Goal: Information Seeking & Learning: Check status

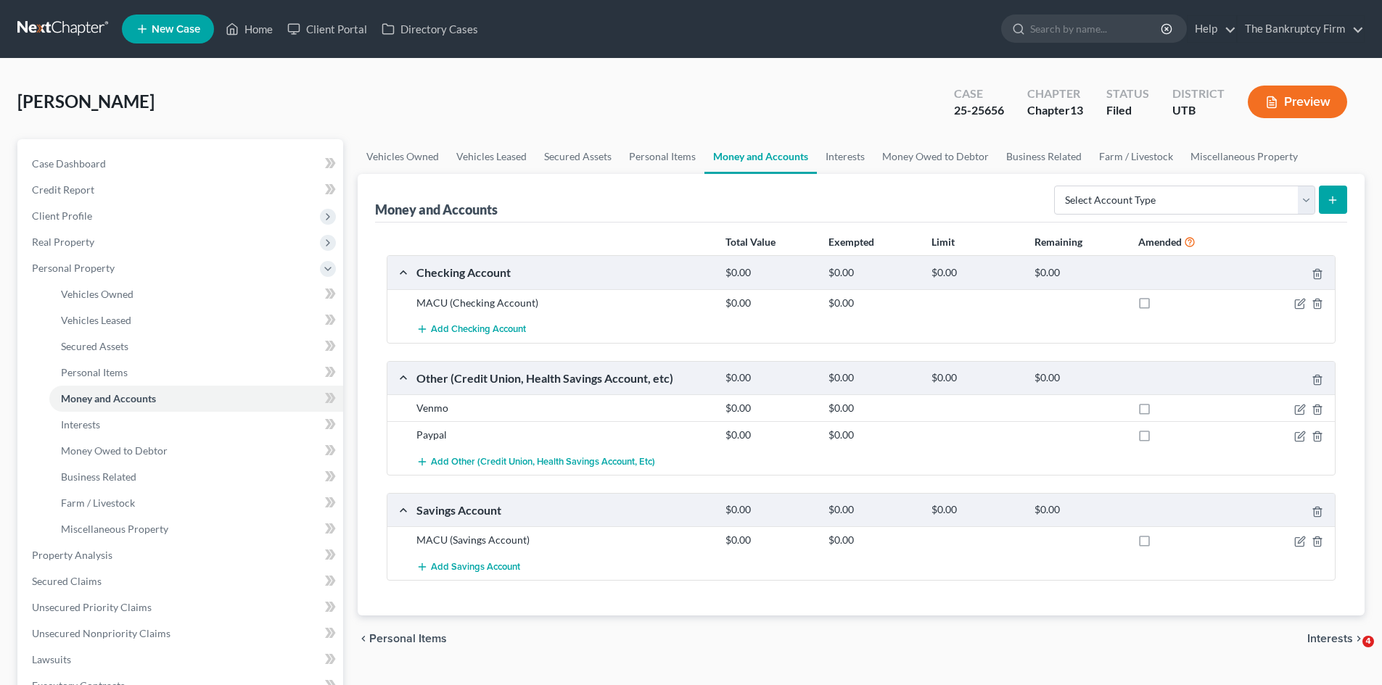
click at [248, 28] on link "Home" at bounding box center [249, 29] width 62 height 26
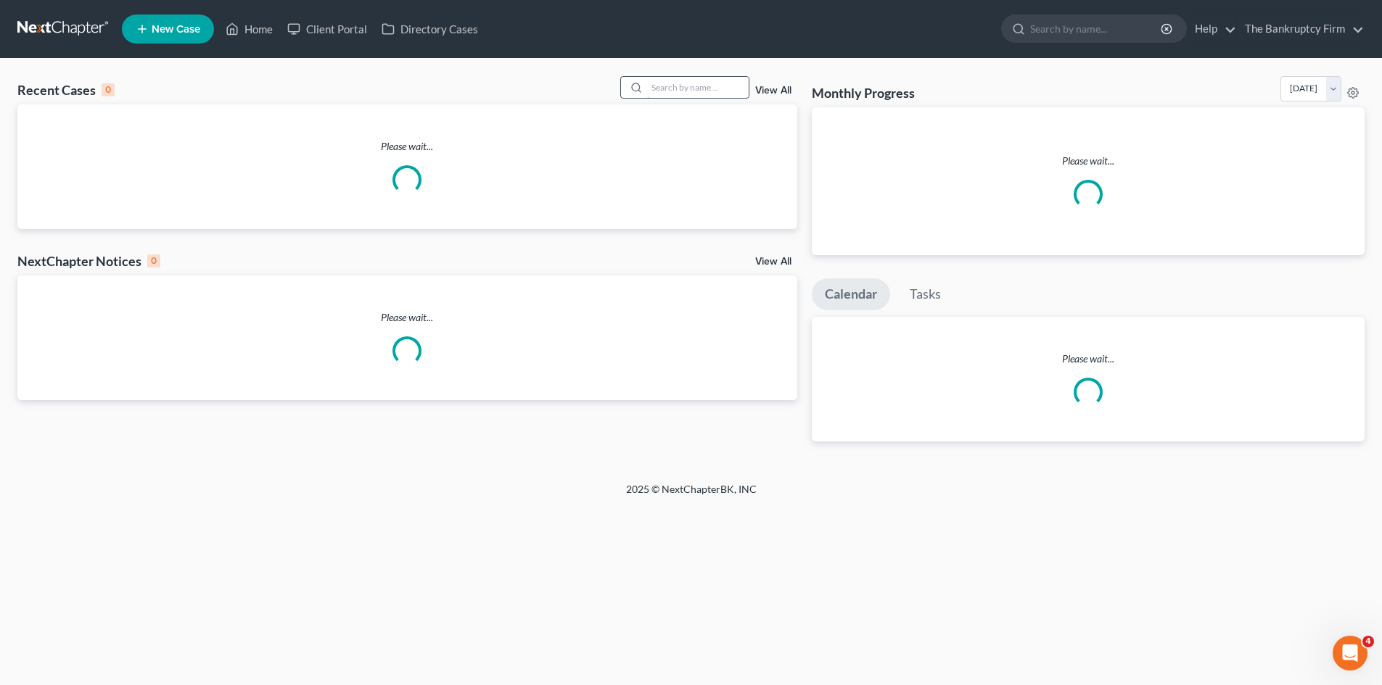
click at [689, 87] on input "search" at bounding box center [698, 87] width 102 height 21
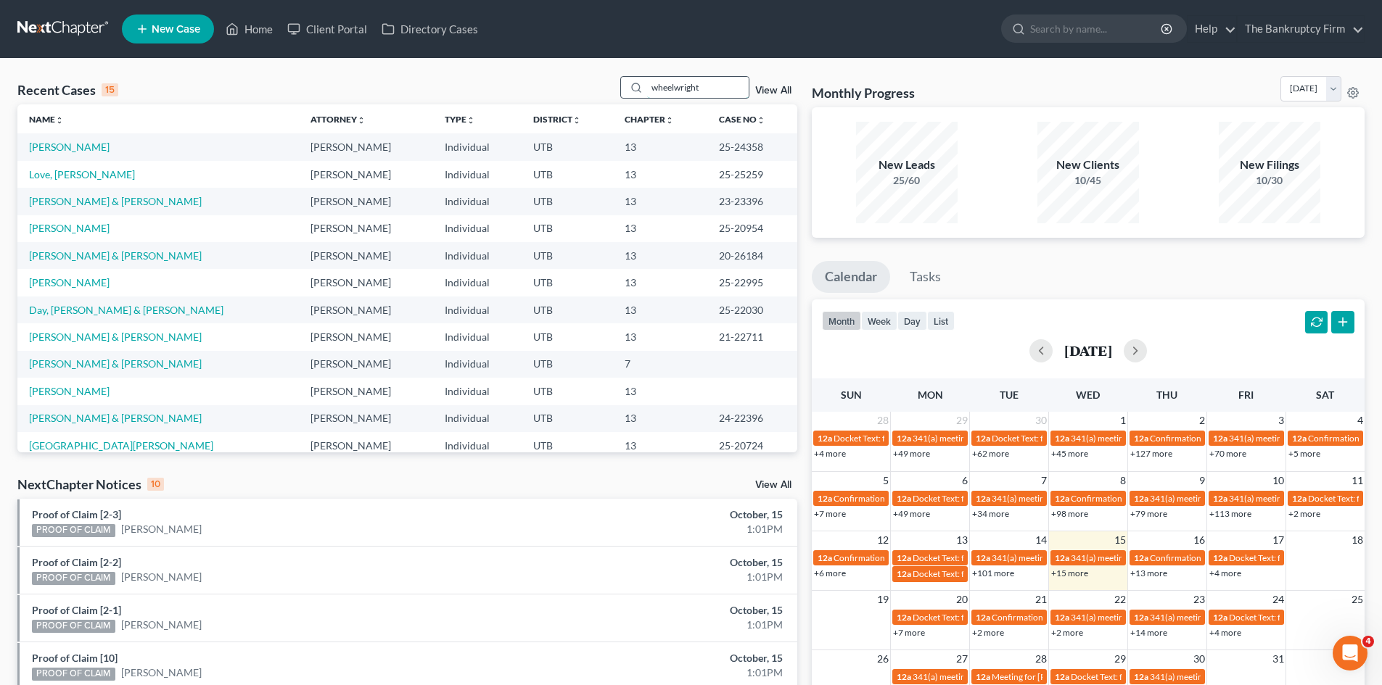
type input "wheelwright"
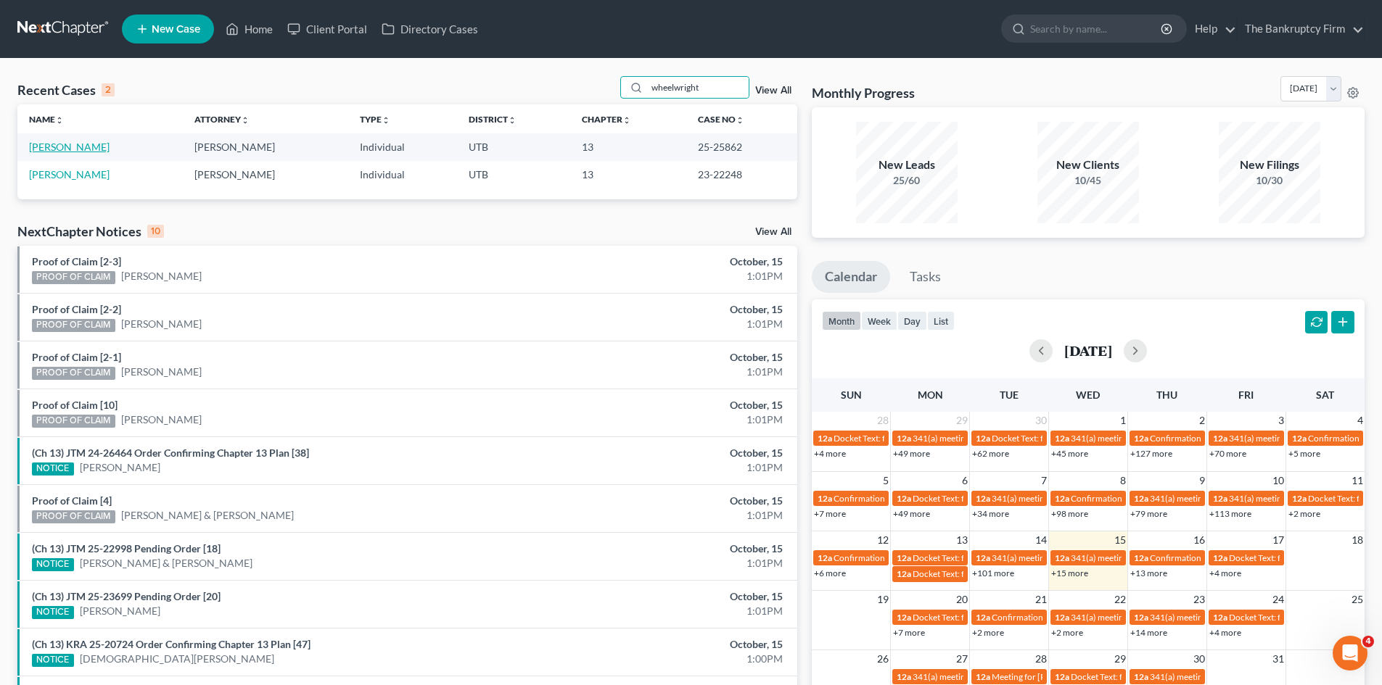
click at [93, 149] on link "[PERSON_NAME]" at bounding box center [69, 147] width 80 height 12
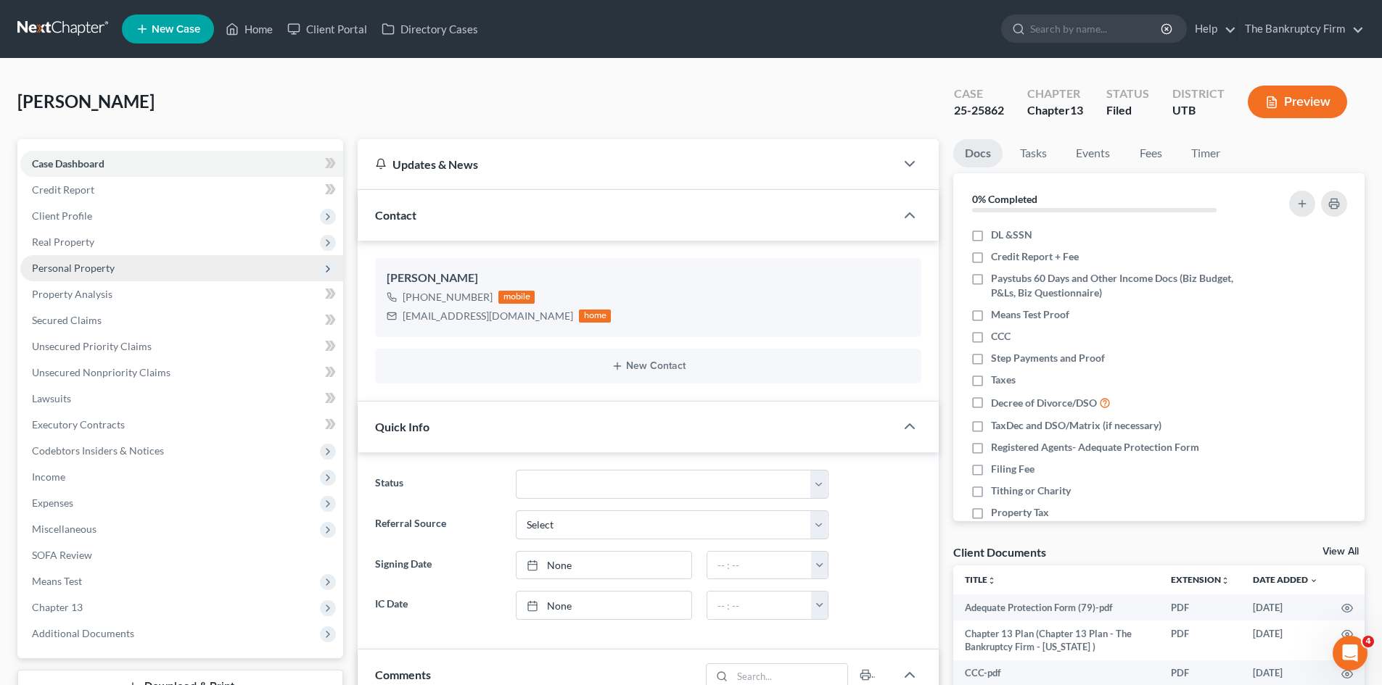
click at [67, 263] on span "Personal Property" at bounding box center [73, 268] width 83 height 12
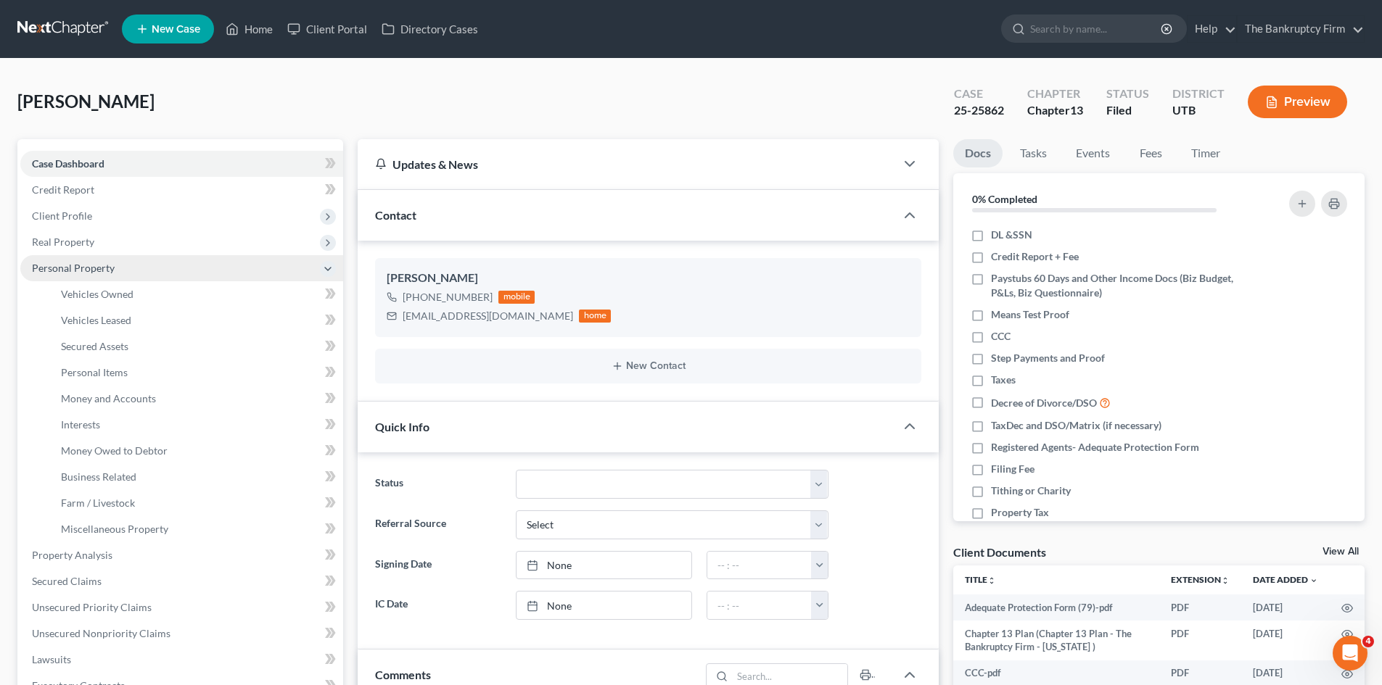
scroll to position [128, 0]
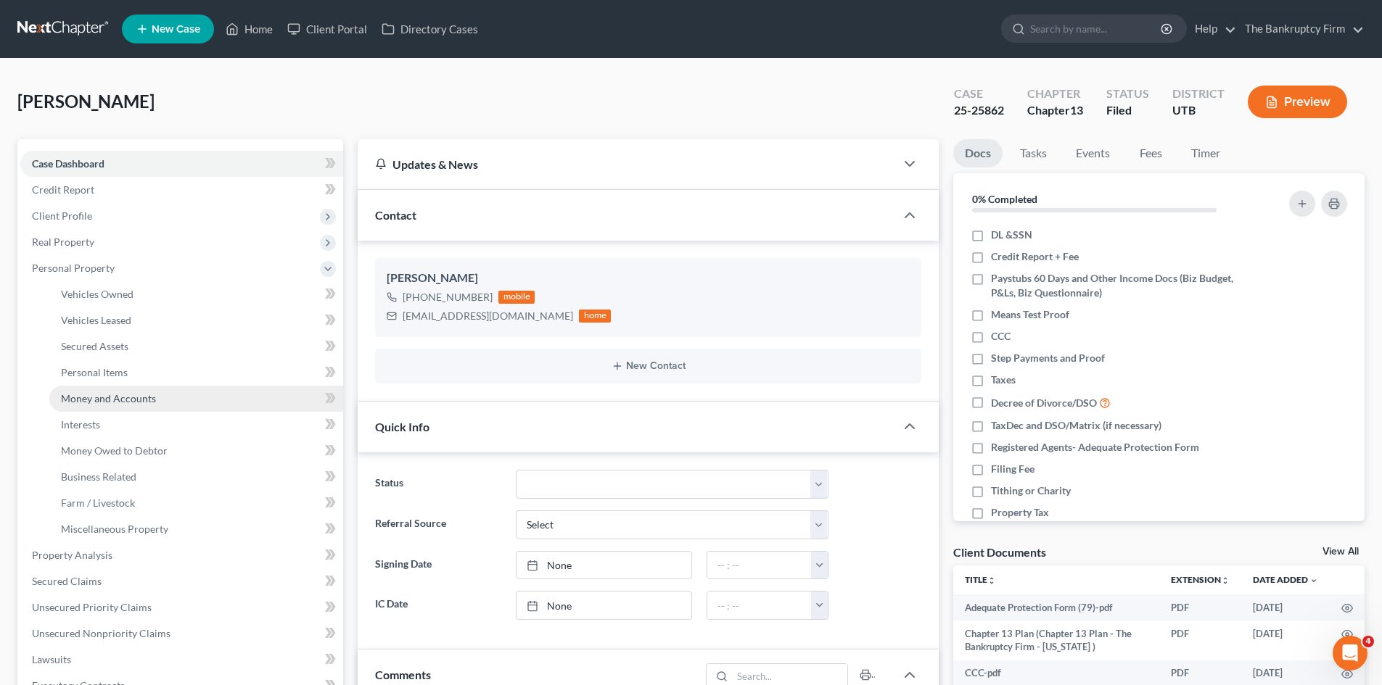
click at [98, 389] on link "Money and Accounts" at bounding box center [196, 399] width 294 height 26
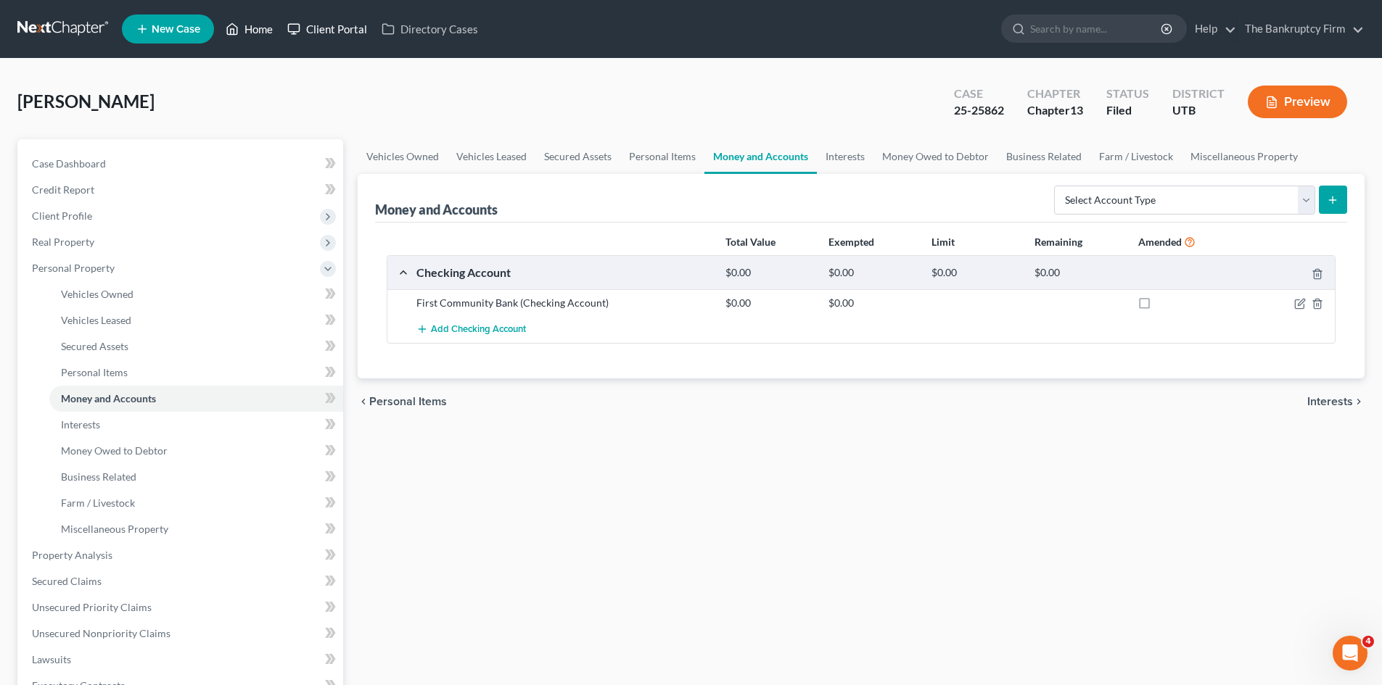
drag, startPoint x: 258, startPoint y: 25, endPoint x: 319, endPoint y: 26, distance: 60.9
click at [258, 25] on link "Home" at bounding box center [249, 29] width 62 height 26
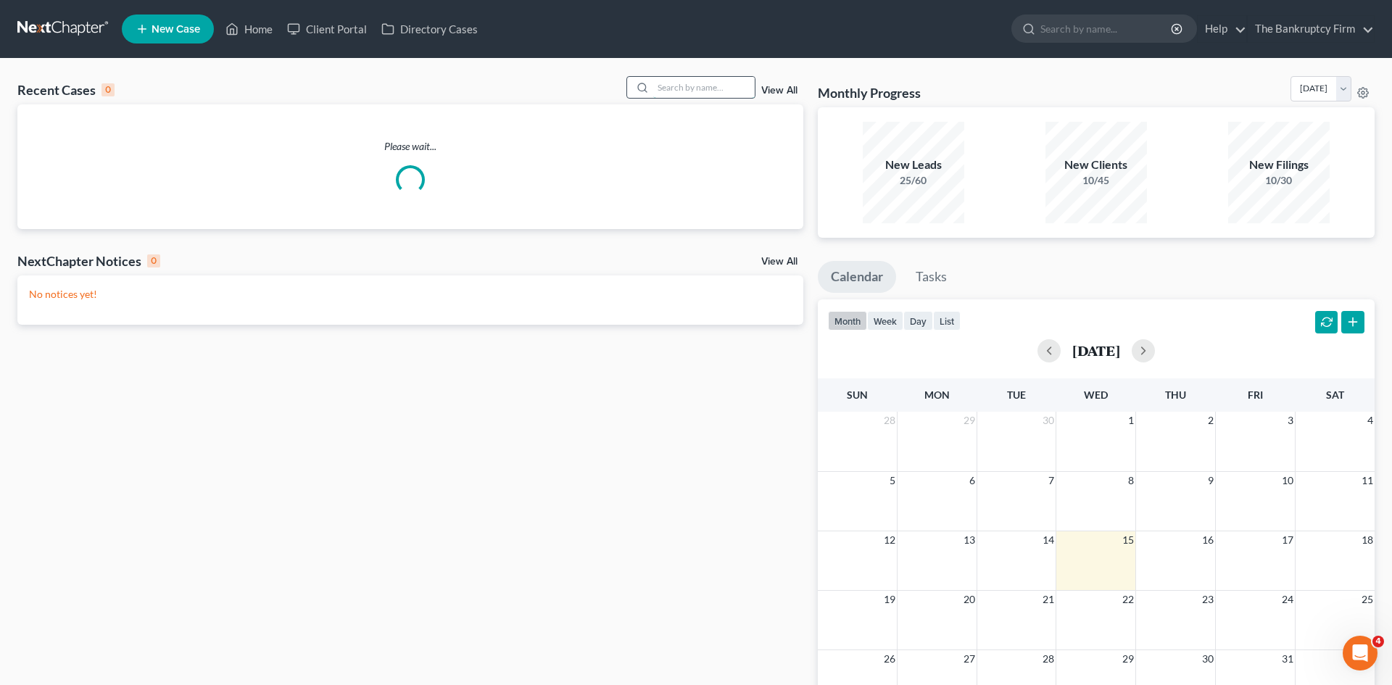
click at [669, 88] on input "search" at bounding box center [704, 87] width 102 height 21
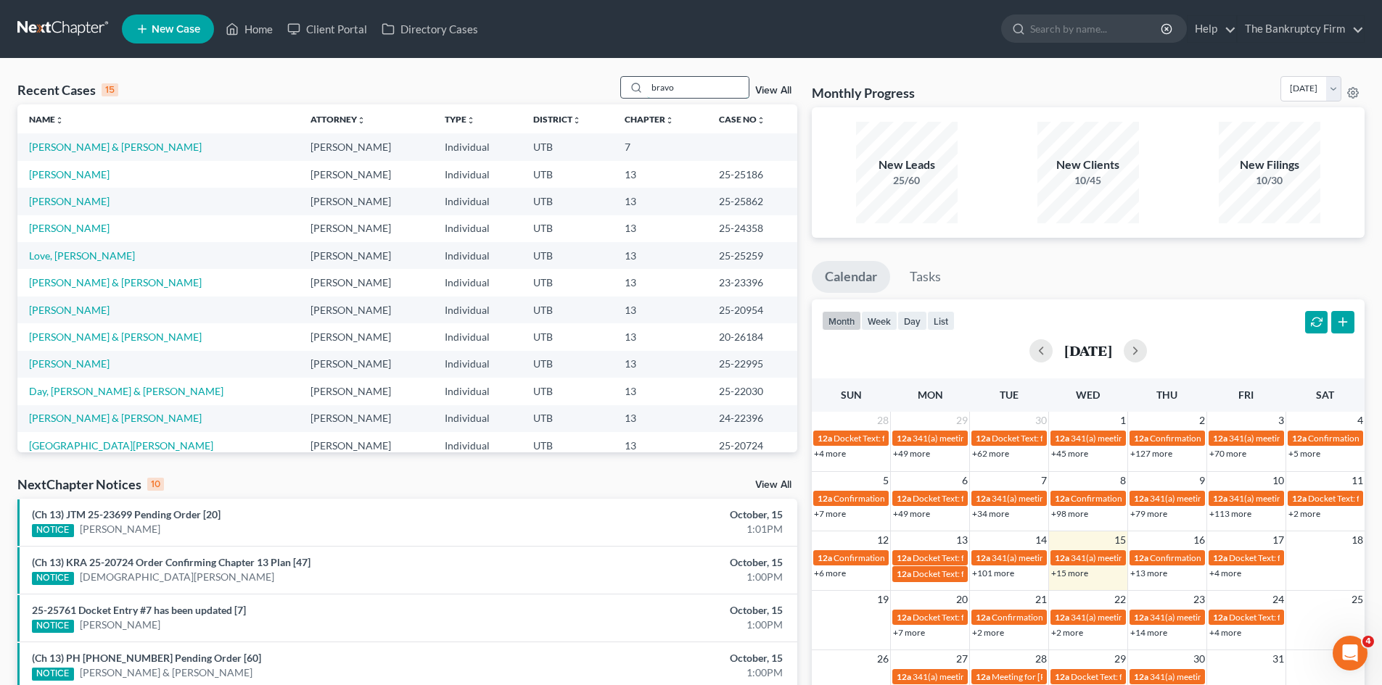
type input "bravo"
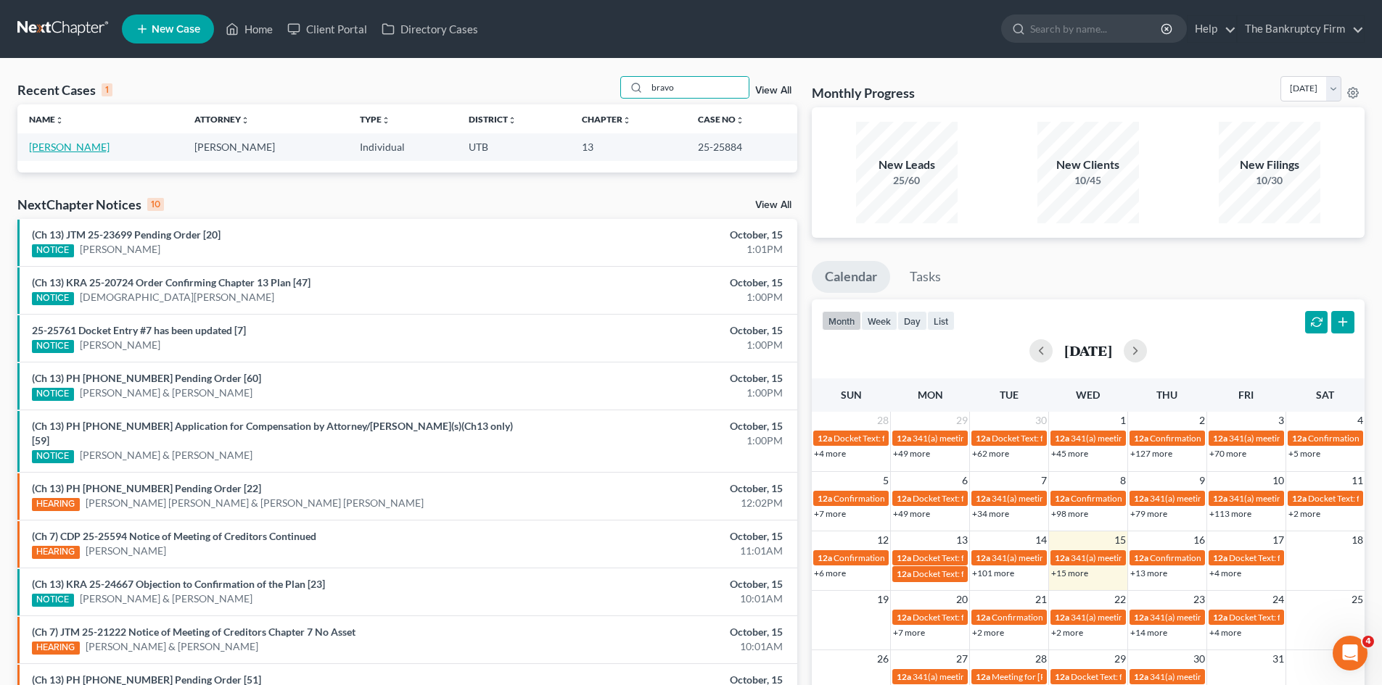
click at [81, 146] on link "[PERSON_NAME]" at bounding box center [69, 147] width 80 height 12
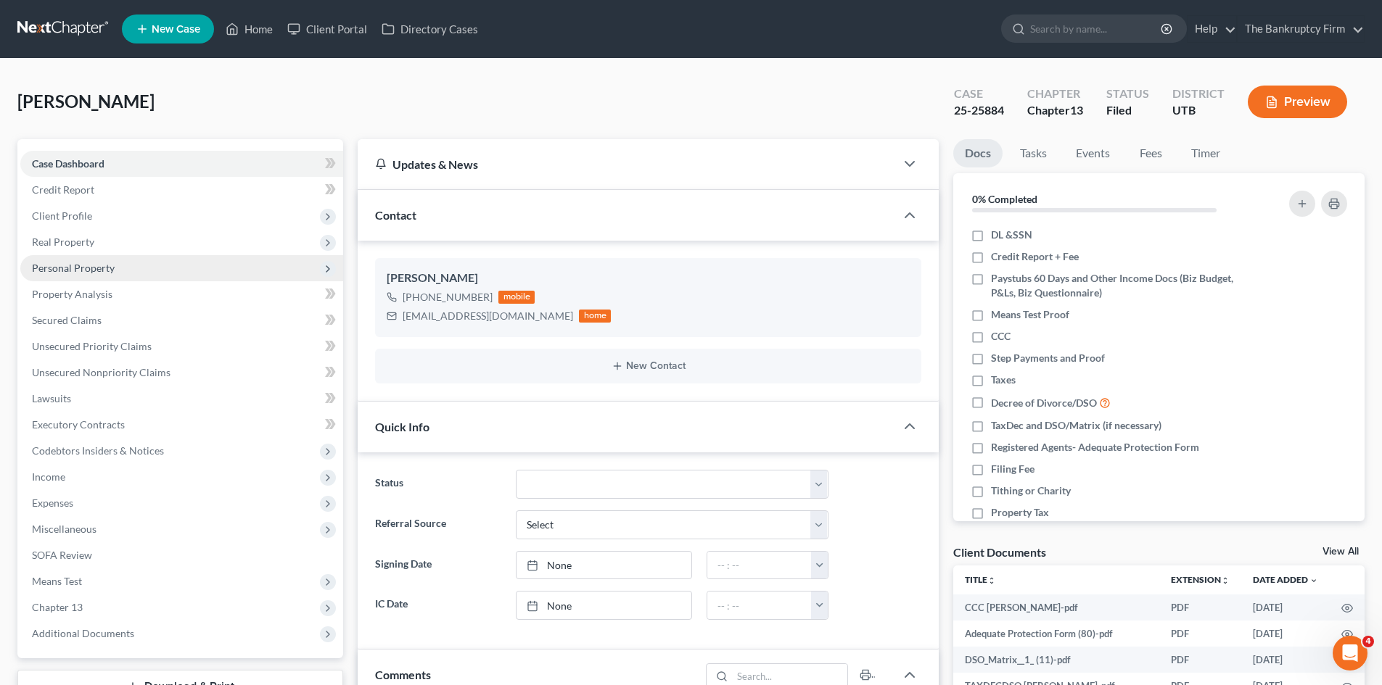
click at [86, 258] on span "Personal Property" at bounding box center [181, 268] width 323 height 26
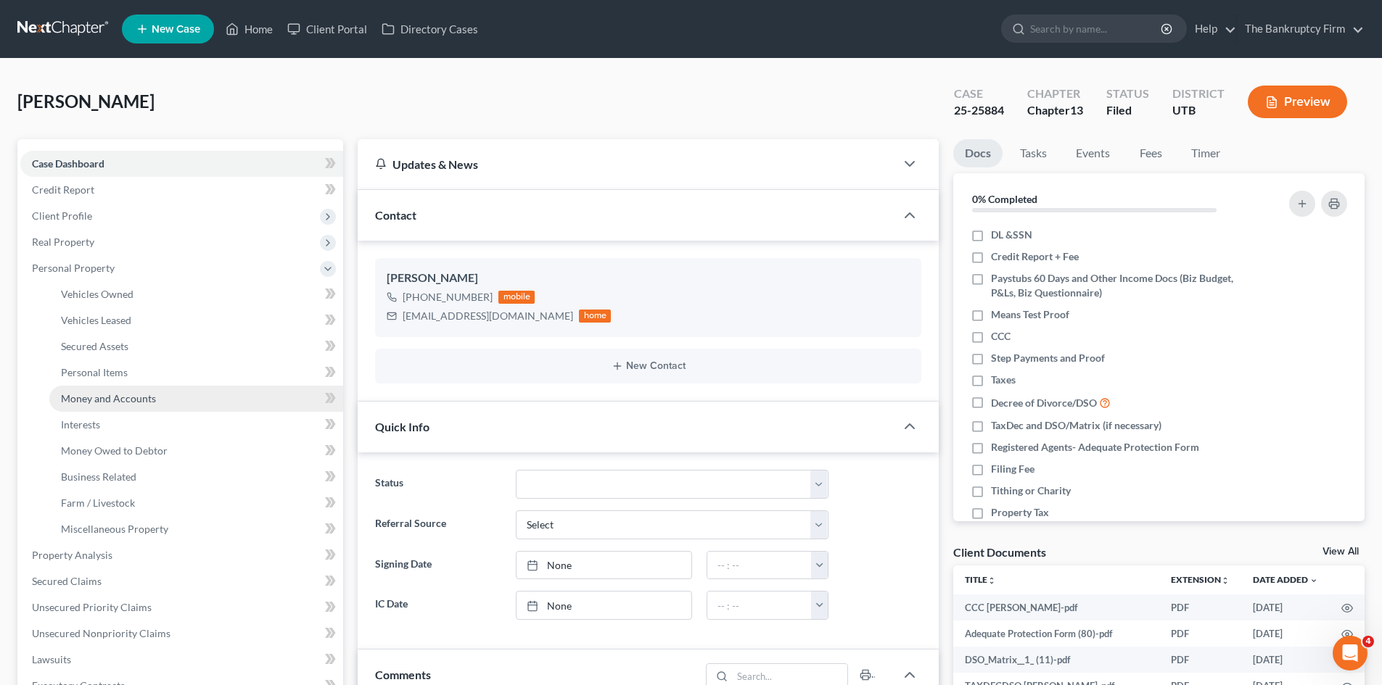
click at [128, 400] on span "Money and Accounts" at bounding box center [108, 398] width 95 height 12
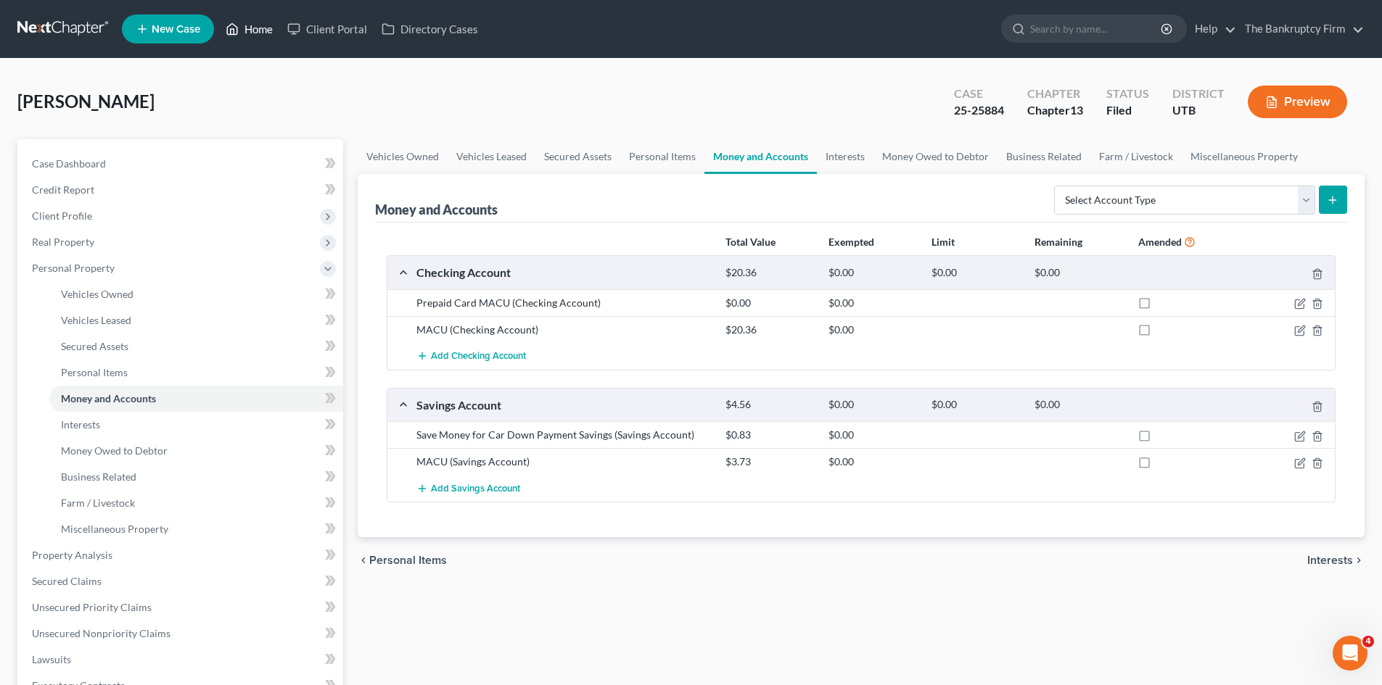
drag, startPoint x: 260, startPoint y: 23, endPoint x: 578, endPoint y: 51, distance: 319.6
click at [260, 23] on link "Home" at bounding box center [249, 29] width 62 height 26
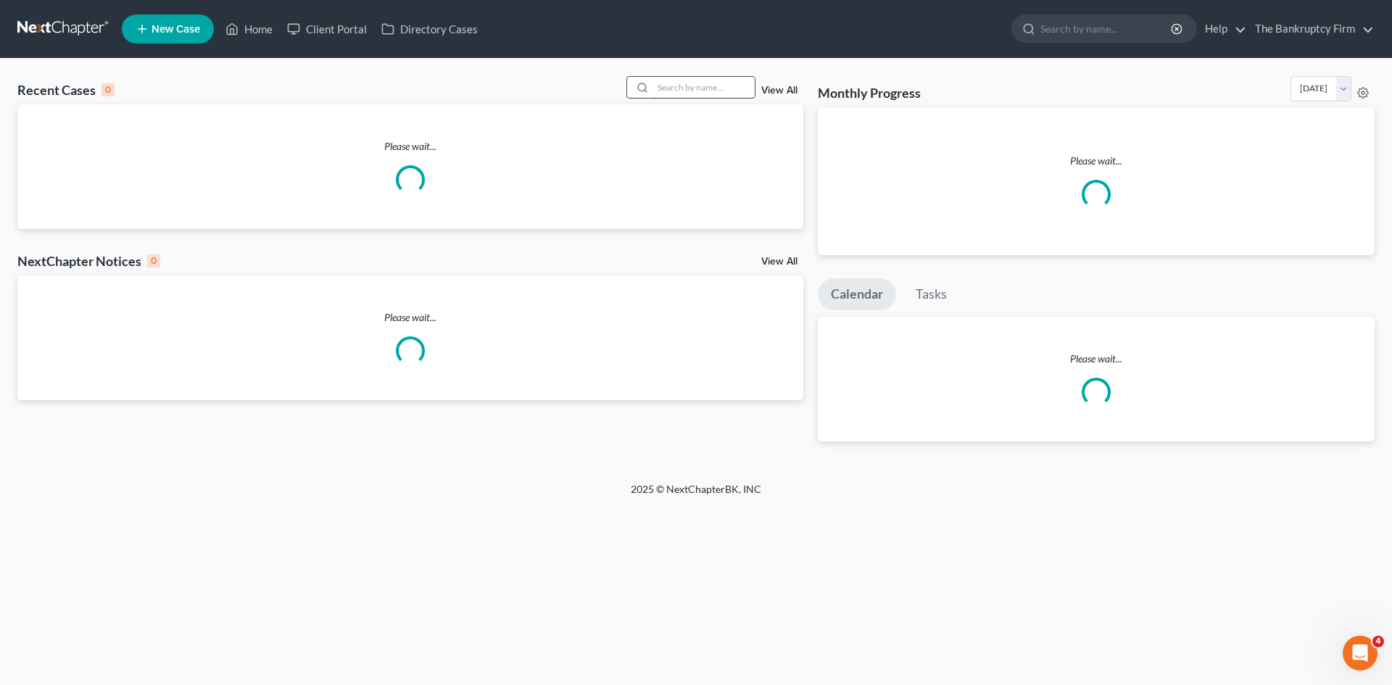
click at [725, 83] on input "search" at bounding box center [704, 87] width 102 height 21
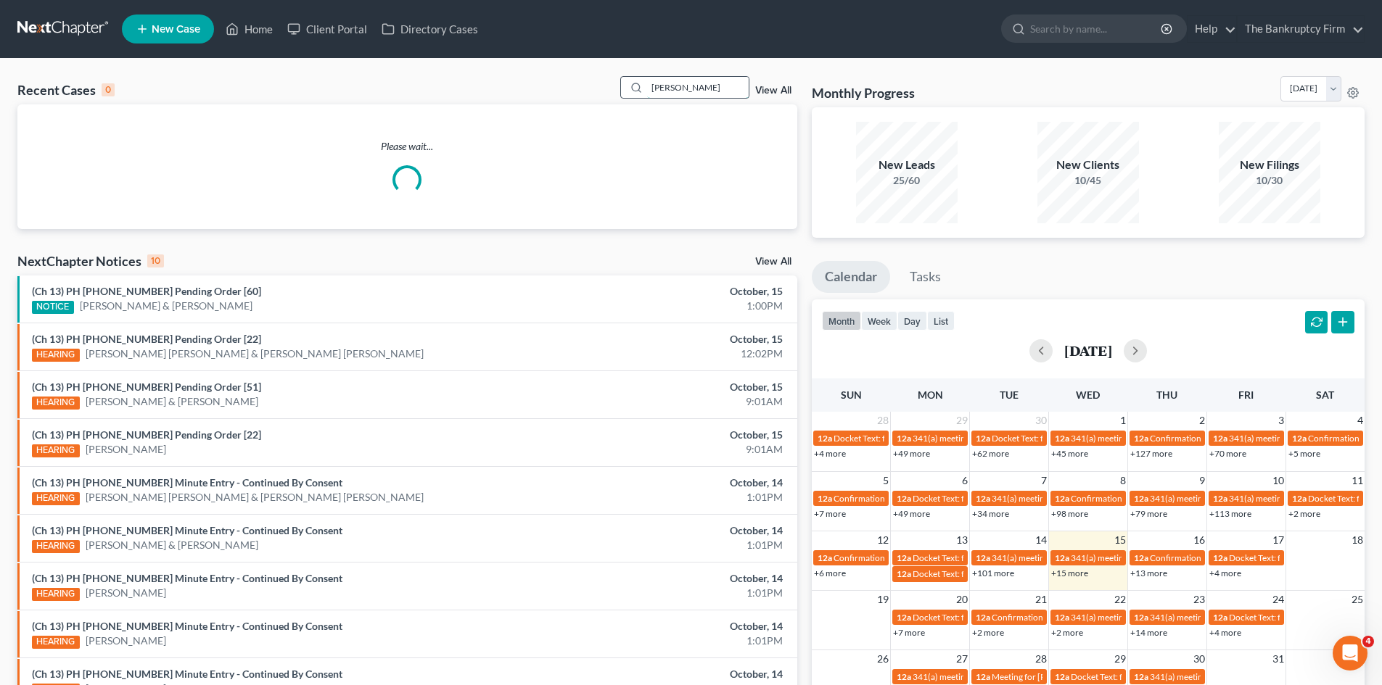
type input "[PERSON_NAME]"
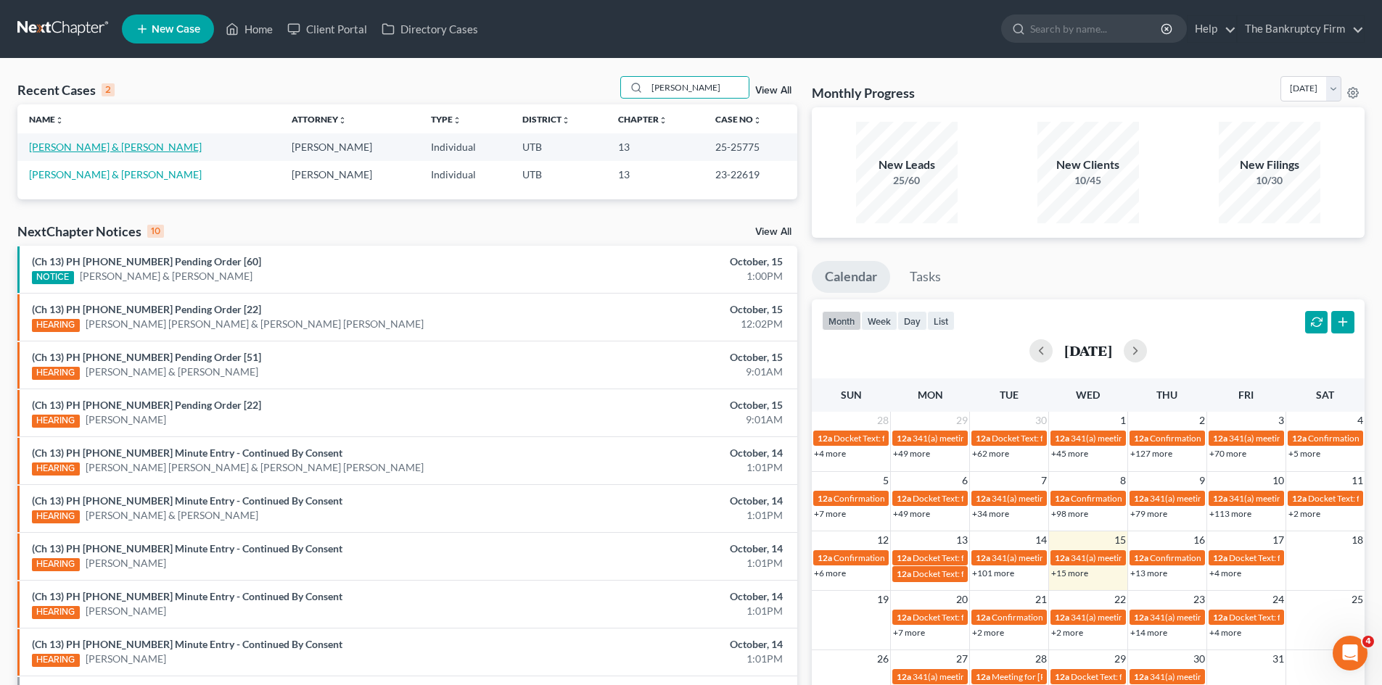
click at [91, 148] on link "[PERSON_NAME] & [PERSON_NAME]" at bounding box center [115, 147] width 173 height 12
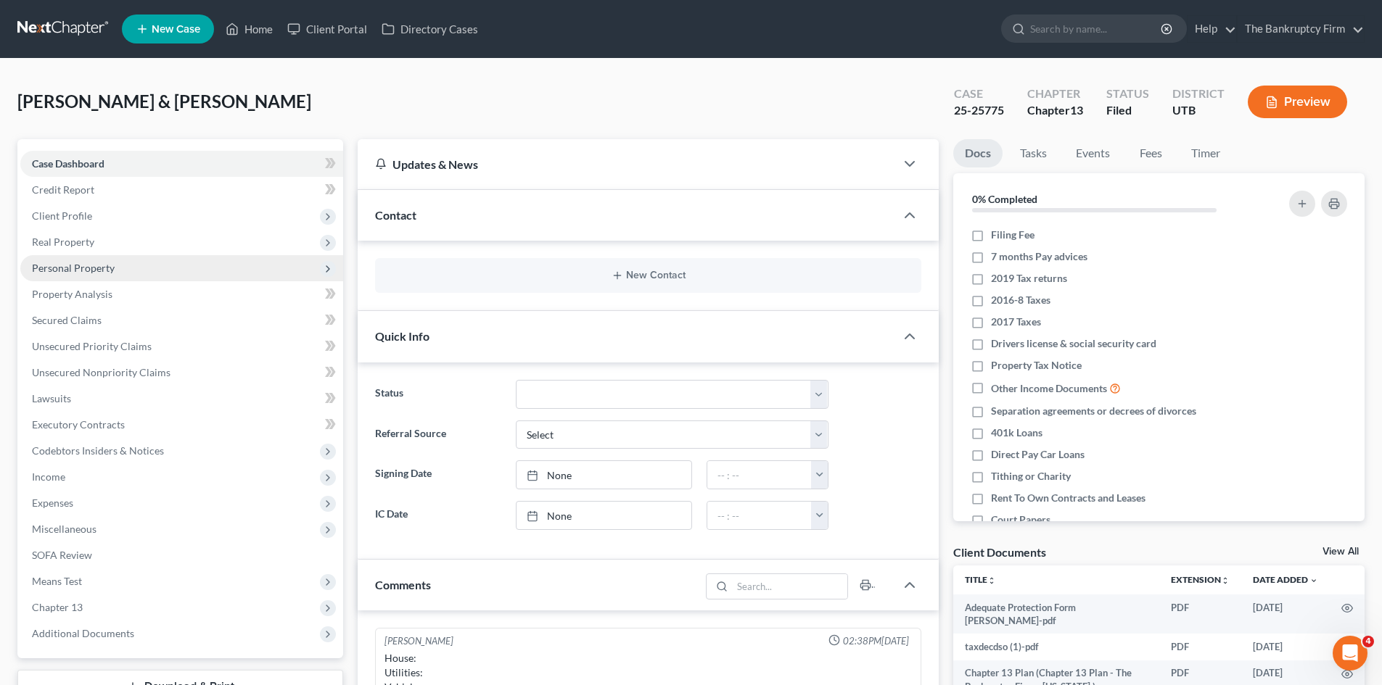
click at [80, 273] on span "Personal Property" at bounding box center [73, 268] width 83 height 12
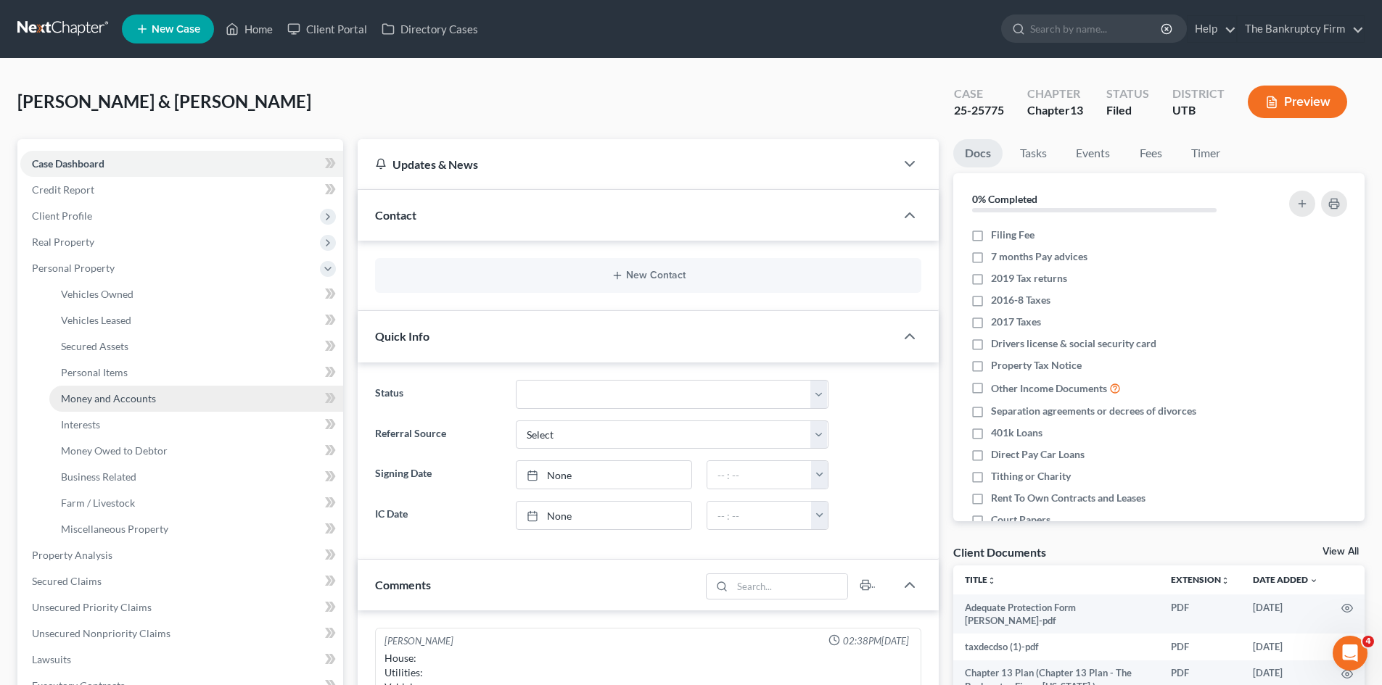
click at [111, 402] on span "Money and Accounts" at bounding box center [108, 398] width 95 height 12
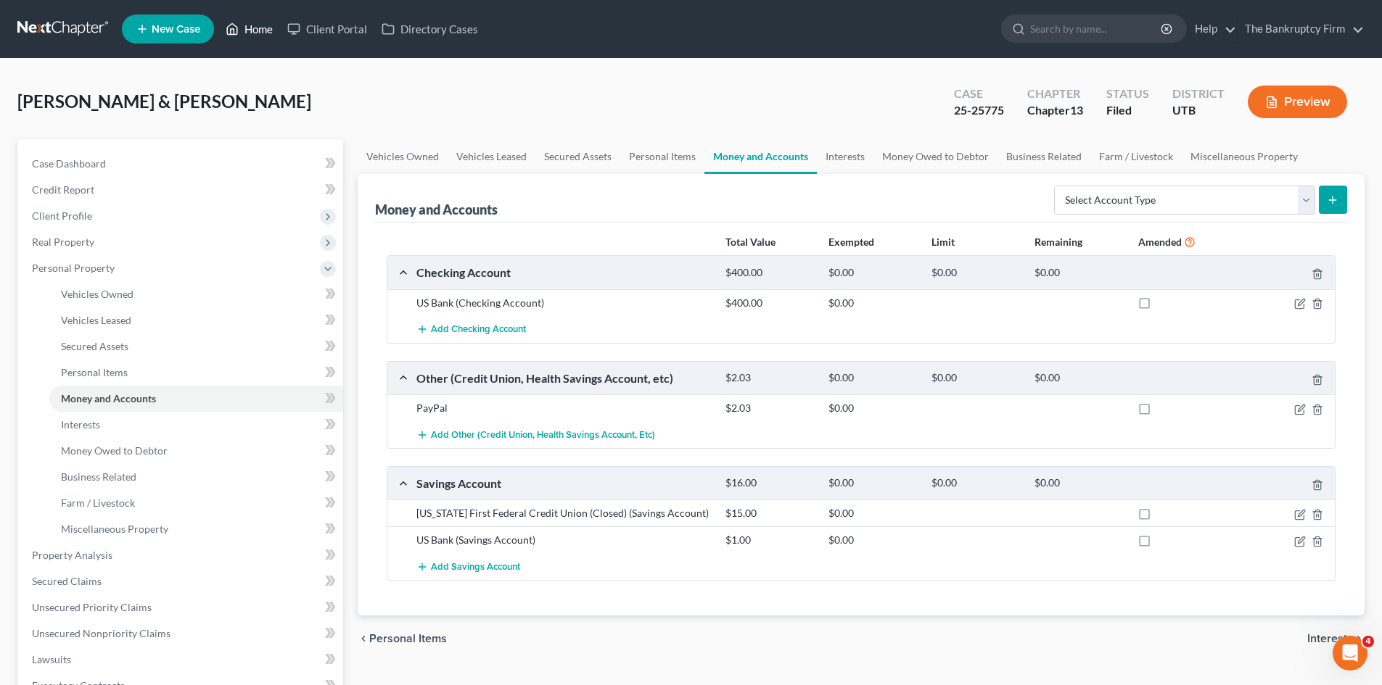
drag, startPoint x: 259, startPoint y: 25, endPoint x: 327, endPoint y: 108, distance: 107.2
click at [259, 25] on link "Home" at bounding box center [249, 29] width 62 height 26
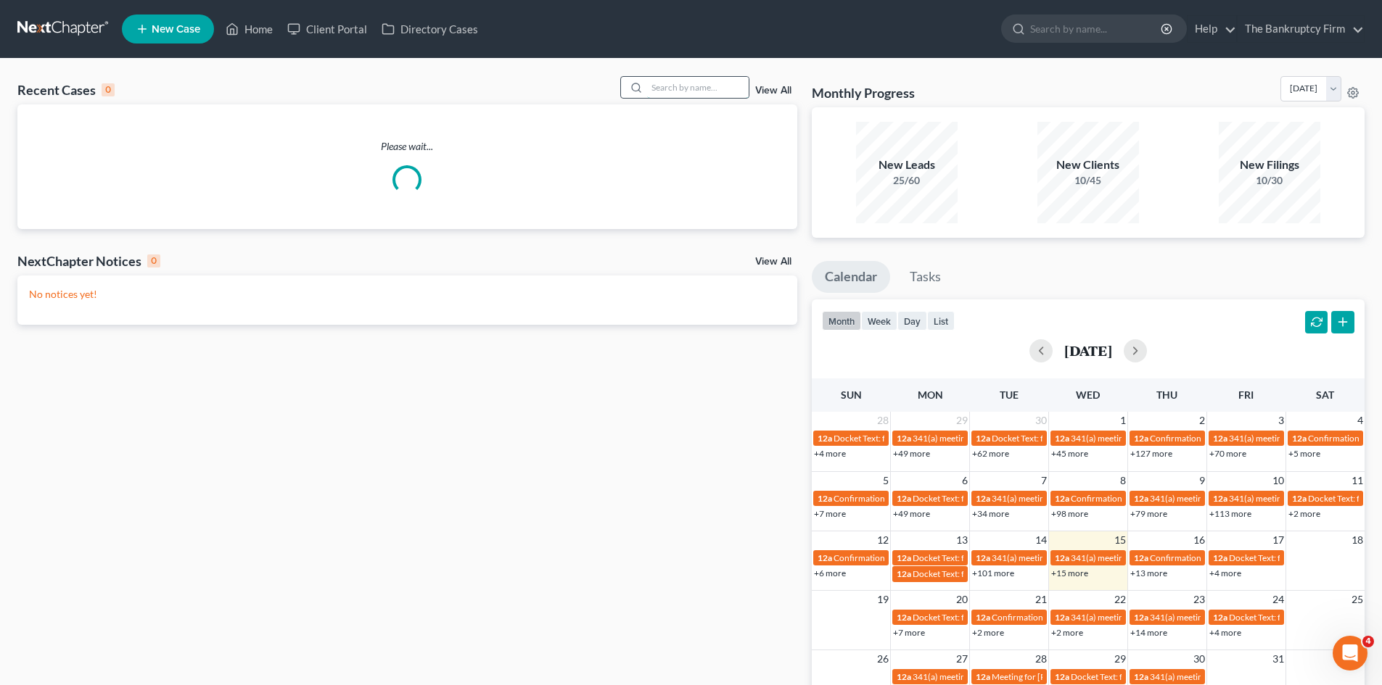
click at [677, 88] on input "search" at bounding box center [698, 87] width 102 height 21
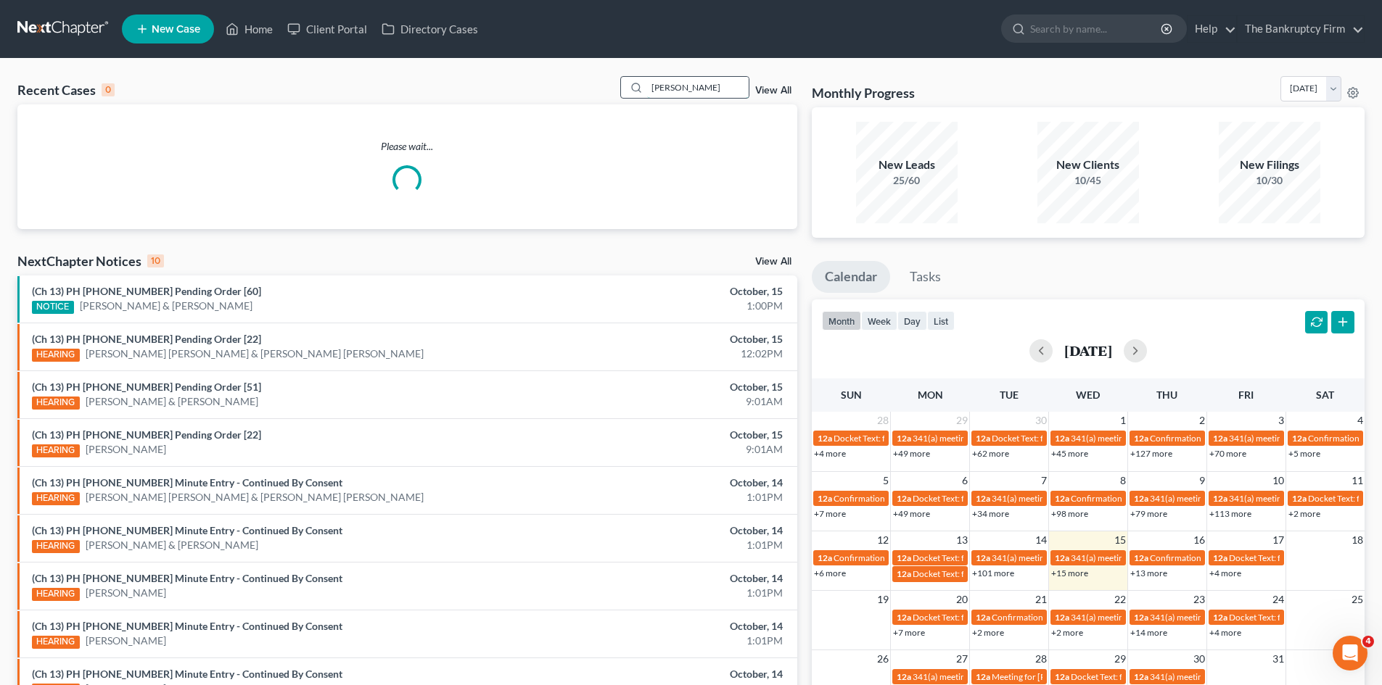
type input "[PERSON_NAME]"
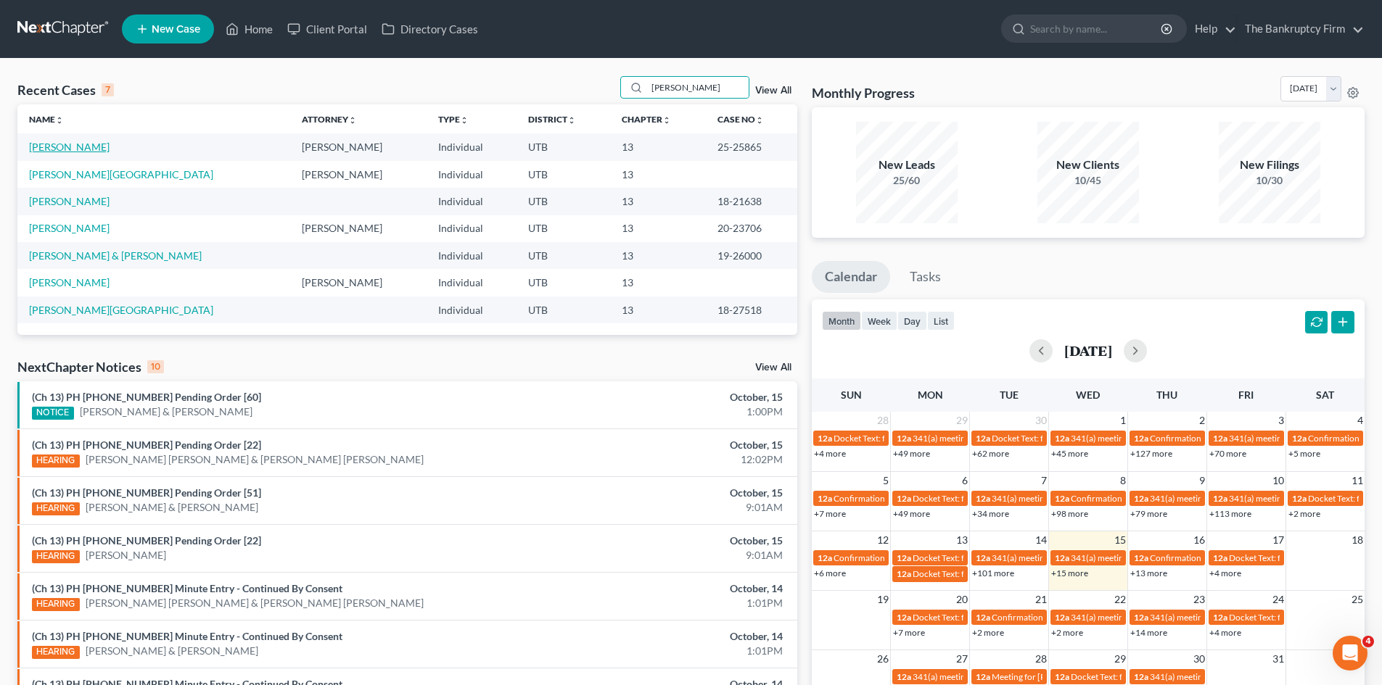
click at [57, 149] on link "[PERSON_NAME]" at bounding box center [69, 147] width 80 height 12
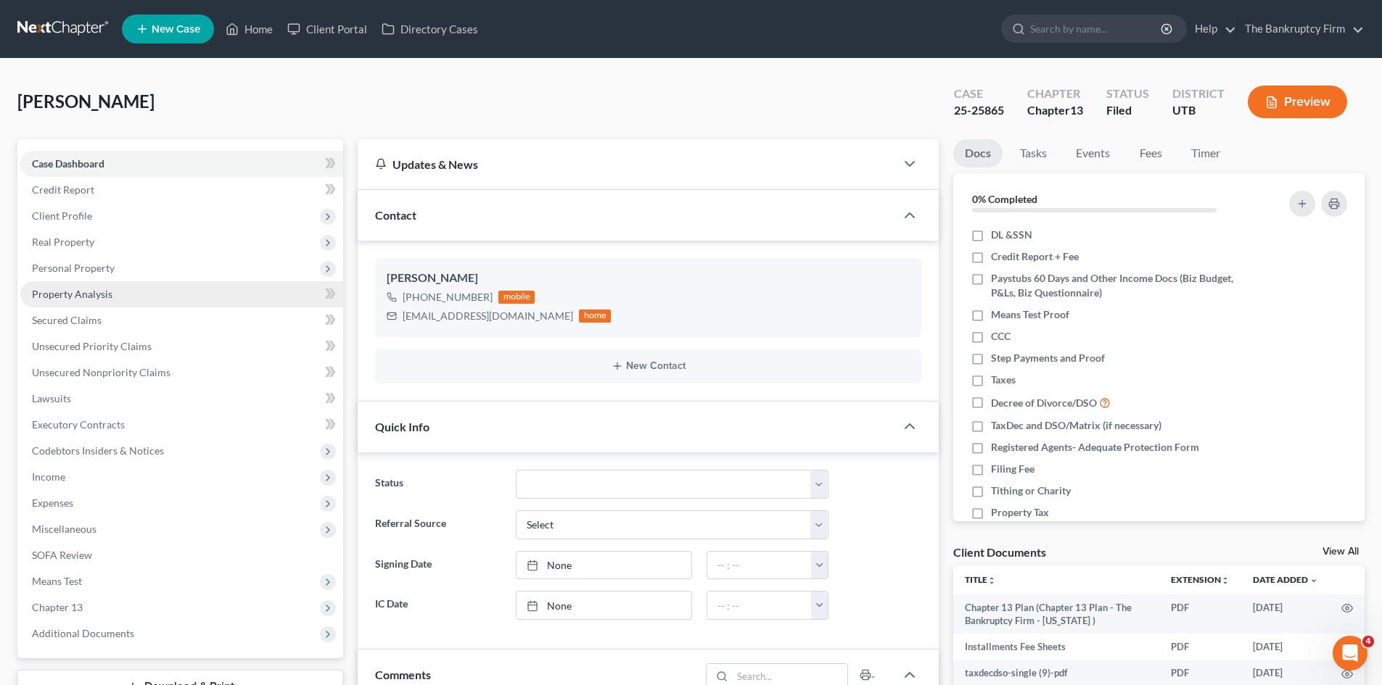
scroll to position [114, 0]
click at [67, 269] on span "Personal Property" at bounding box center [73, 268] width 83 height 12
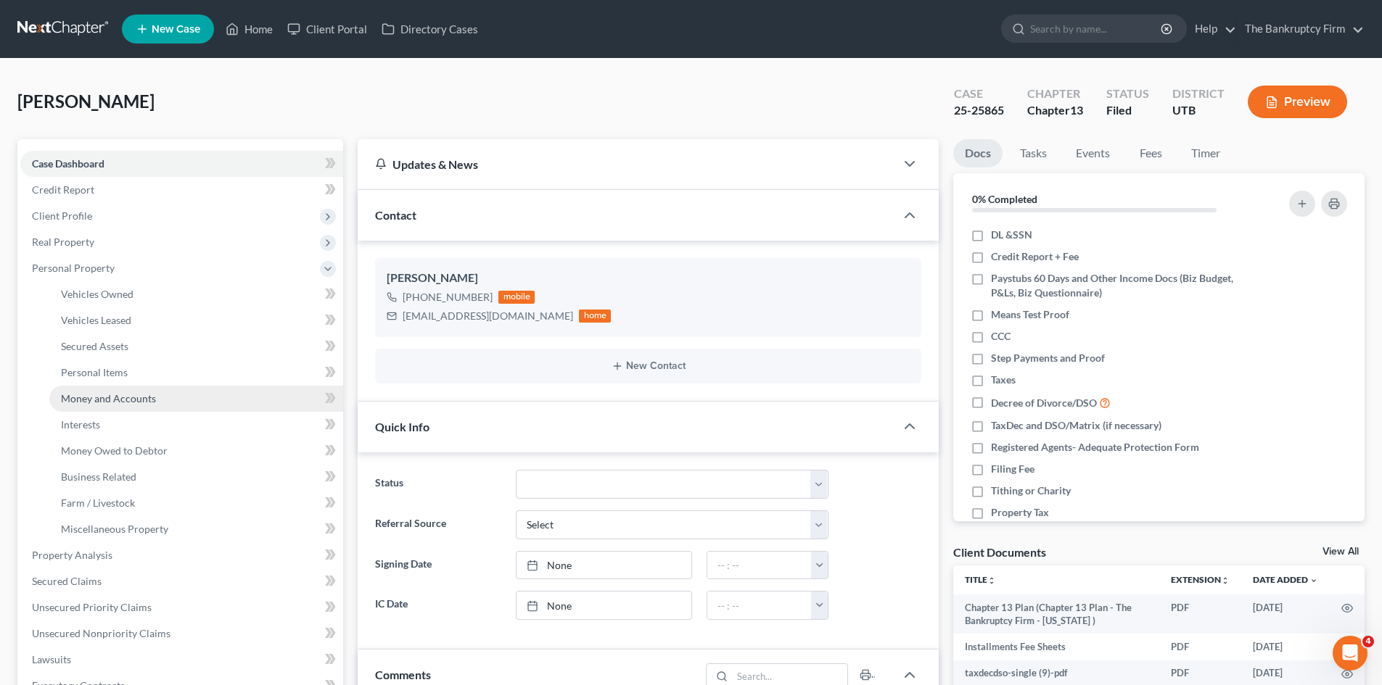
click at [126, 391] on link "Money and Accounts" at bounding box center [196, 399] width 294 height 26
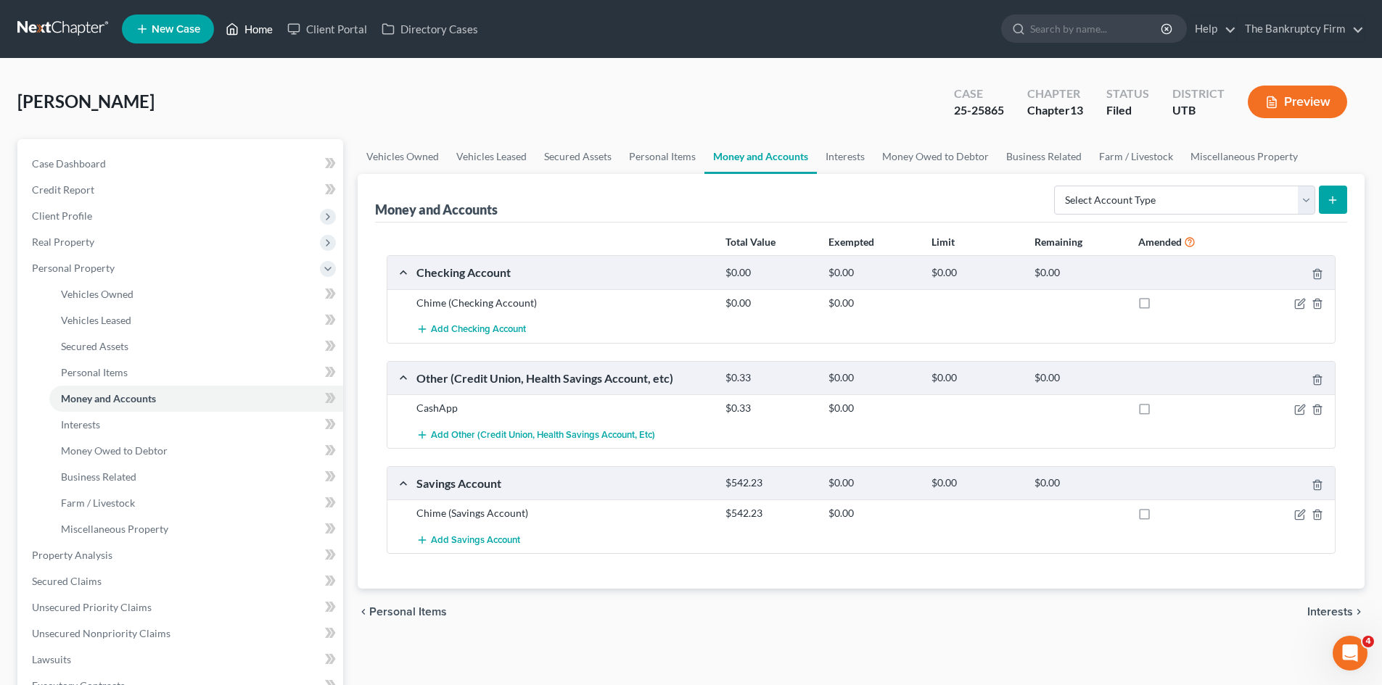
drag, startPoint x: 259, startPoint y: 25, endPoint x: 617, endPoint y: 79, distance: 362.3
click at [259, 25] on link "Home" at bounding box center [249, 29] width 62 height 26
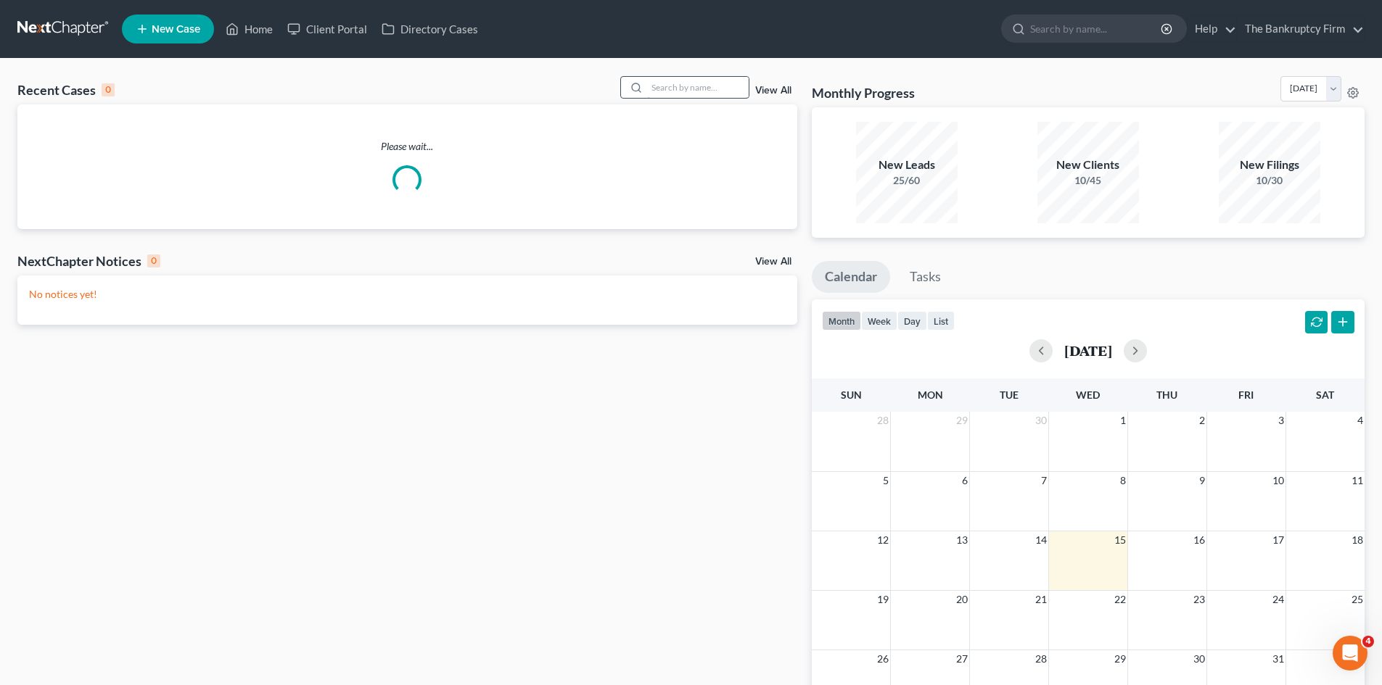
click at [682, 89] on input "search" at bounding box center [698, 87] width 102 height 21
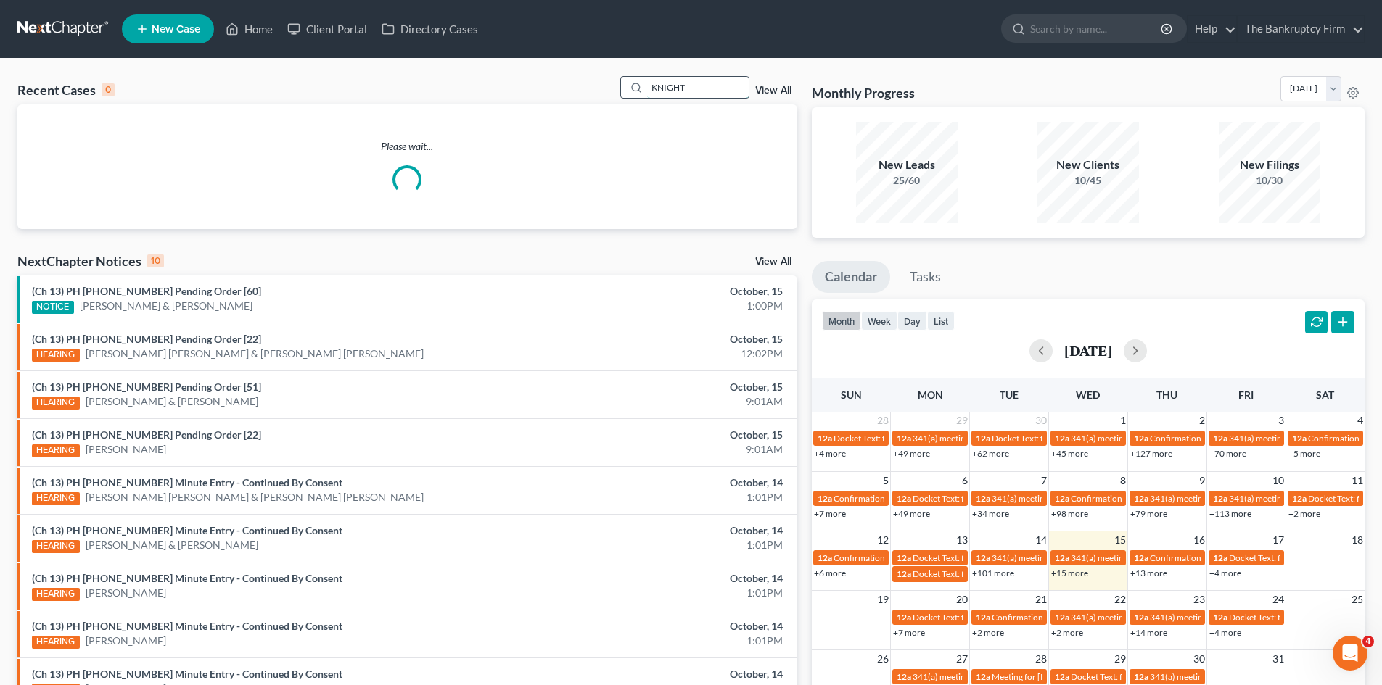
type input "KNIGHT"
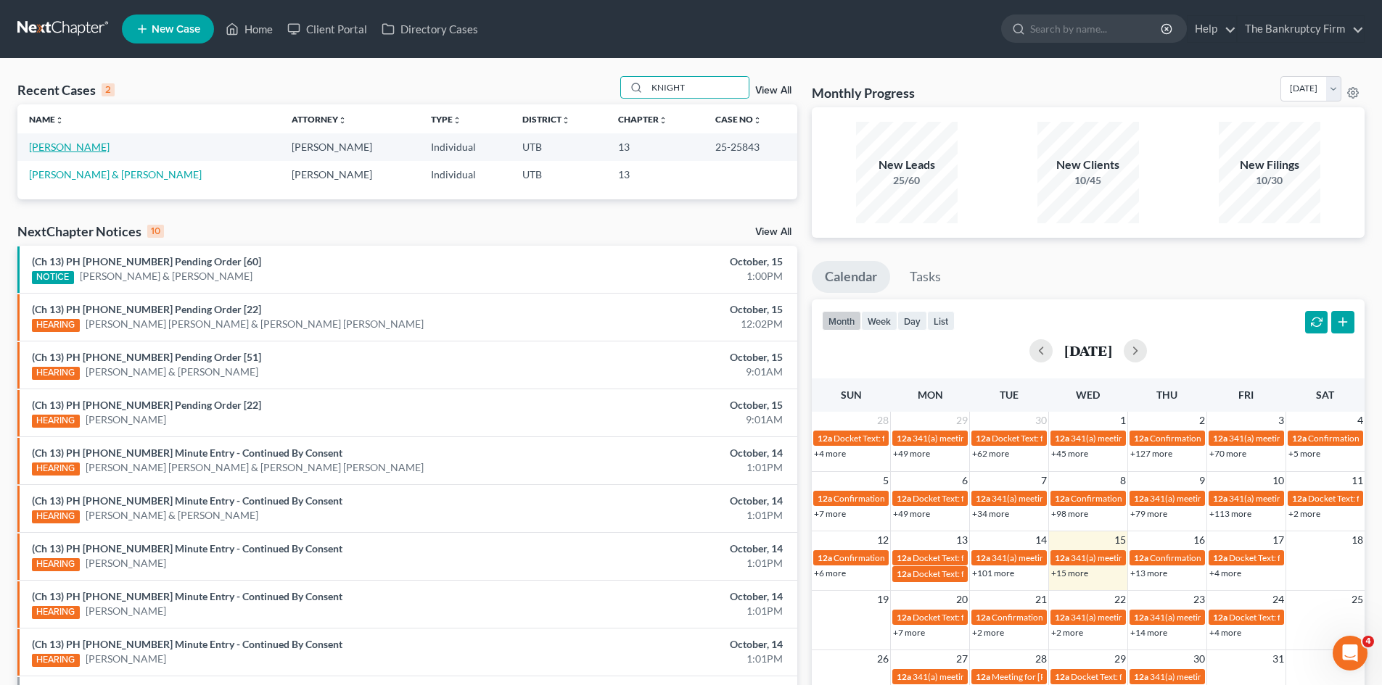
click at [57, 153] on link "[PERSON_NAME]" at bounding box center [69, 147] width 80 height 12
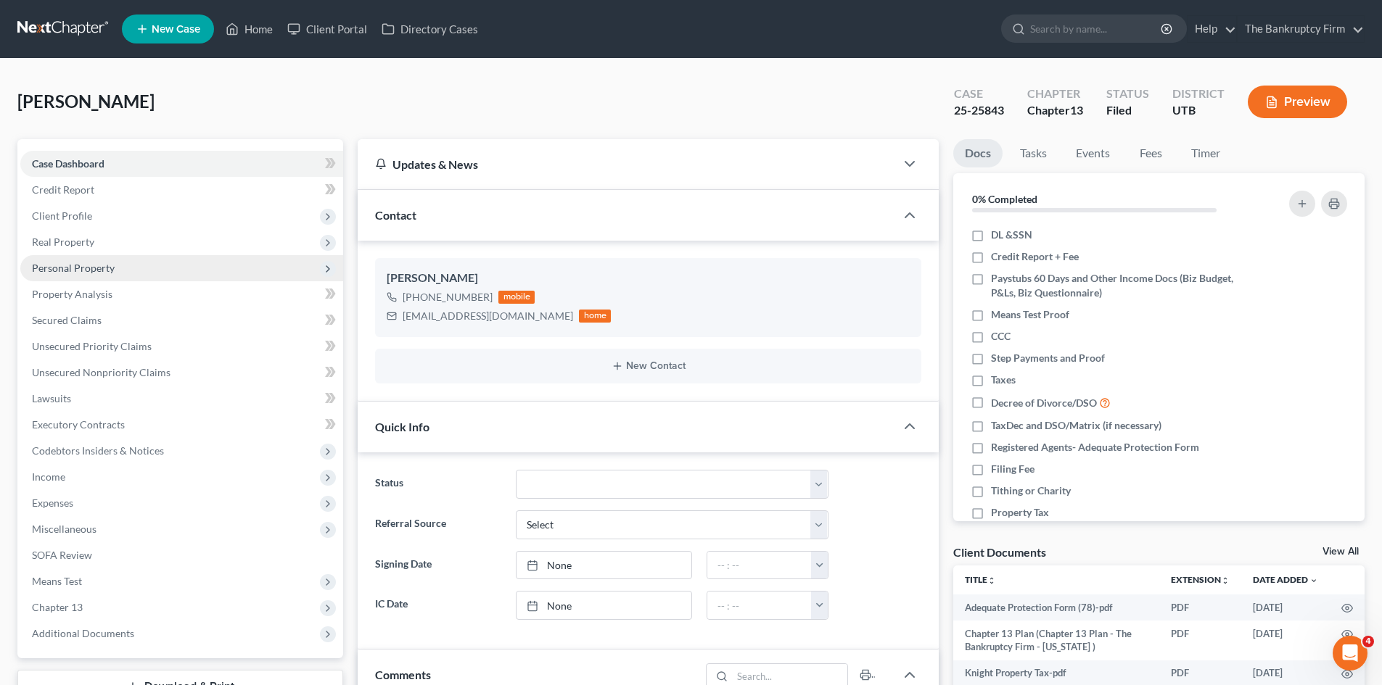
scroll to position [27, 0]
click at [61, 271] on span "Personal Property" at bounding box center [73, 268] width 83 height 12
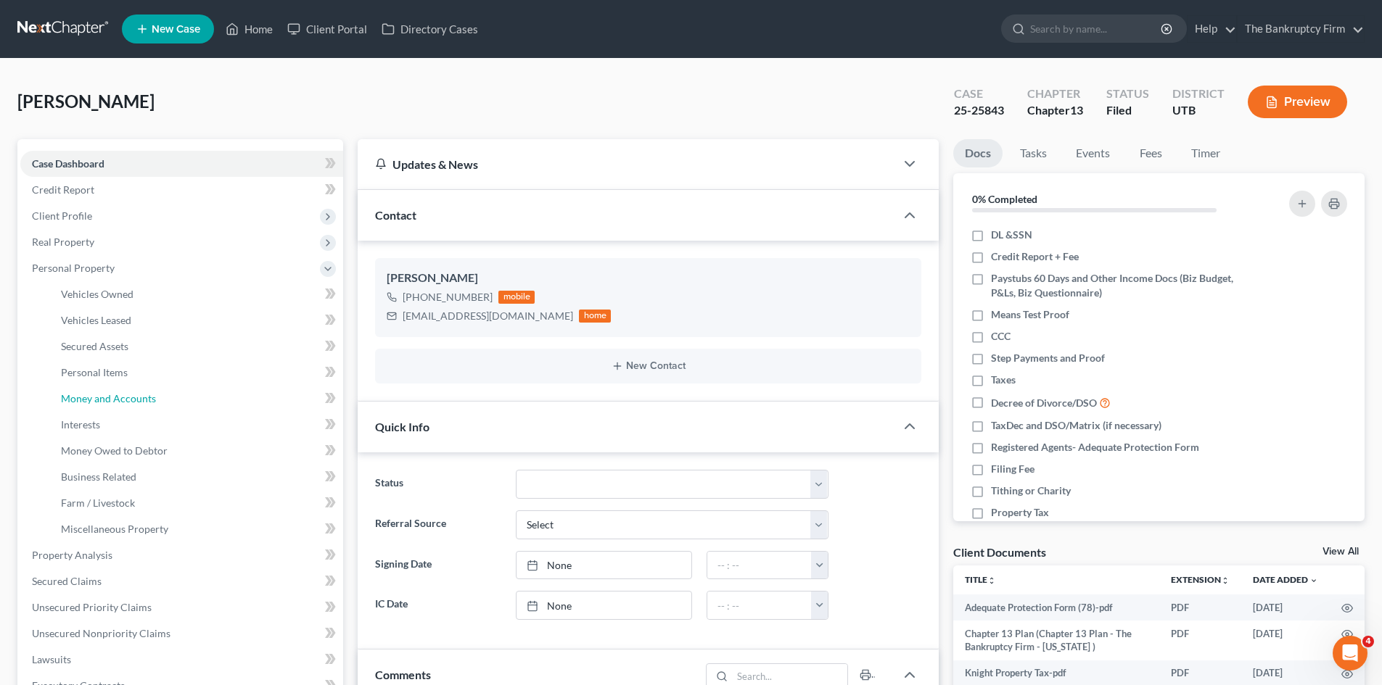
click at [137, 392] on span "Money and Accounts" at bounding box center [108, 398] width 95 height 12
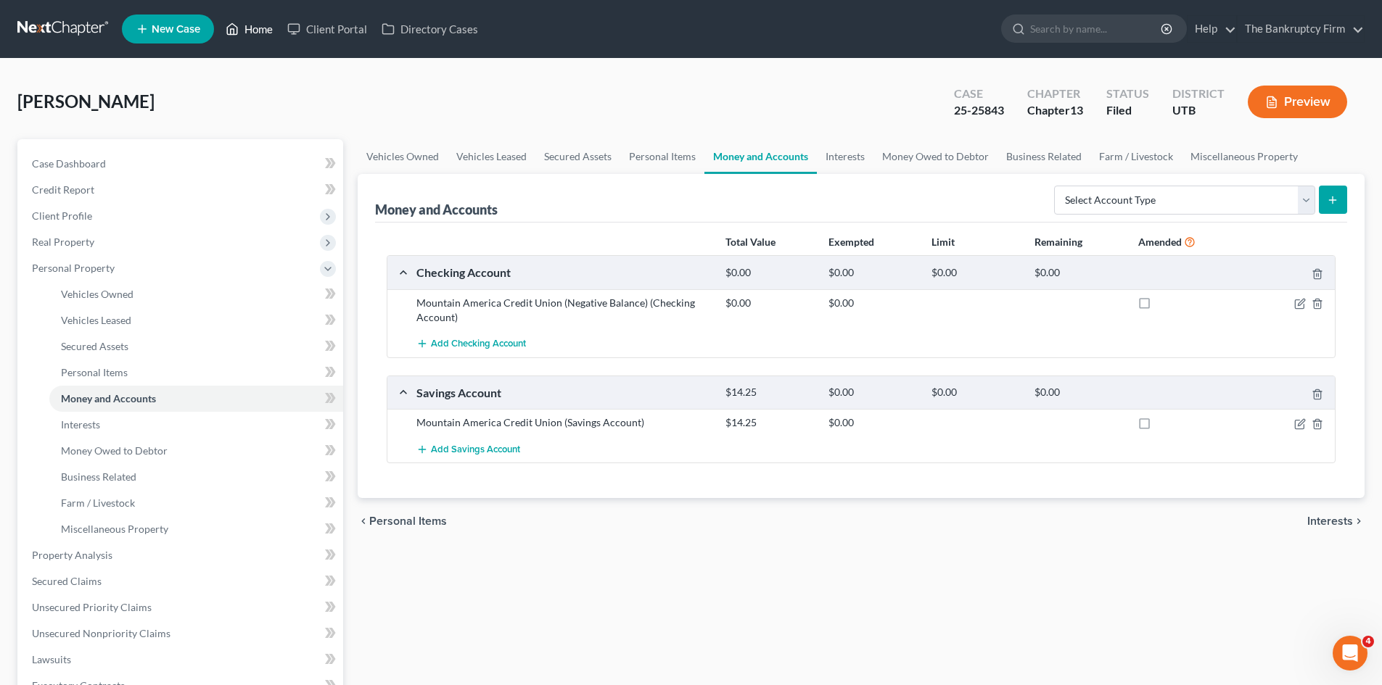
drag, startPoint x: 256, startPoint y: 26, endPoint x: 790, endPoint y: 94, distance: 538.0
click at [256, 26] on link "Home" at bounding box center [249, 29] width 62 height 26
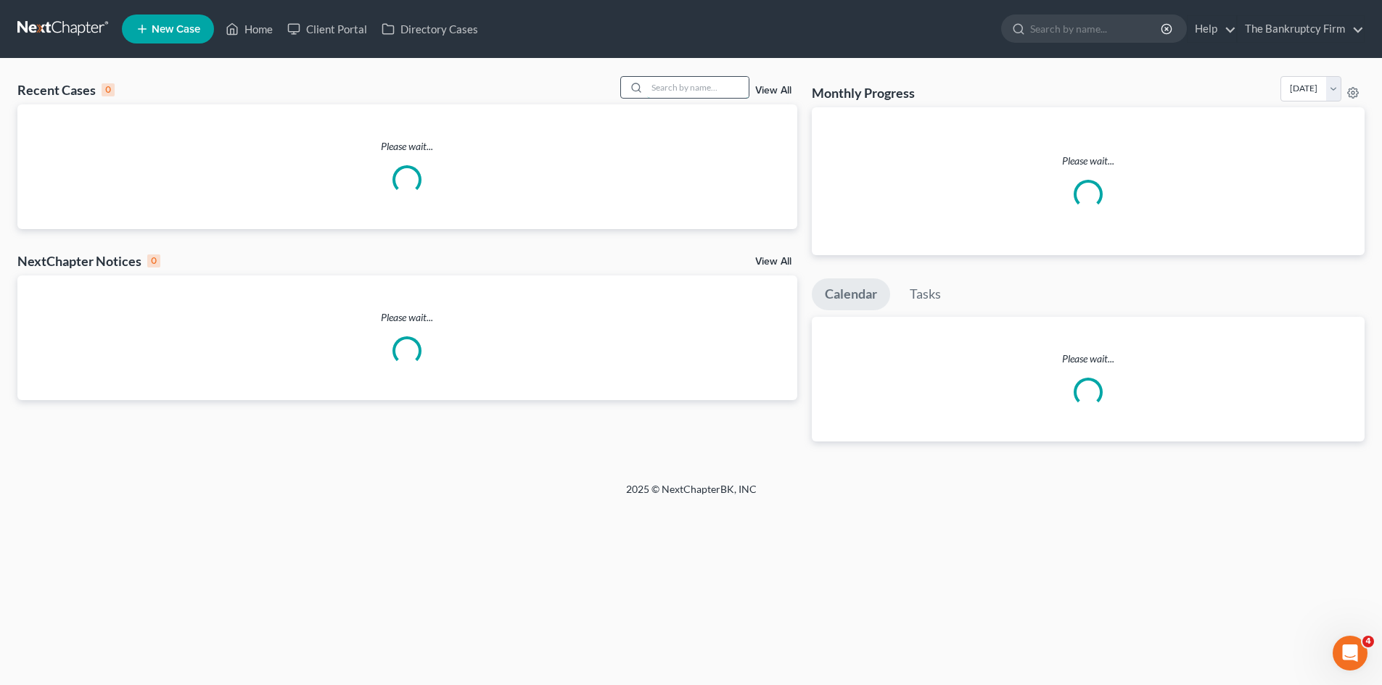
click at [668, 86] on input "search" at bounding box center [698, 87] width 102 height 21
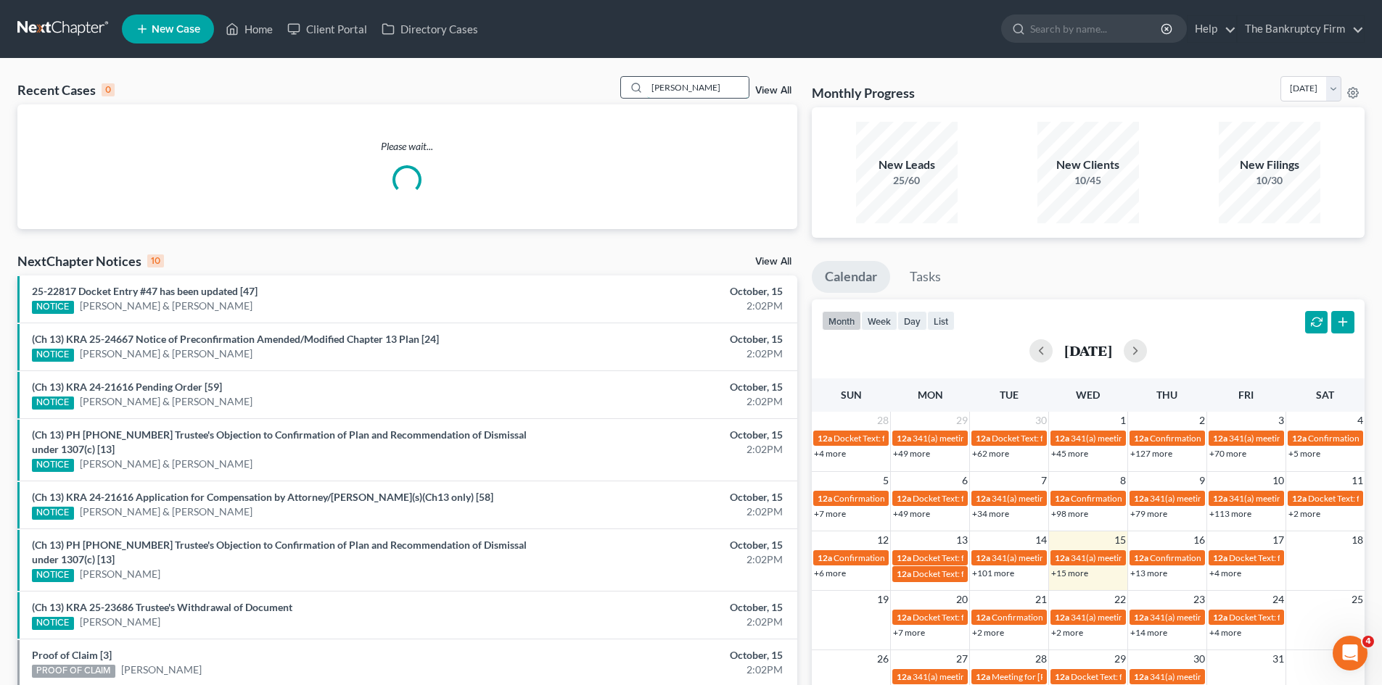
type input "[PERSON_NAME]"
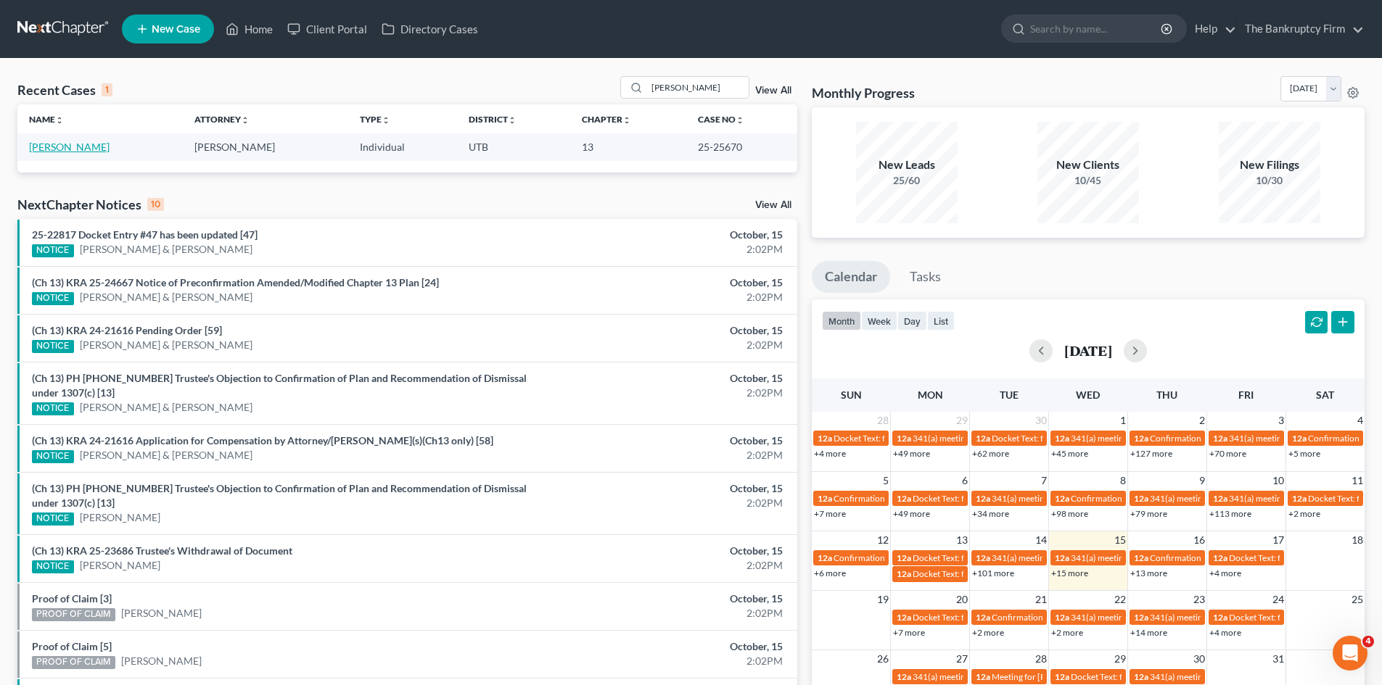
click at [49, 144] on link "[PERSON_NAME]" at bounding box center [69, 147] width 80 height 12
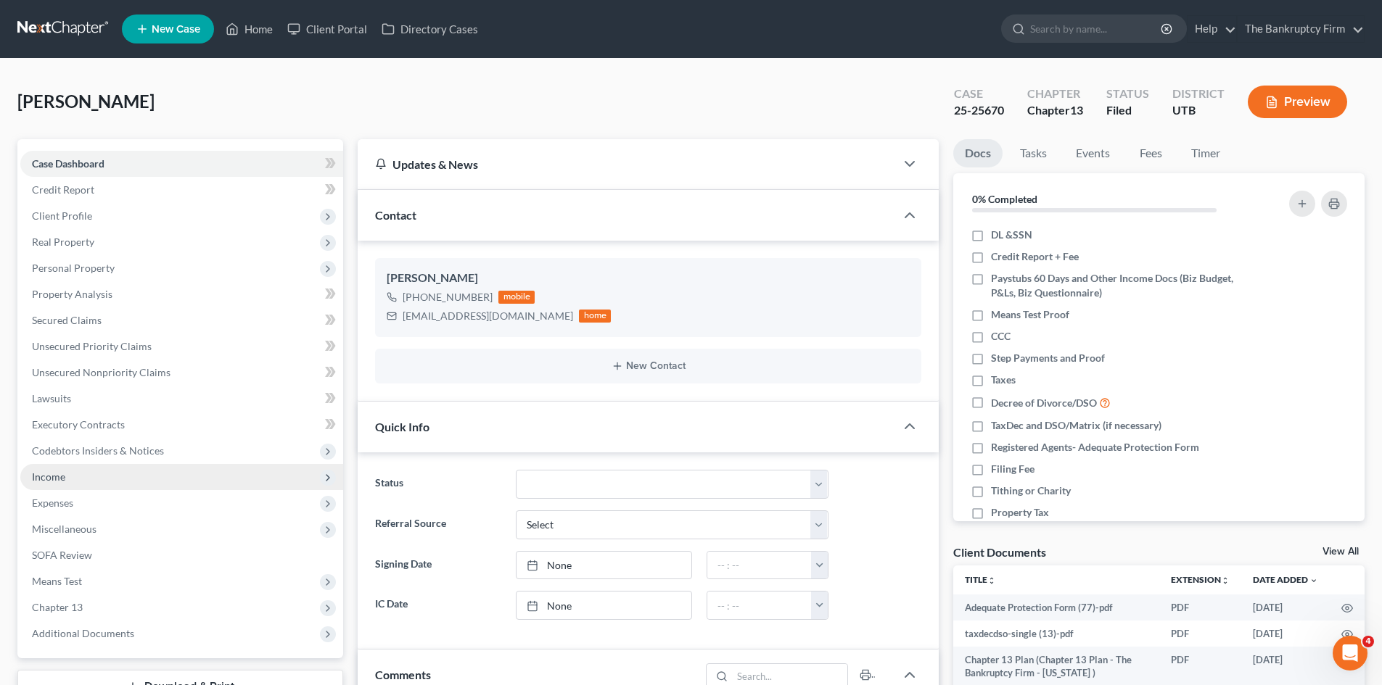
scroll to position [128, 0]
drag, startPoint x: 46, startPoint y: 471, endPoint x: 87, endPoint y: 490, distance: 44.8
click at [46, 472] on span "Income" at bounding box center [48, 477] width 33 height 12
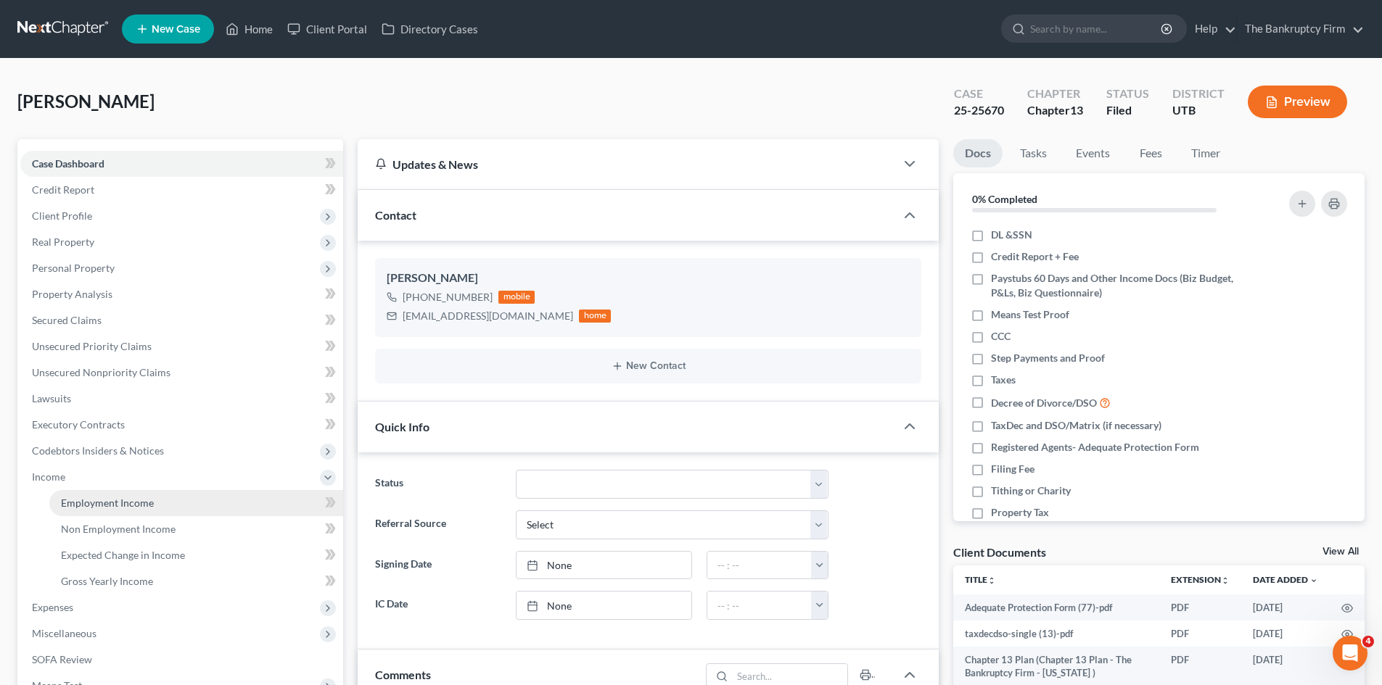
click at [88, 492] on link "Employment Income" at bounding box center [196, 503] width 294 height 26
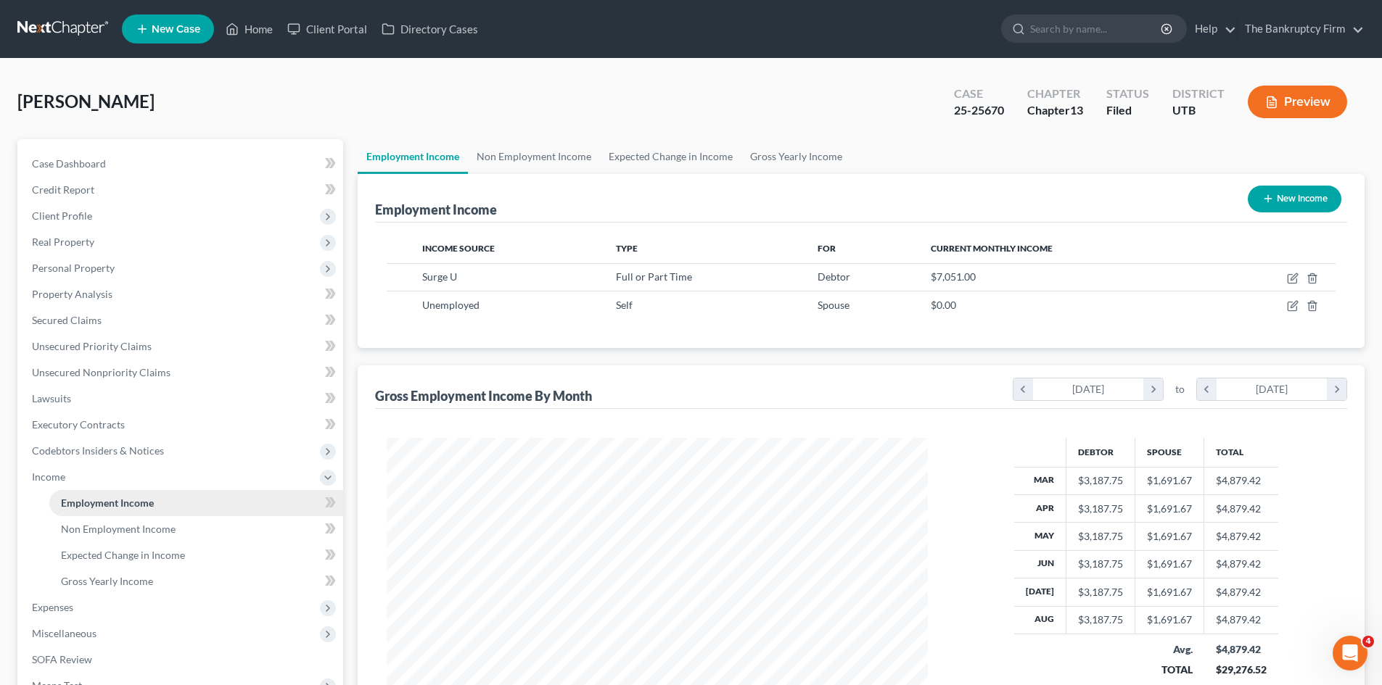
scroll to position [271, 570]
click at [92, 529] on span "Non Employment Income" at bounding box center [118, 529] width 115 height 12
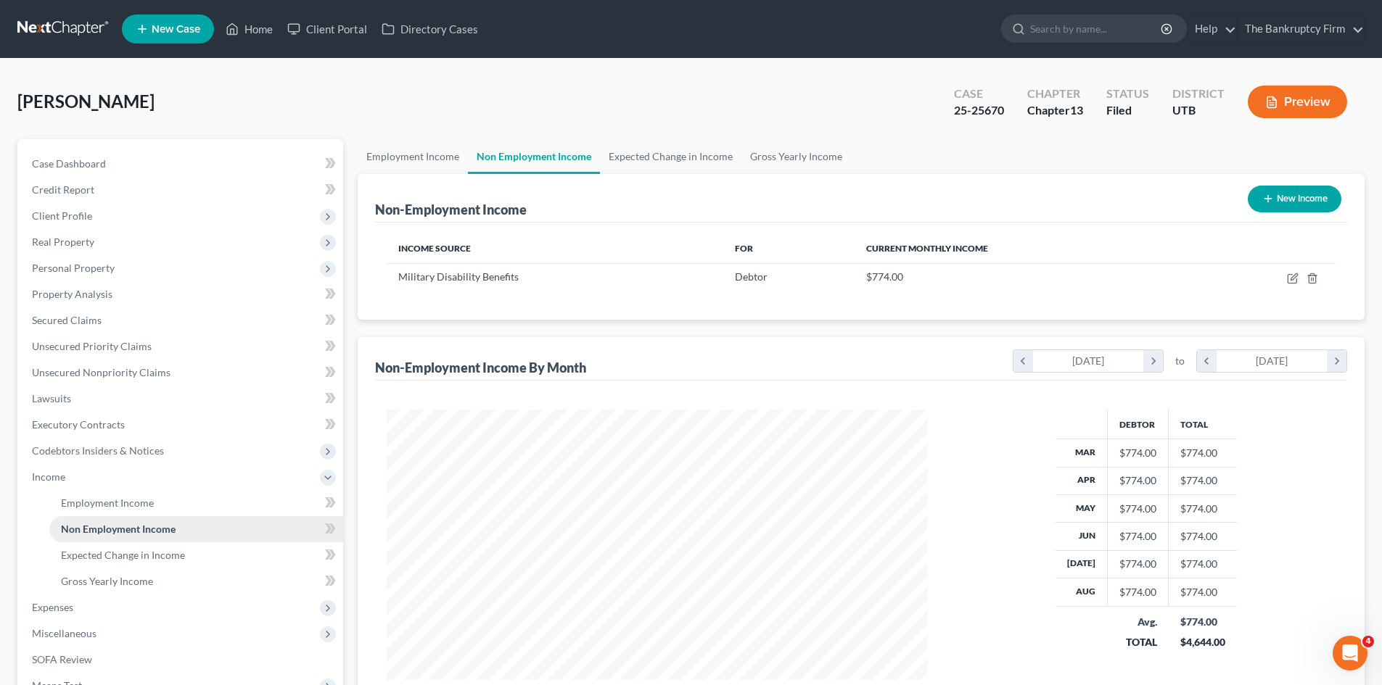
scroll to position [271, 570]
drag, startPoint x: 101, startPoint y: 508, endPoint x: 270, endPoint y: 435, distance: 183.9
click at [101, 508] on span "Employment Income" at bounding box center [107, 503] width 93 height 12
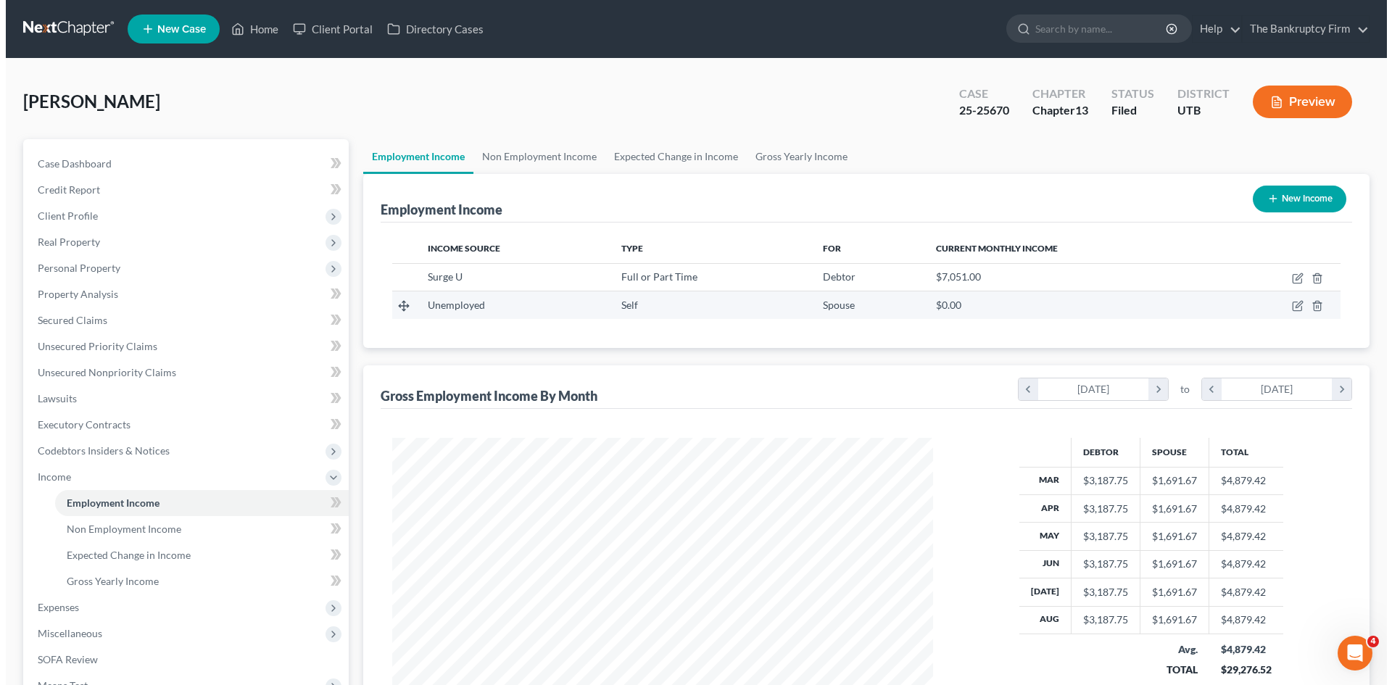
scroll to position [271, 570]
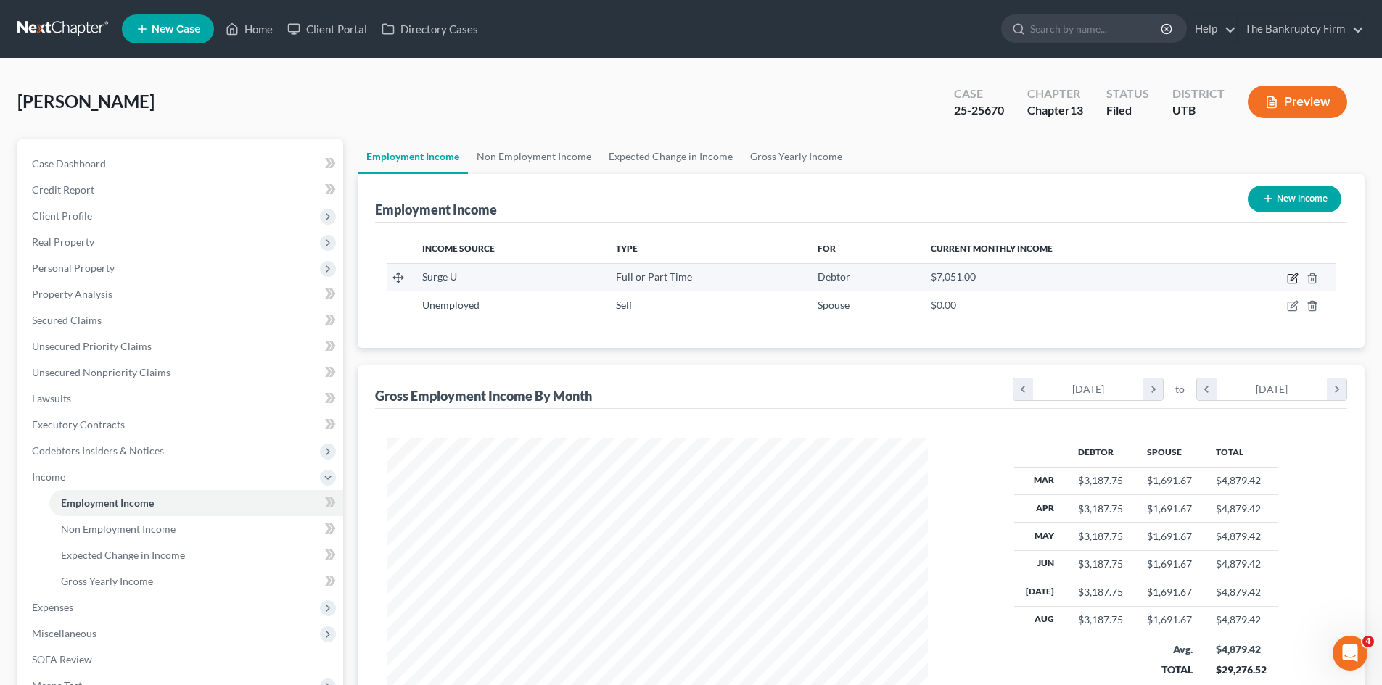
click at [1294, 278] on icon "button" at bounding box center [1293, 279] width 12 height 12
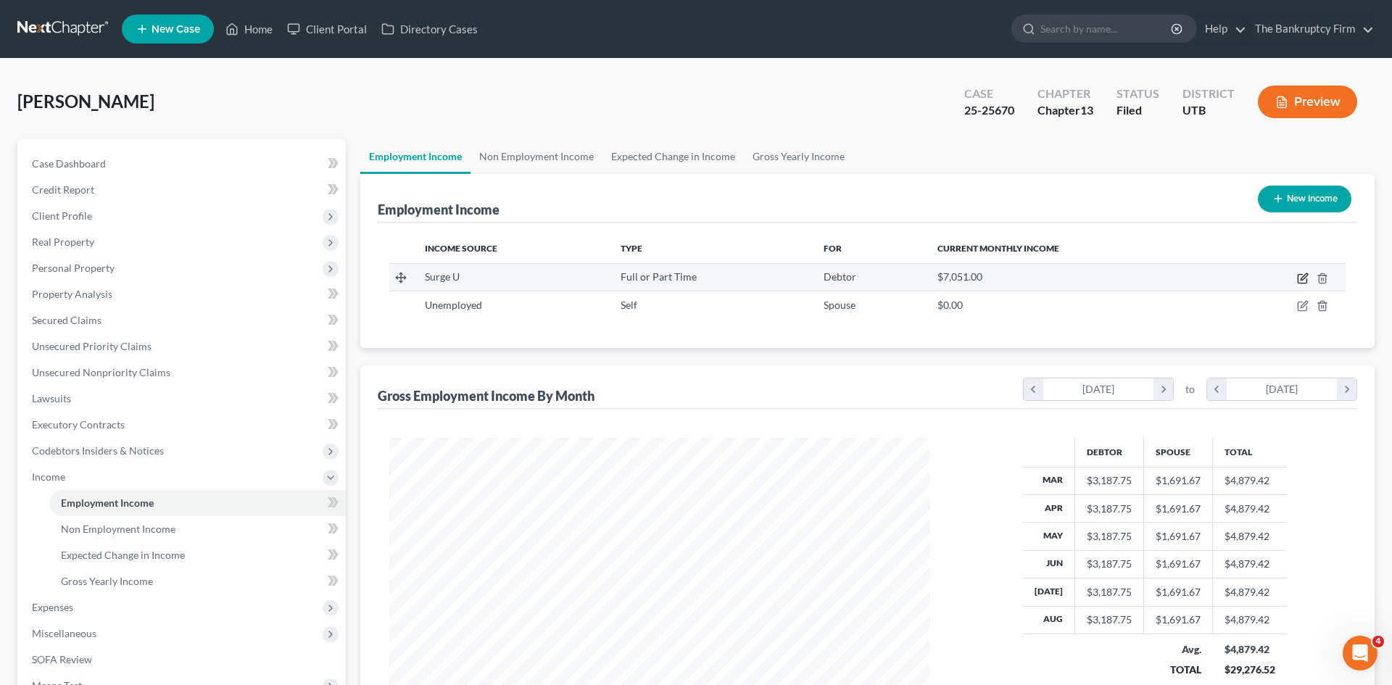
select select "0"
select select "9"
select select "0"
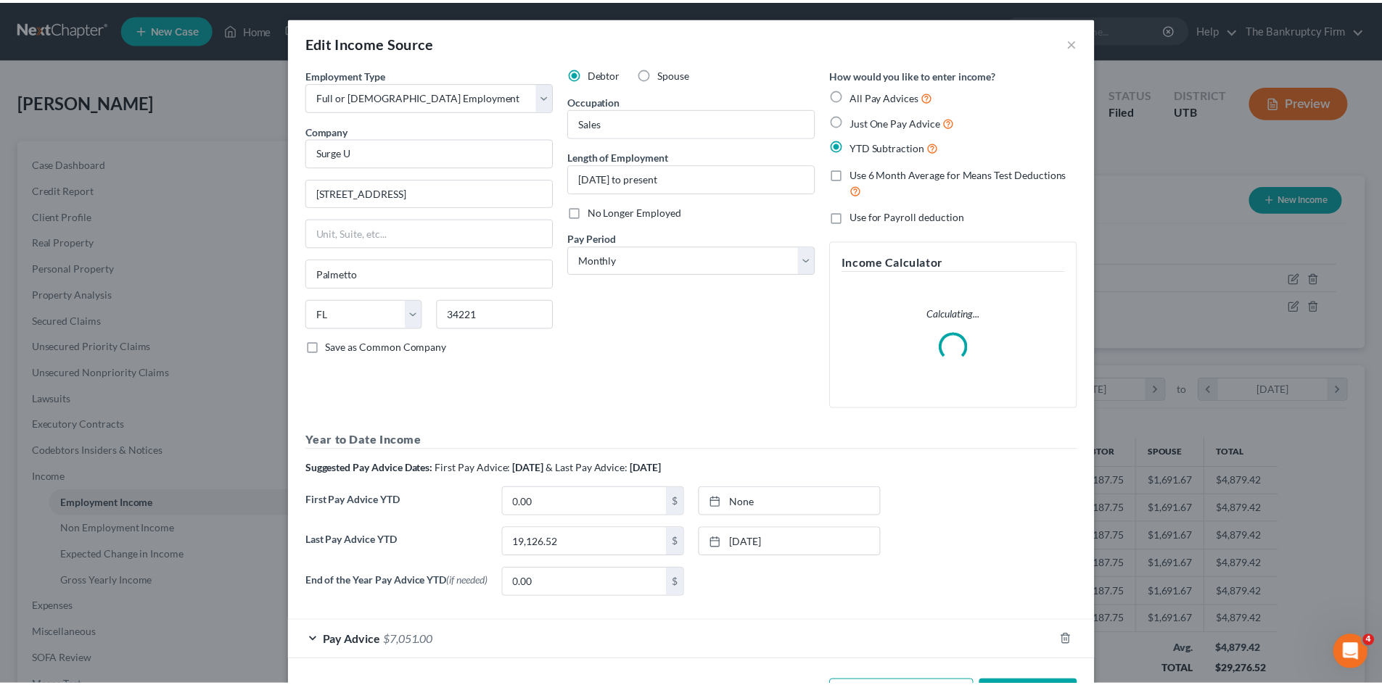
scroll to position [273, 575]
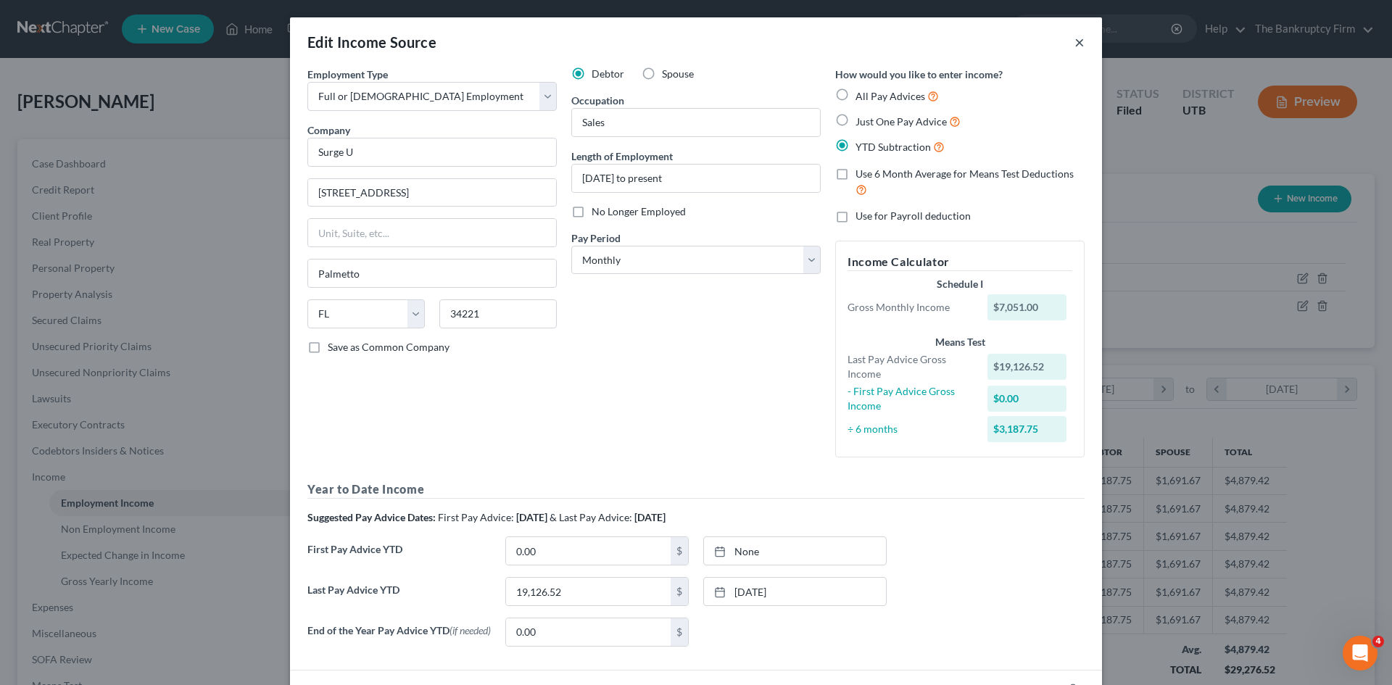
click at [1075, 42] on button "×" at bounding box center [1080, 41] width 10 height 17
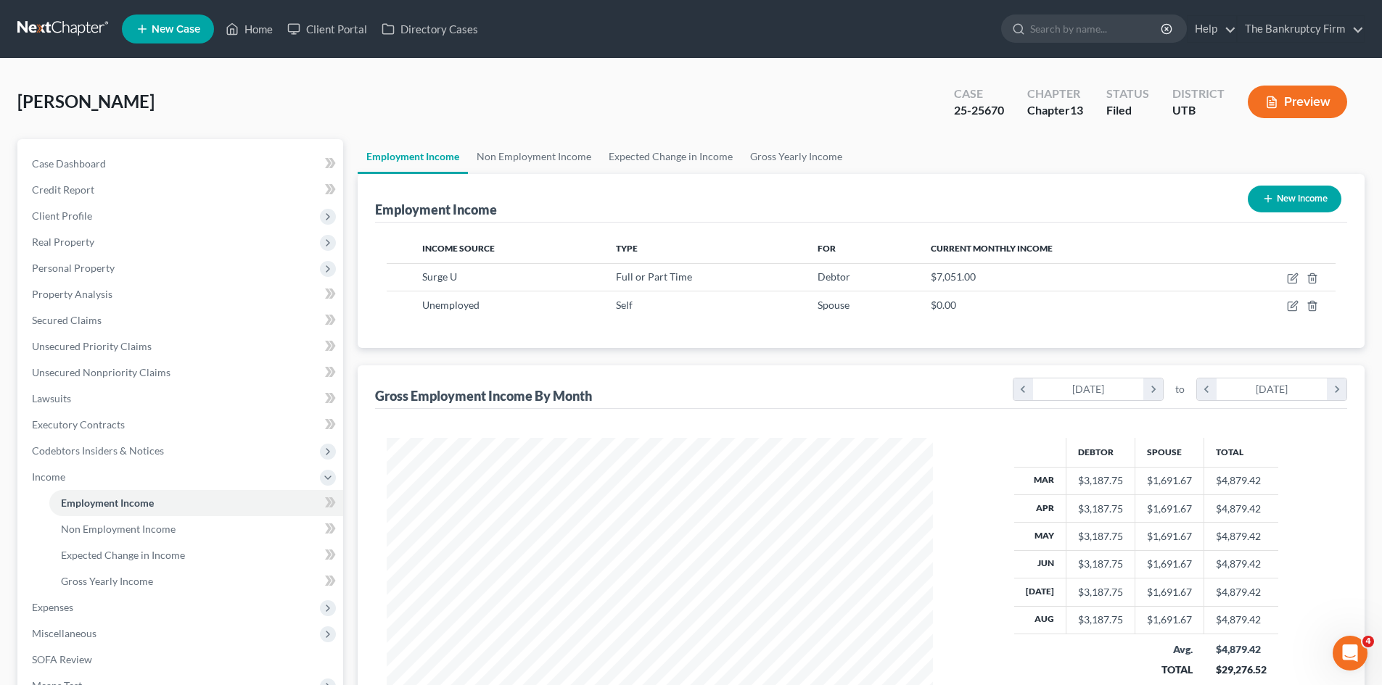
scroll to position [724940, 724640]
drag, startPoint x: 113, startPoint y: 534, endPoint x: 395, endPoint y: 450, distance: 294.4
click at [113, 534] on span "Non Employment Income" at bounding box center [118, 529] width 115 height 12
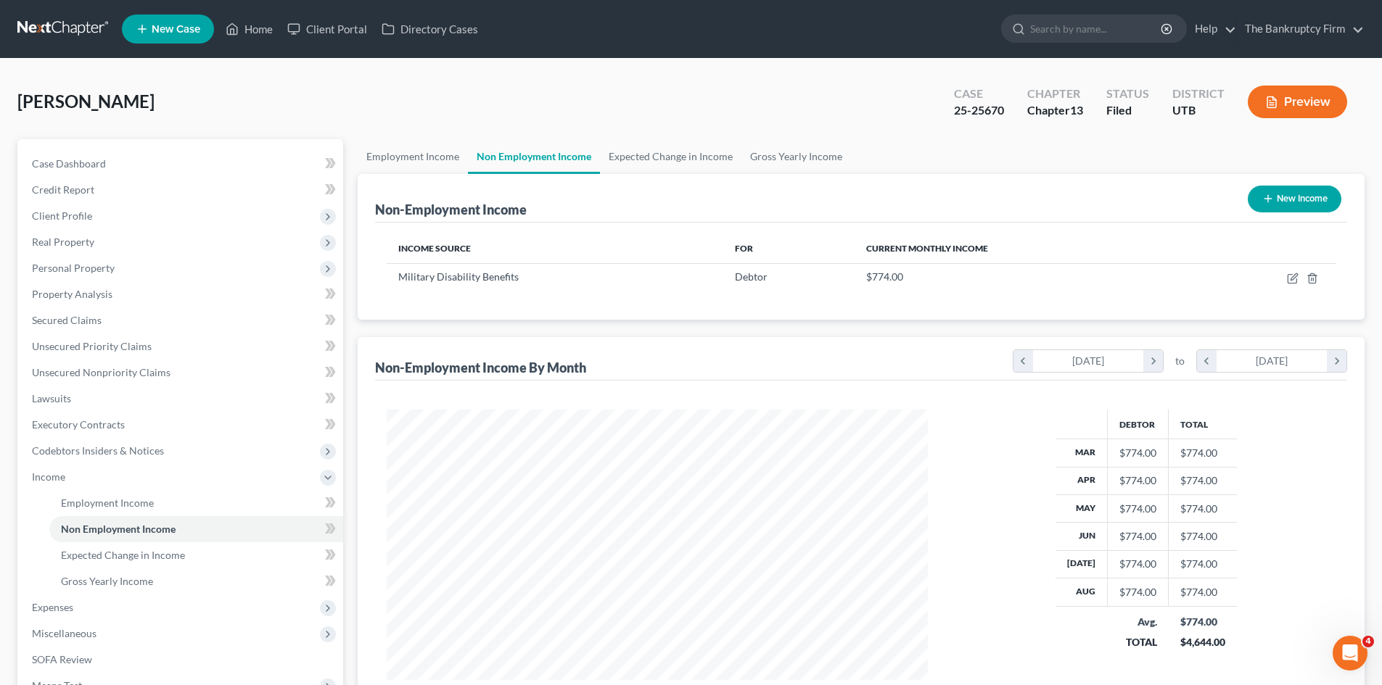
scroll to position [271, 570]
drag, startPoint x: 249, startPoint y: 25, endPoint x: 874, endPoint y: 35, distance: 625.2
click at [249, 25] on link "Home" at bounding box center [249, 29] width 62 height 26
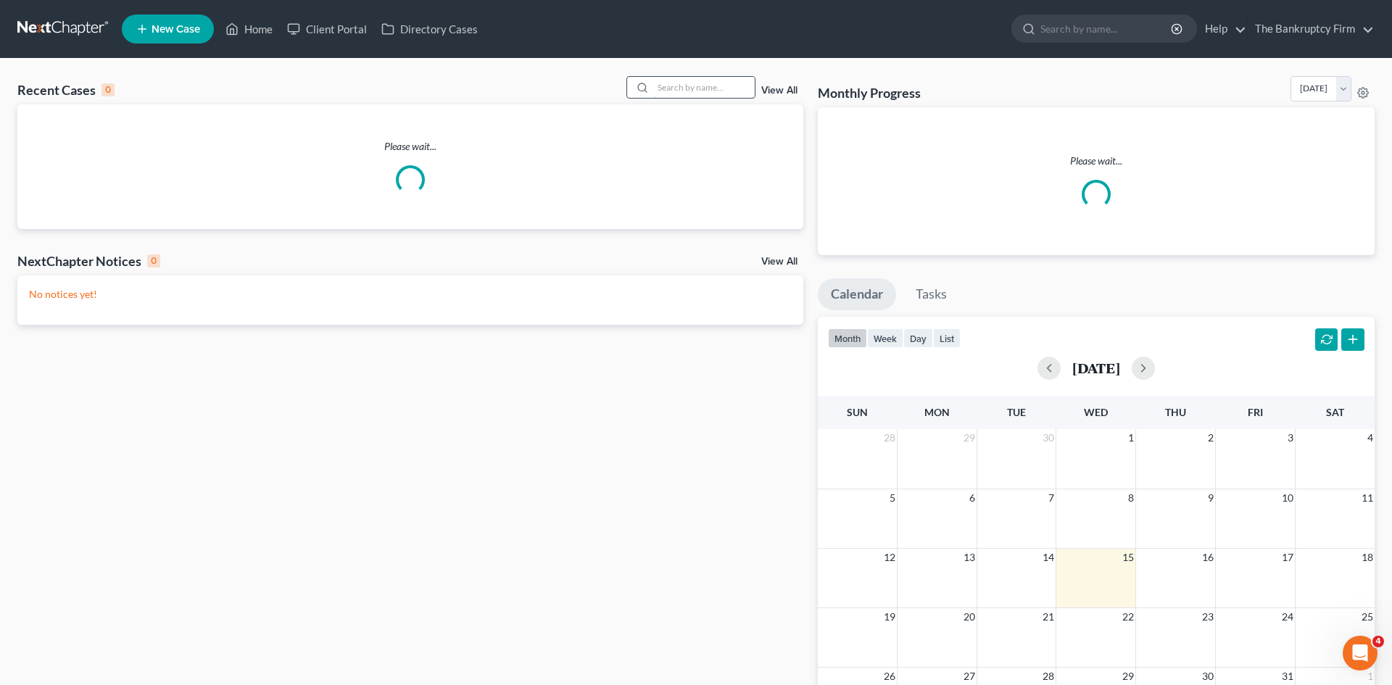
click at [684, 89] on input "search" at bounding box center [704, 87] width 102 height 21
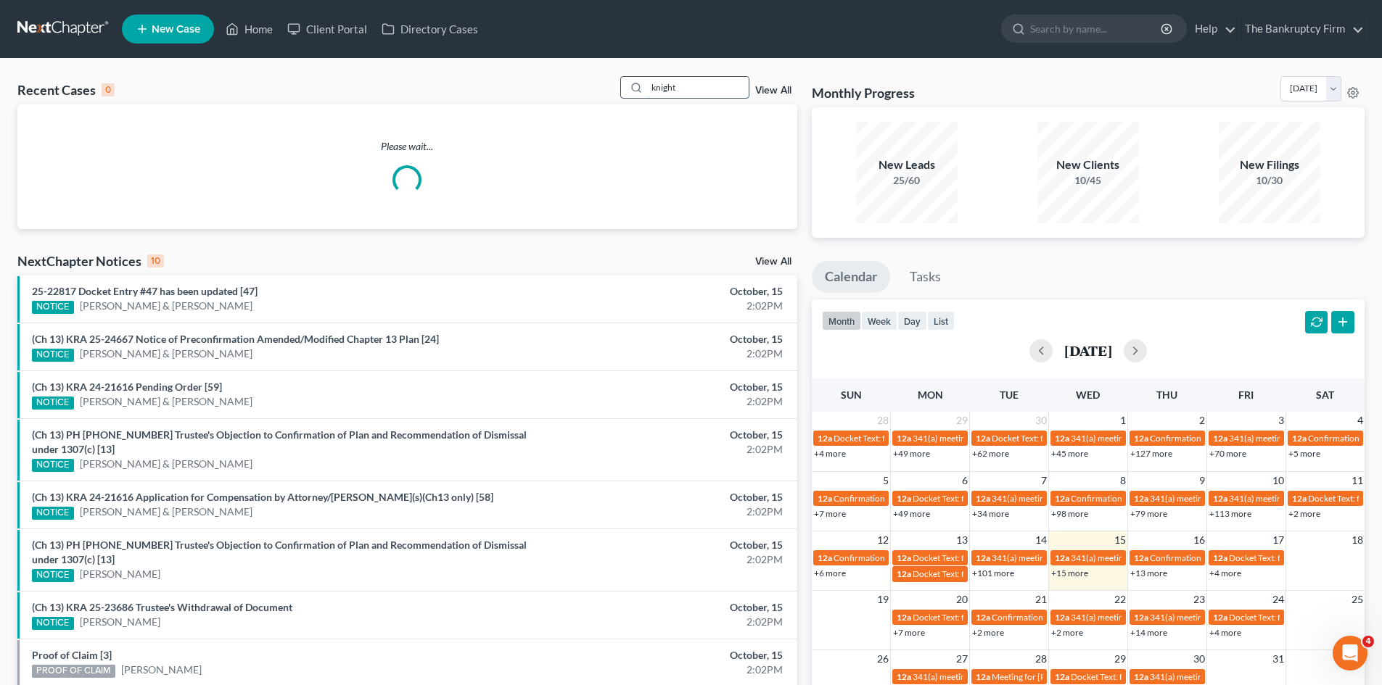
type input "knight"
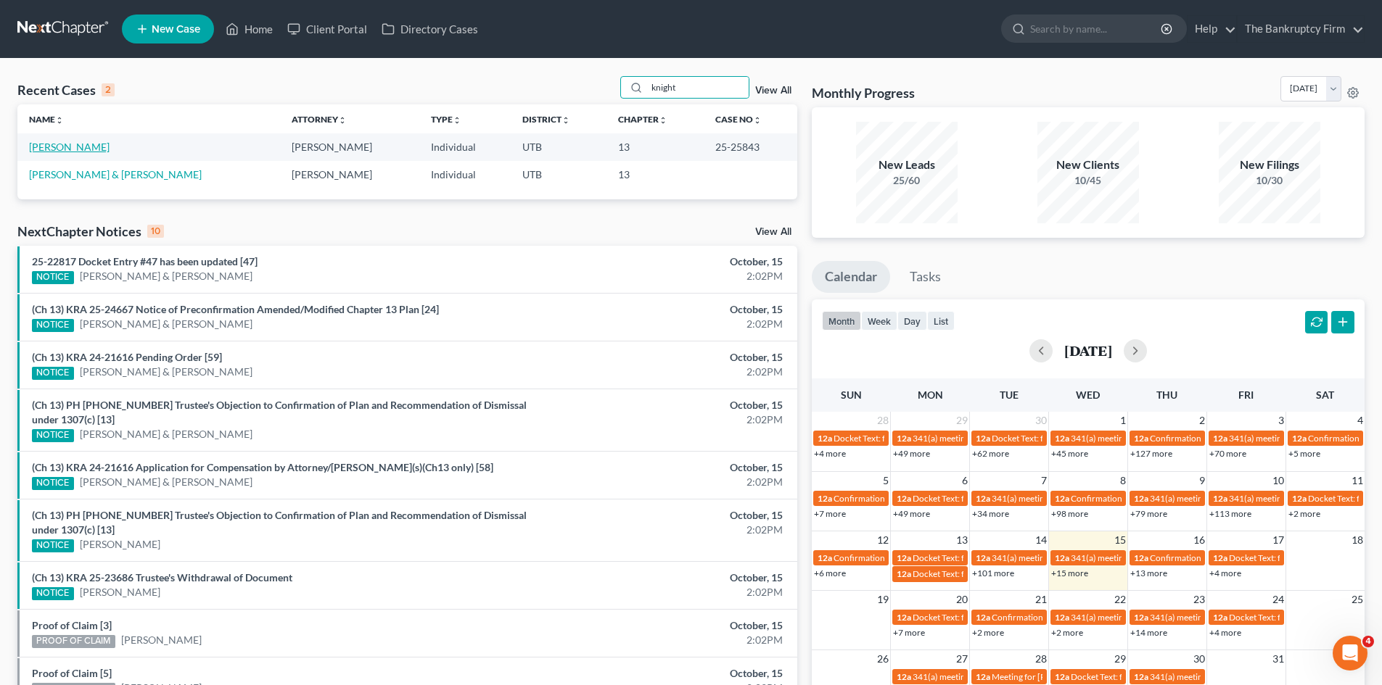
click at [51, 148] on link "[PERSON_NAME]" at bounding box center [69, 147] width 80 height 12
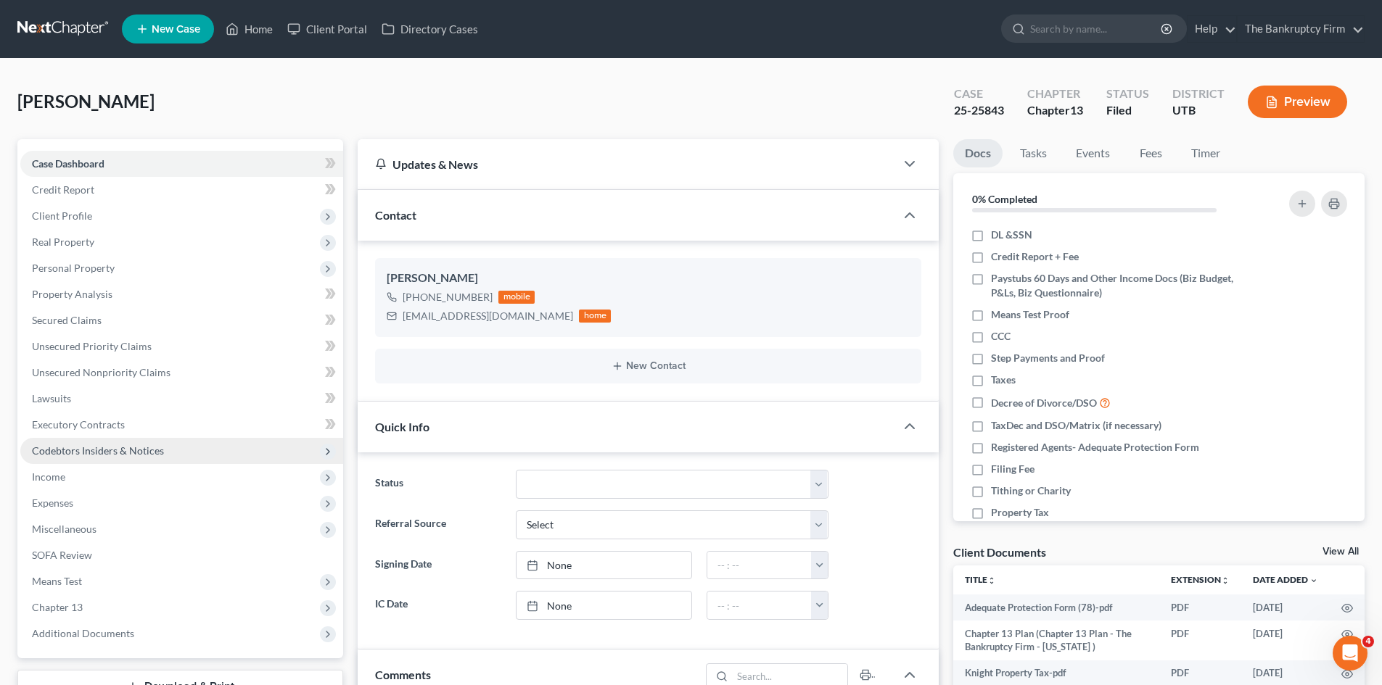
scroll to position [27, 0]
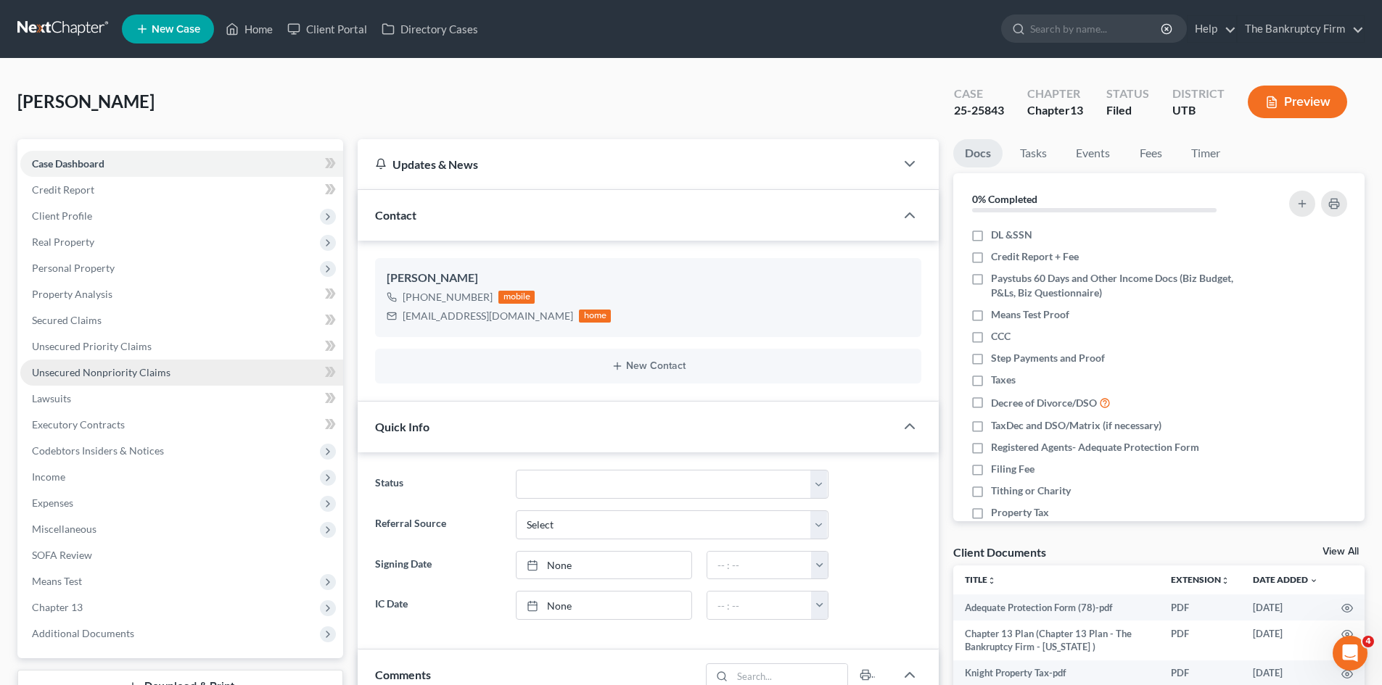
click at [65, 369] on span "Unsecured Nonpriority Claims" at bounding box center [101, 372] width 139 height 12
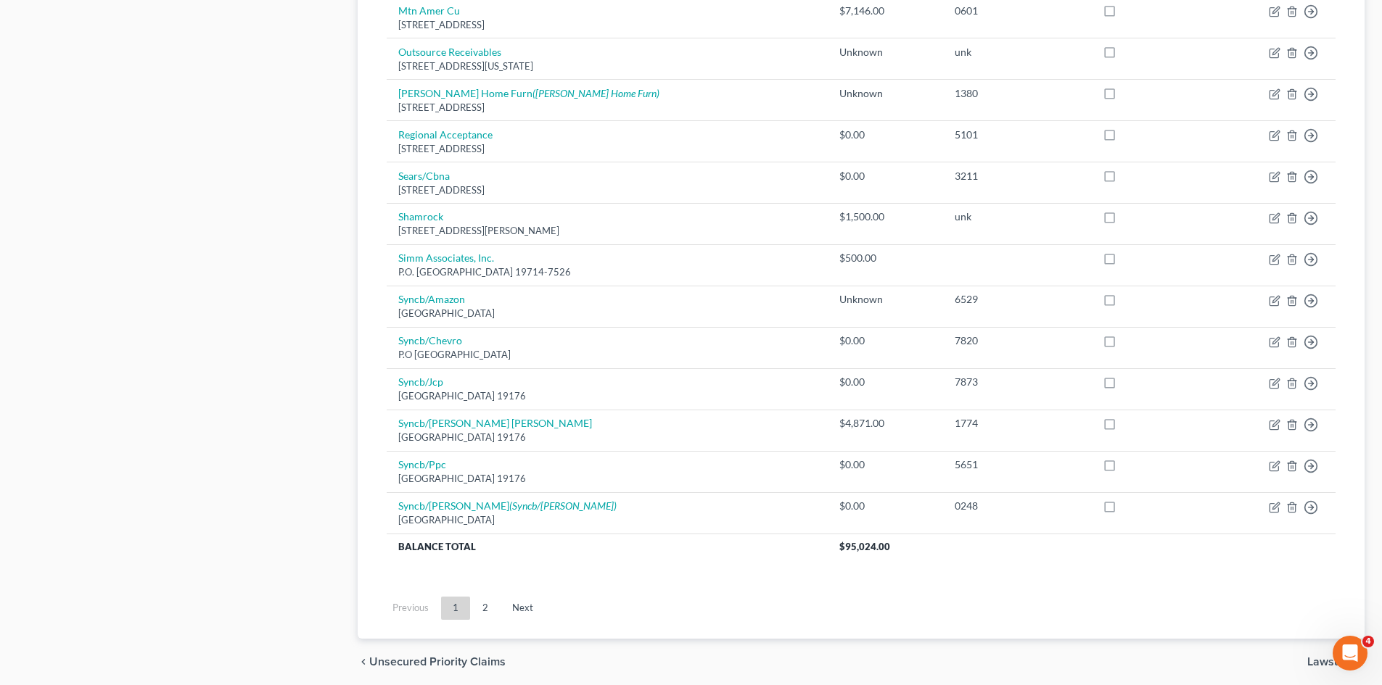
scroll to position [994, 0]
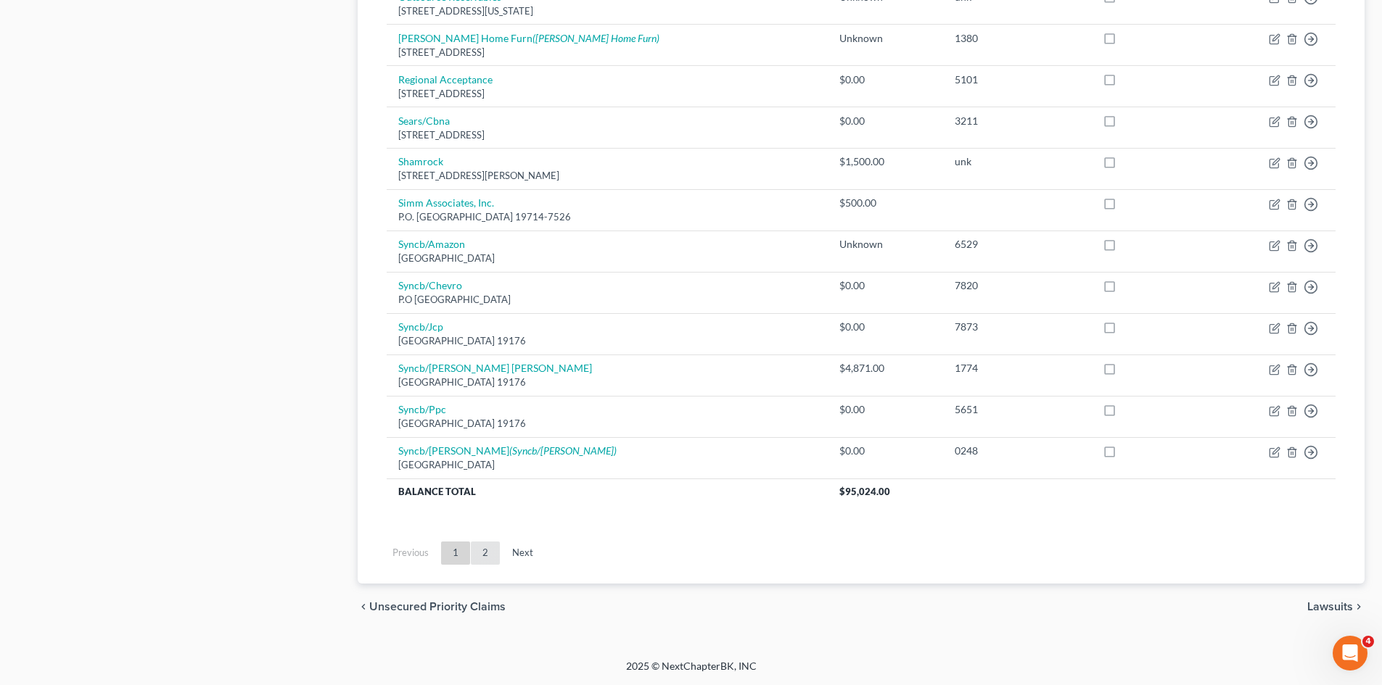
click at [481, 556] on link "2" at bounding box center [485, 553] width 29 height 23
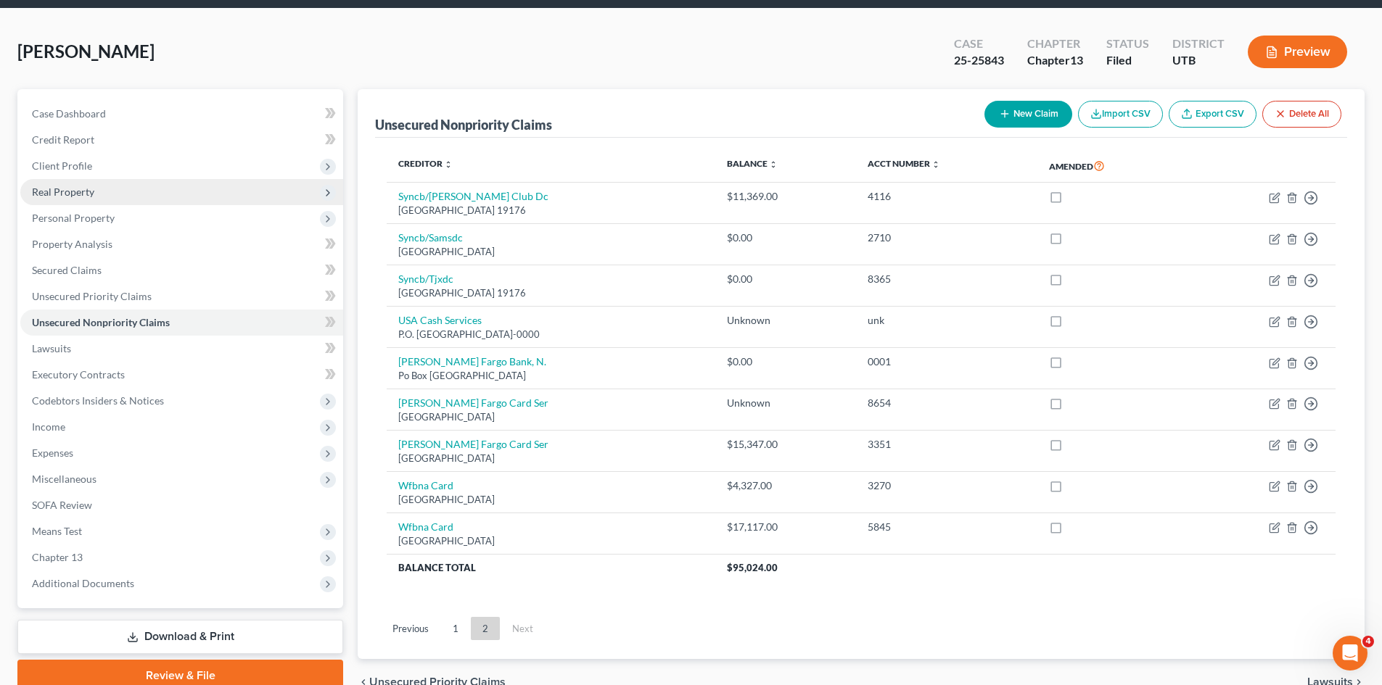
scroll to position [0, 0]
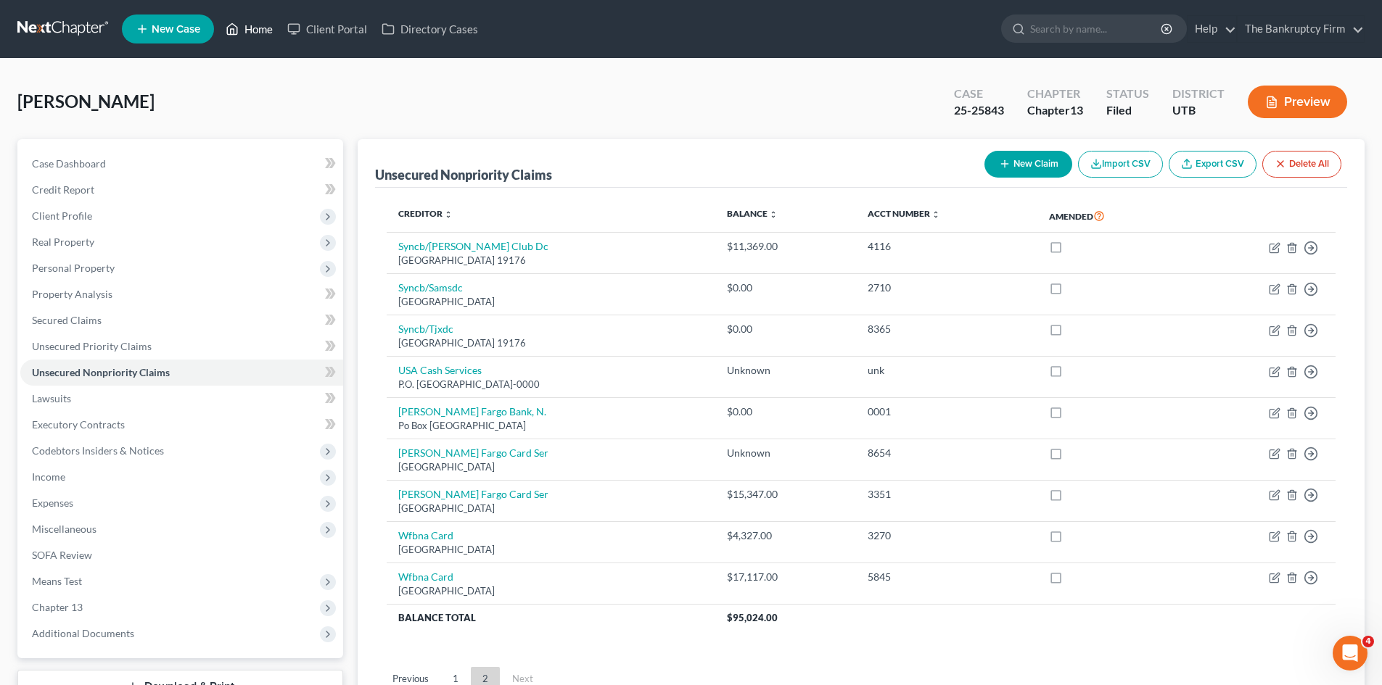
click at [271, 23] on link "Home" at bounding box center [249, 29] width 62 height 26
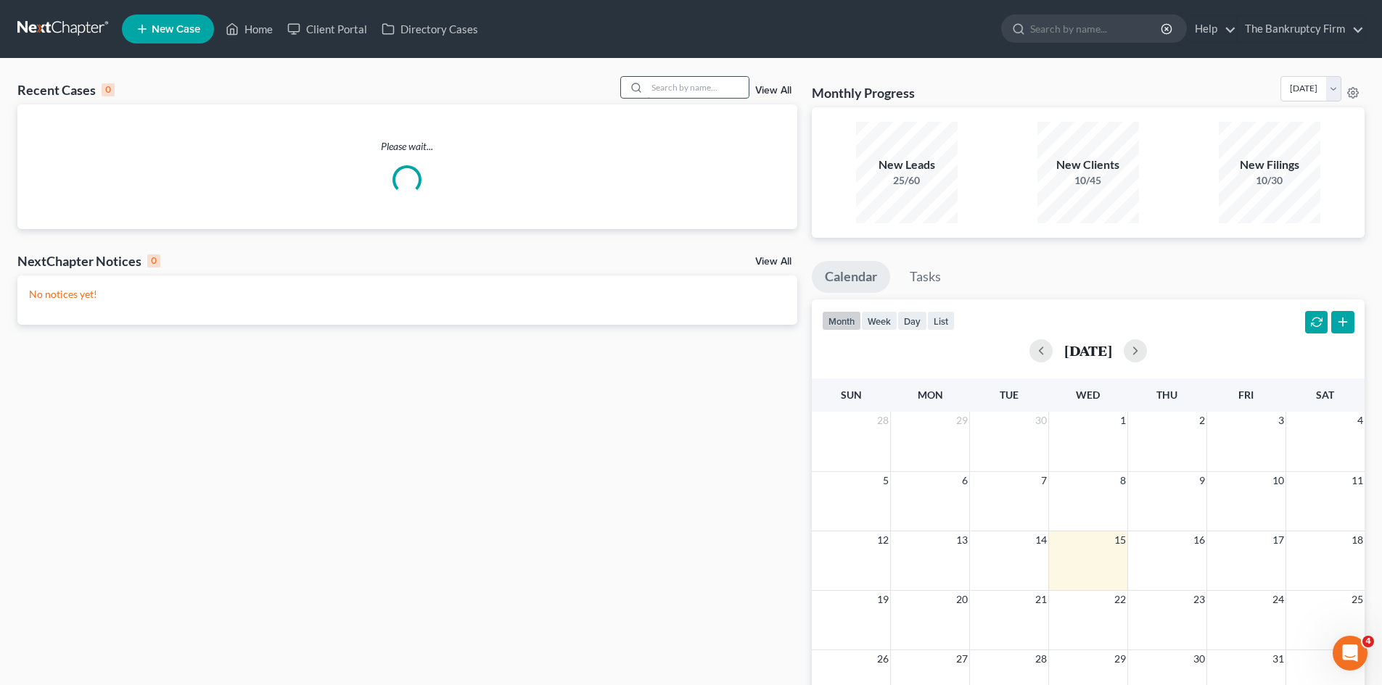
click at [678, 86] on input "search" at bounding box center [698, 87] width 102 height 21
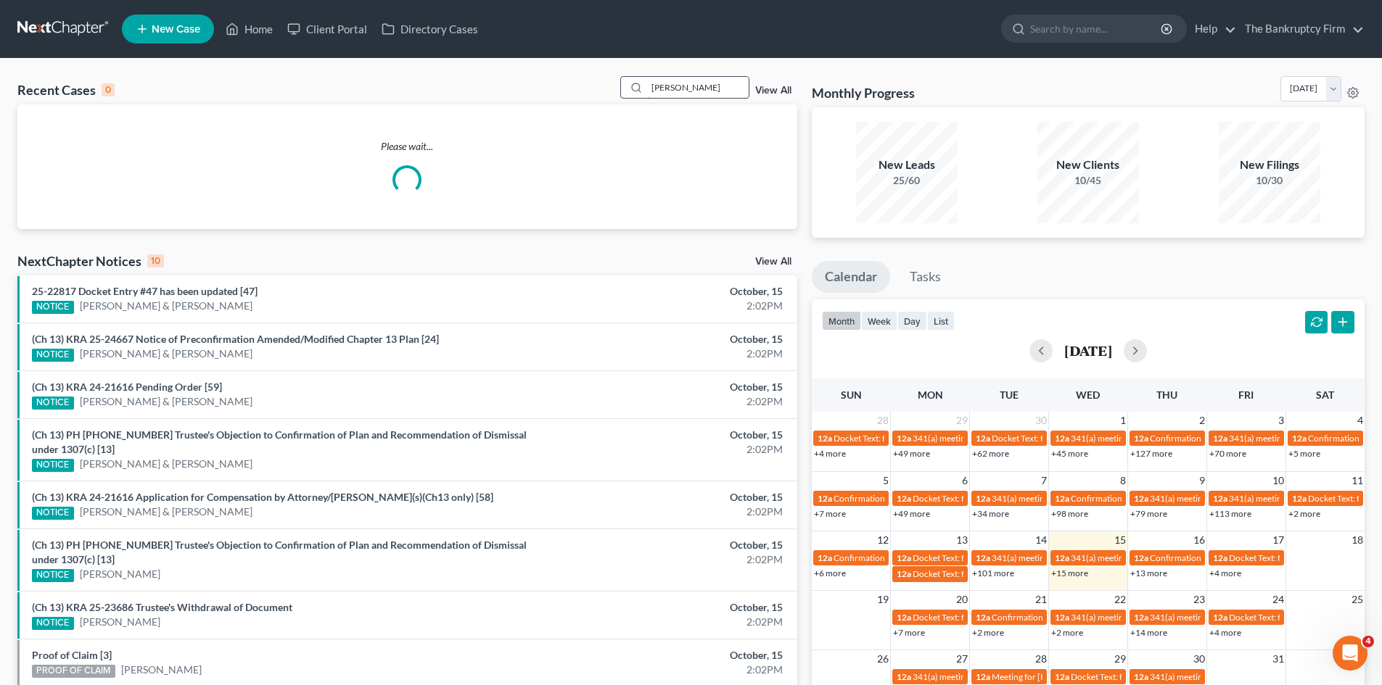
type input "[PERSON_NAME]"
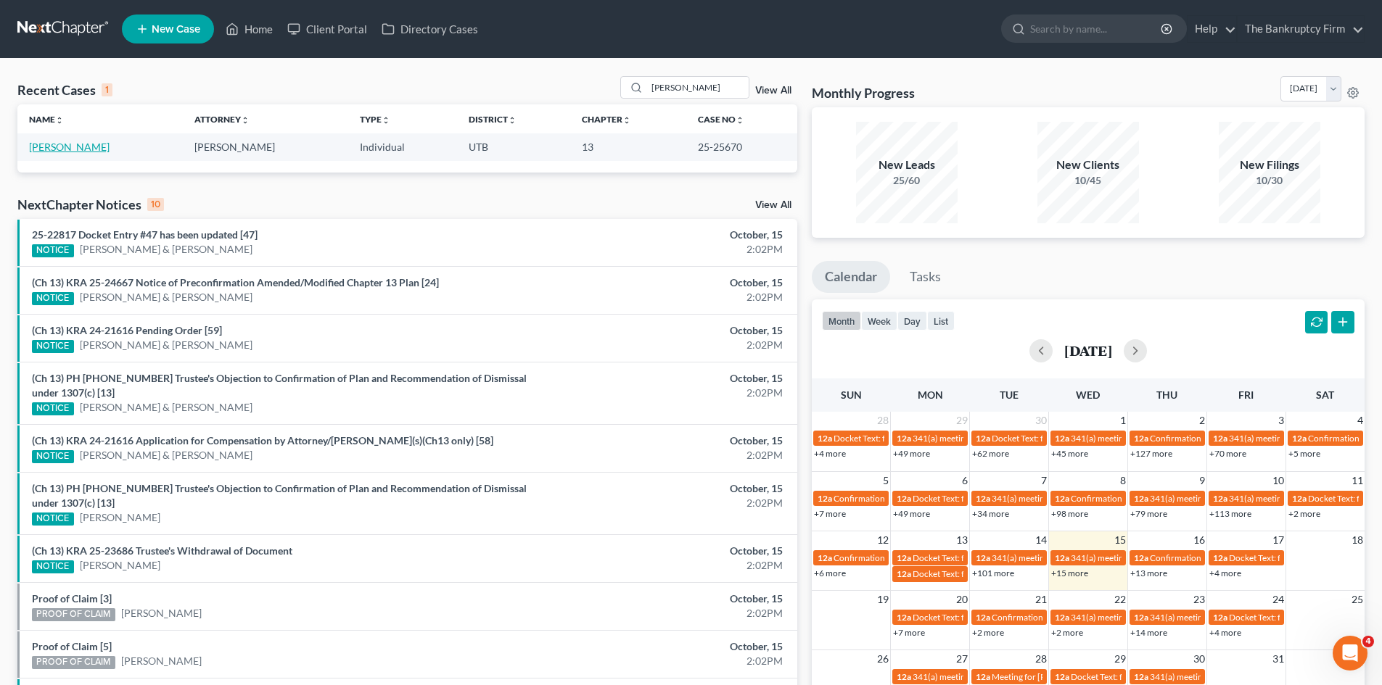
click at [49, 145] on link "[PERSON_NAME]" at bounding box center [69, 147] width 80 height 12
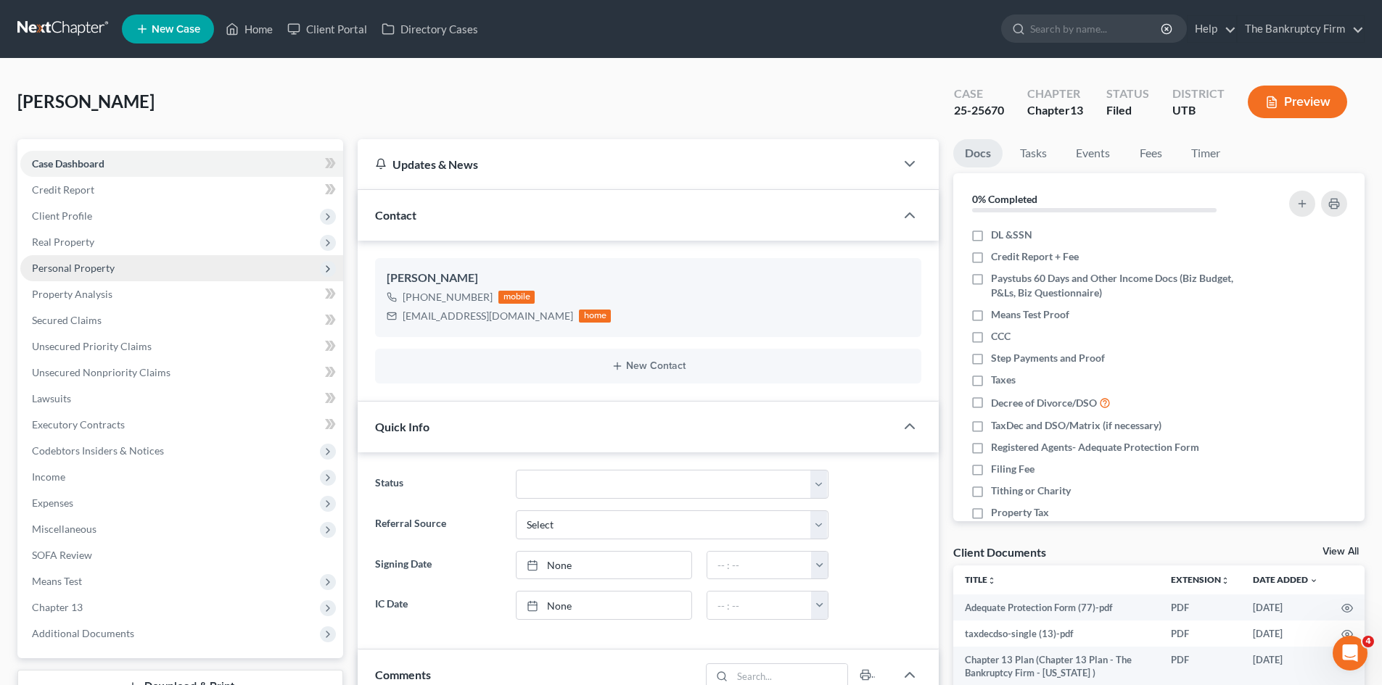
scroll to position [128, 0]
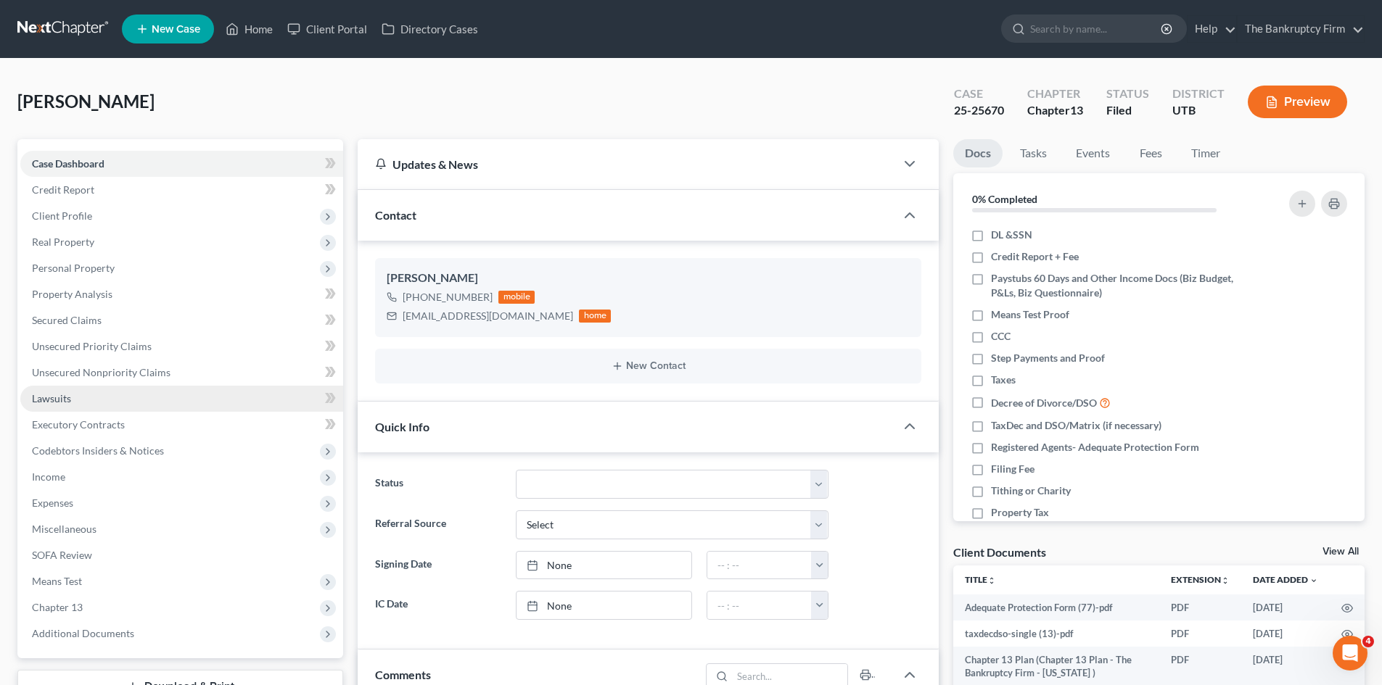
drag, startPoint x: 93, startPoint y: 269, endPoint x: 128, endPoint y: 403, distance: 138.8
click at [93, 269] on span "Personal Property" at bounding box center [73, 268] width 83 height 12
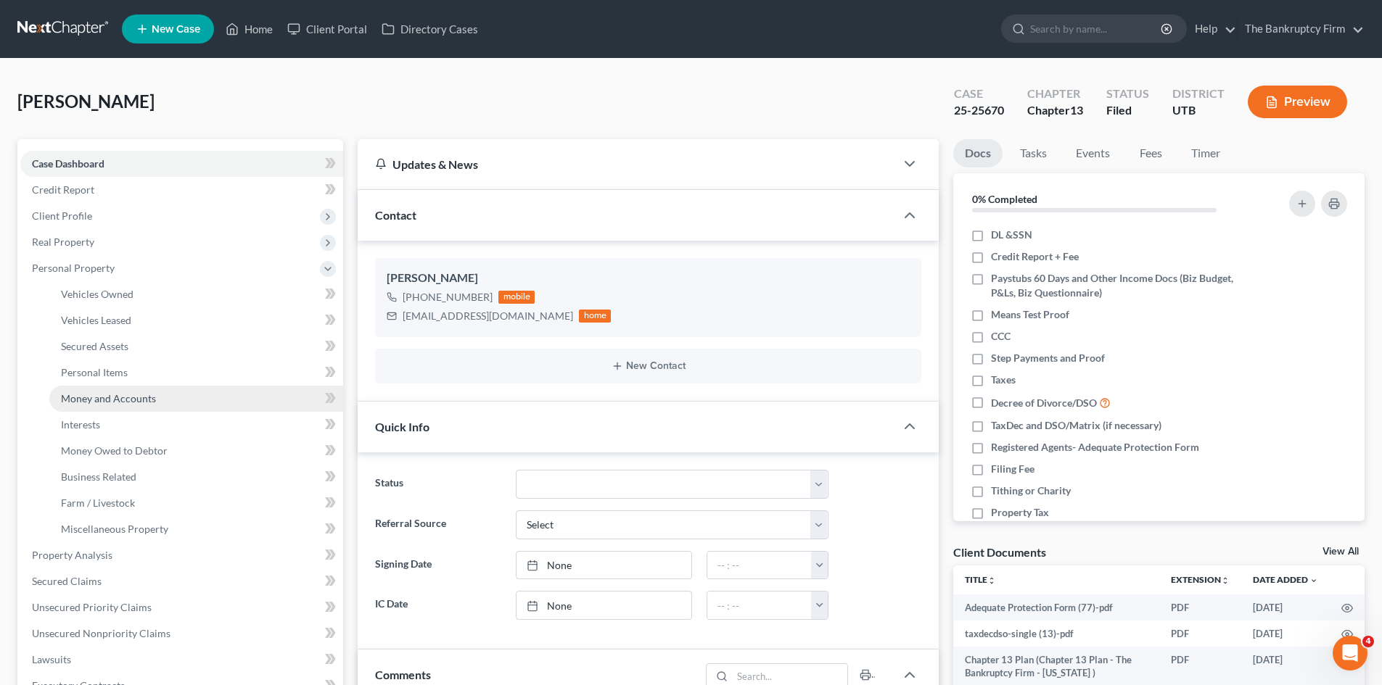
click at [128, 402] on span "Money and Accounts" at bounding box center [108, 398] width 95 height 12
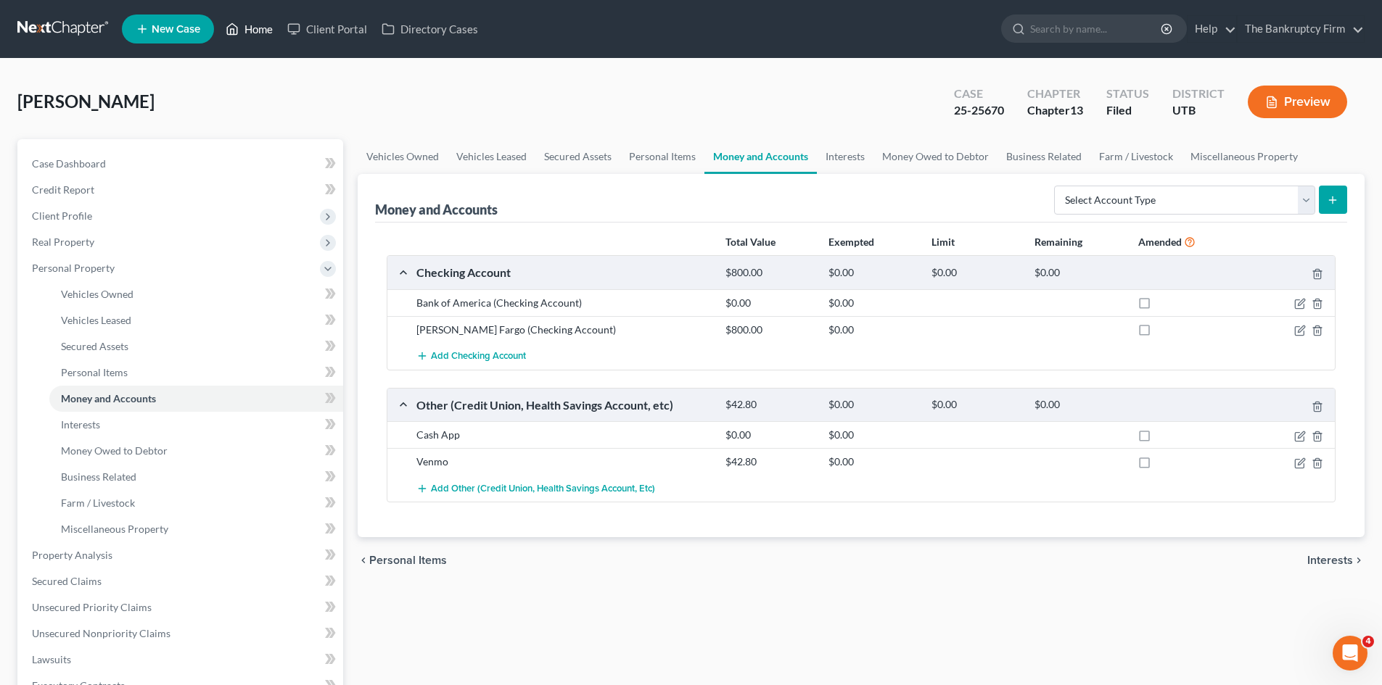
click at [263, 33] on link "Home" at bounding box center [249, 29] width 62 height 26
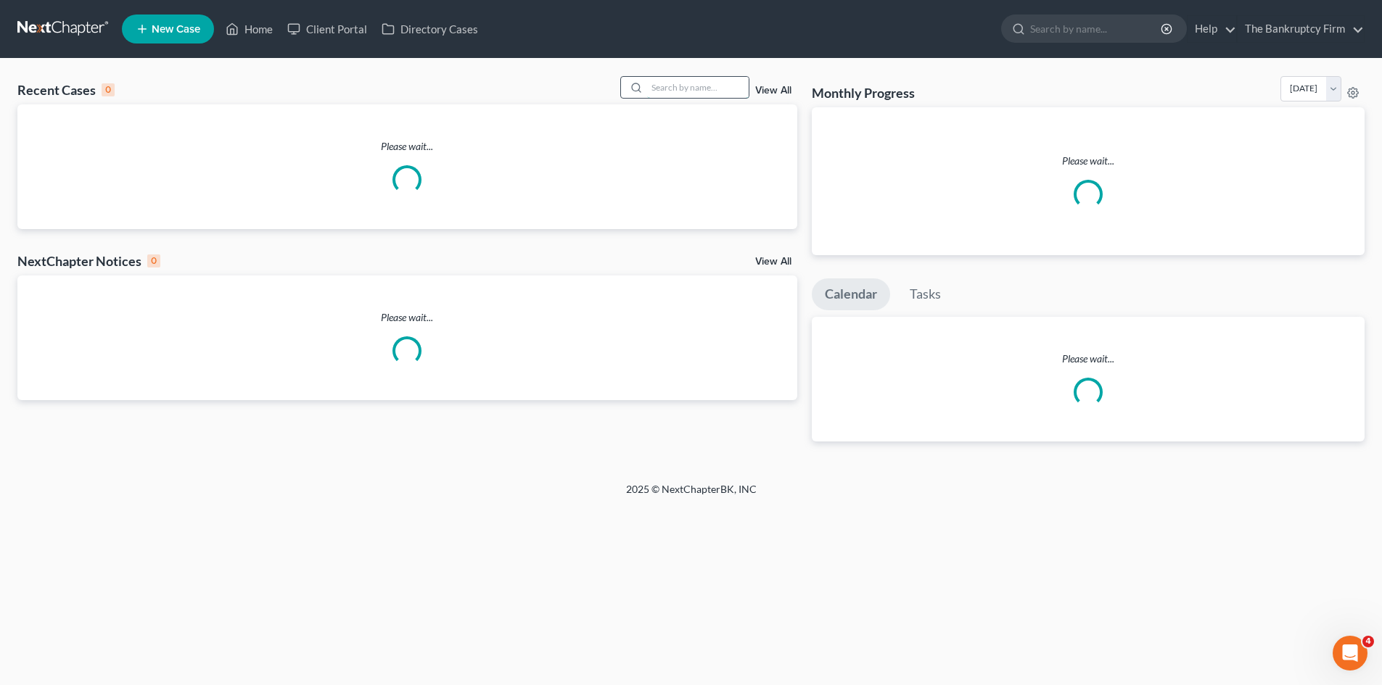
click at [685, 91] on input "search" at bounding box center [698, 87] width 102 height 21
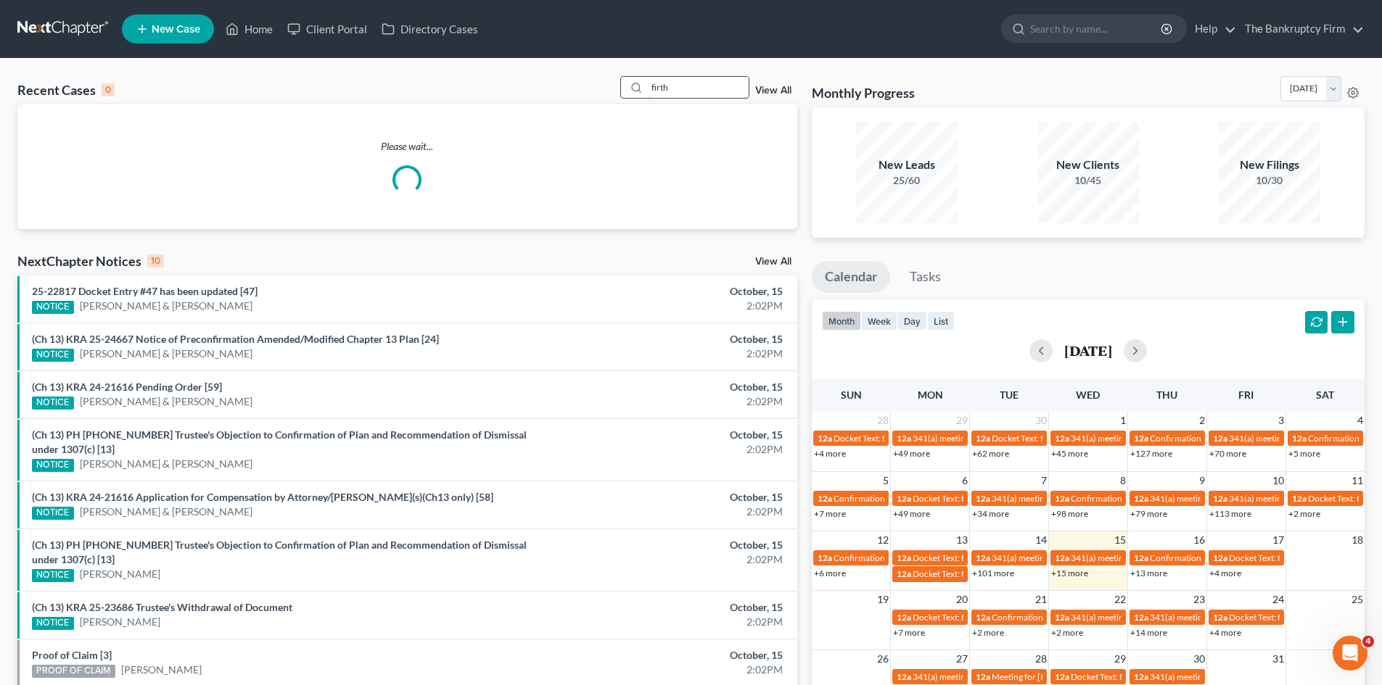
type input "firth"
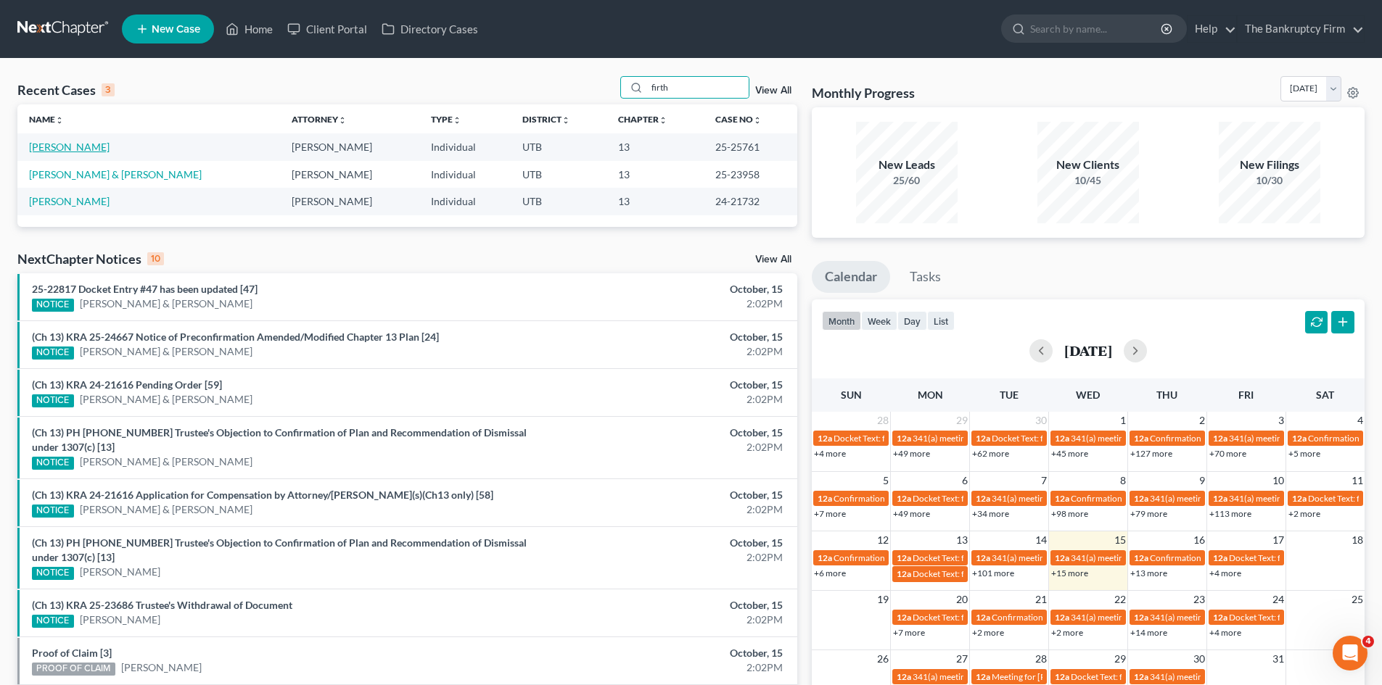
click at [46, 144] on link "[PERSON_NAME]" at bounding box center [69, 147] width 80 height 12
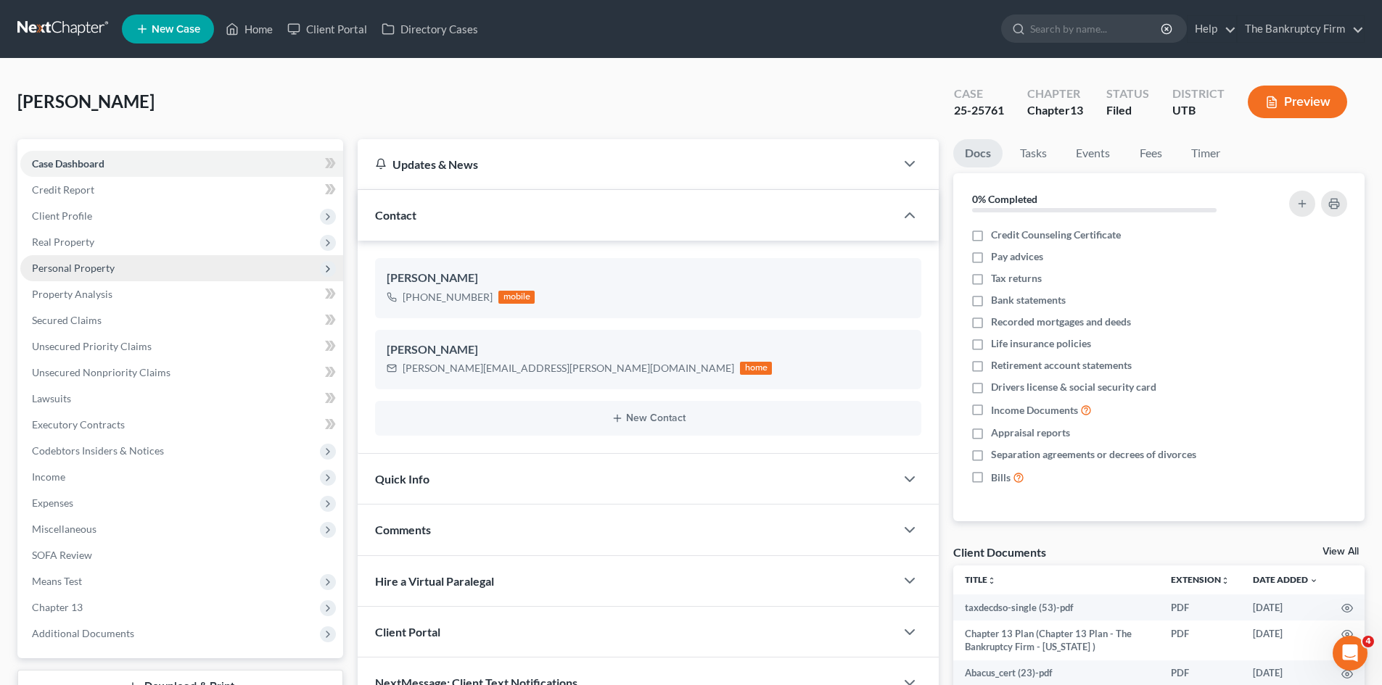
click at [65, 260] on span "Personal Property" at bounding box center [181, 268] width 323 height 26
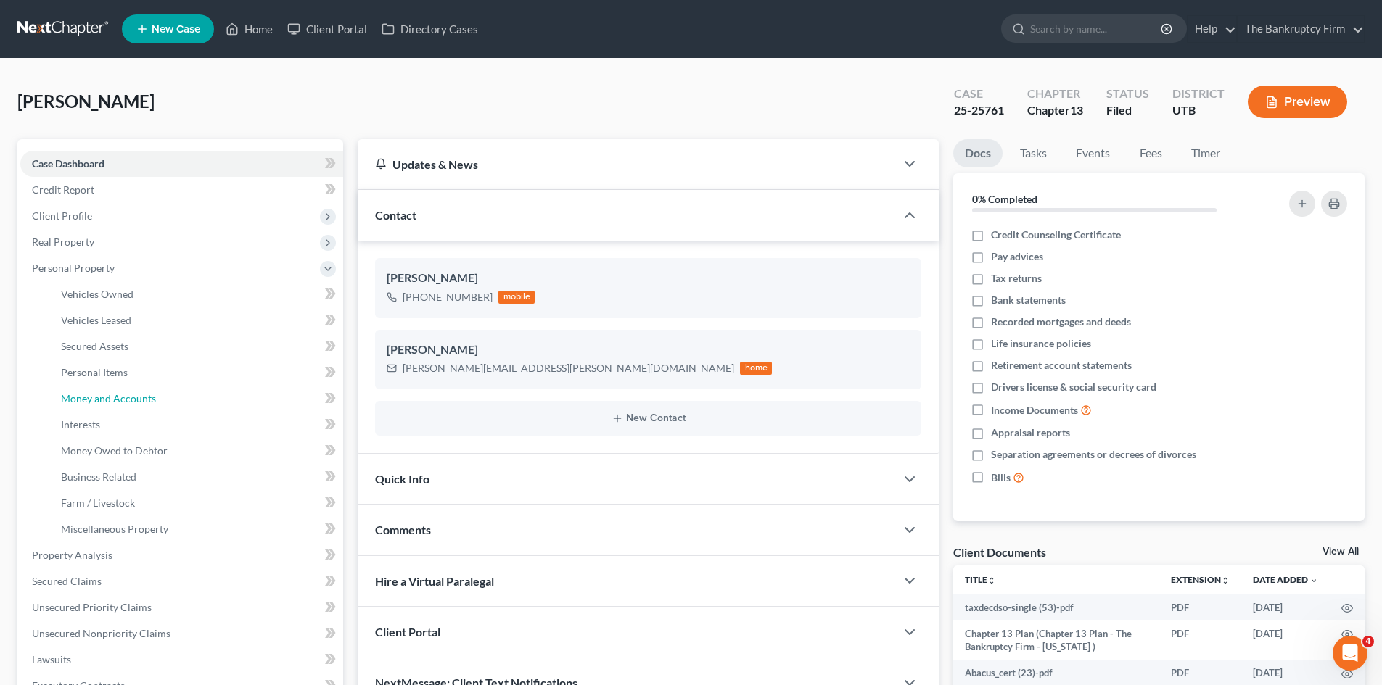
drag, startPoint x: 126, startPoint y: 395, endPoint x: 416, endPoint y: 399, distance: 289.4
click at [126, 395] on span "Money and Accounts" at bounding box center [108, 398] width 95 height 12
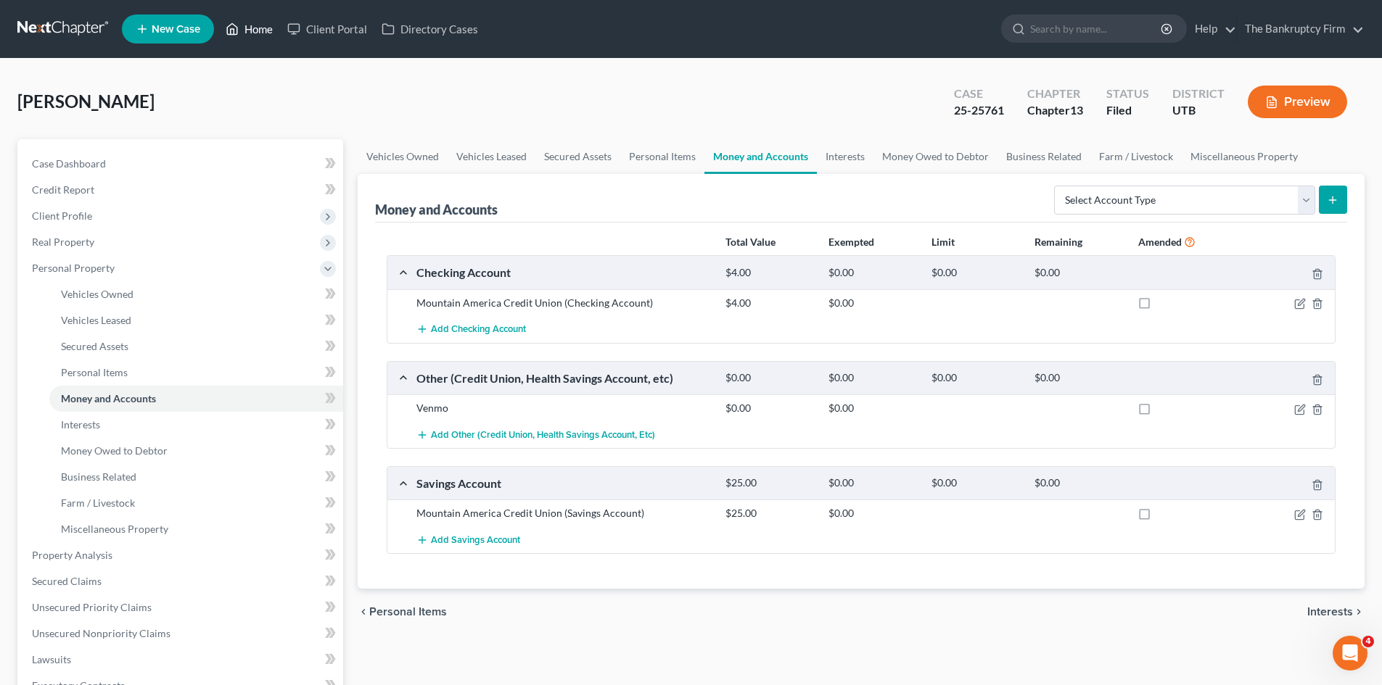
drag, startPoint x: 262, startPoint y: 33, endPoint x: 643, endPoint y: 38, distance: 380.8
click at [262, 33] on link "Home" at bounding box center [249, 29] width 62 height 26
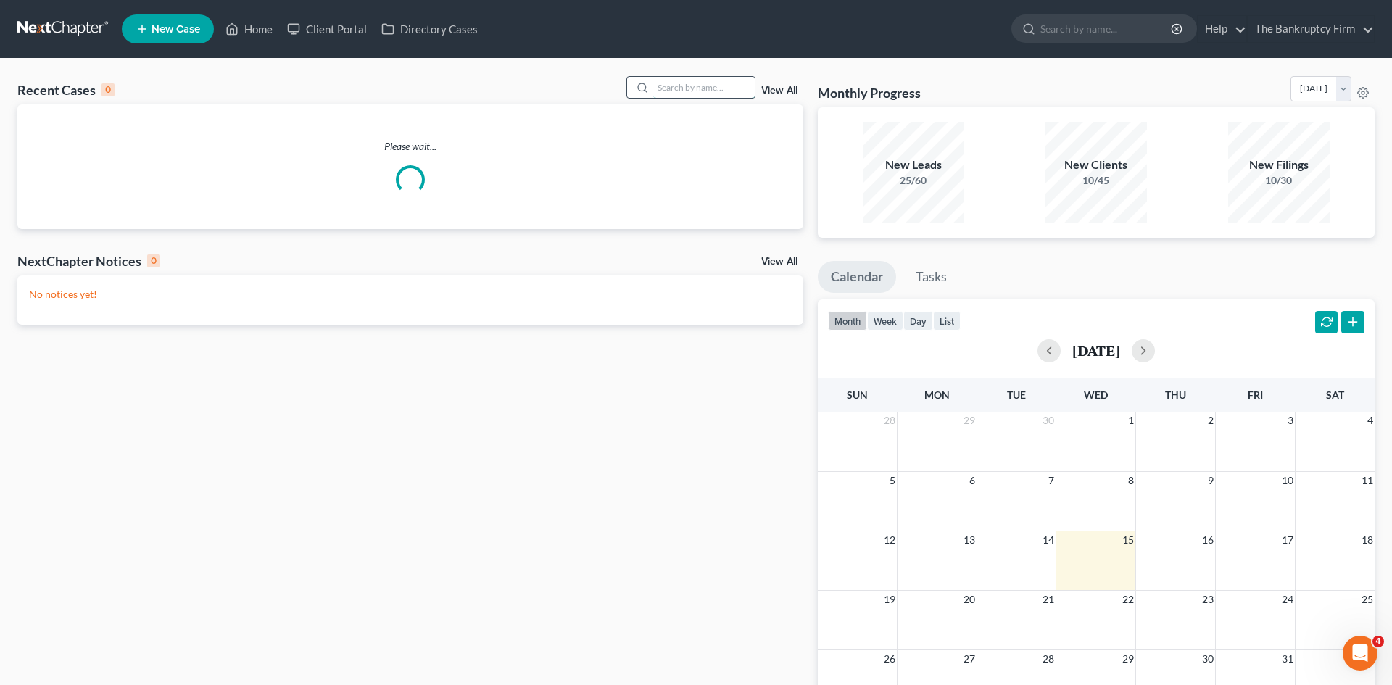
click at [667, 88] on input "search" at bounding box center [704, 87] width 102 height 21
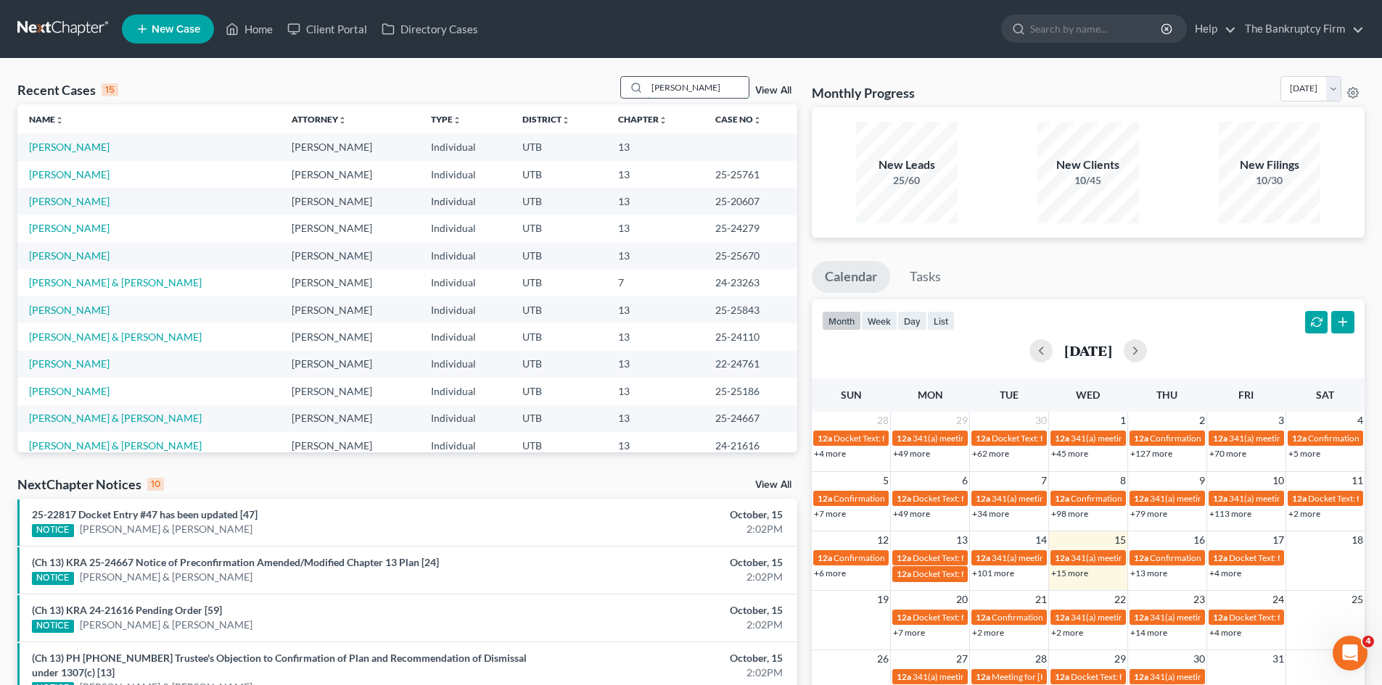
type input "[PERSON_NAME]"
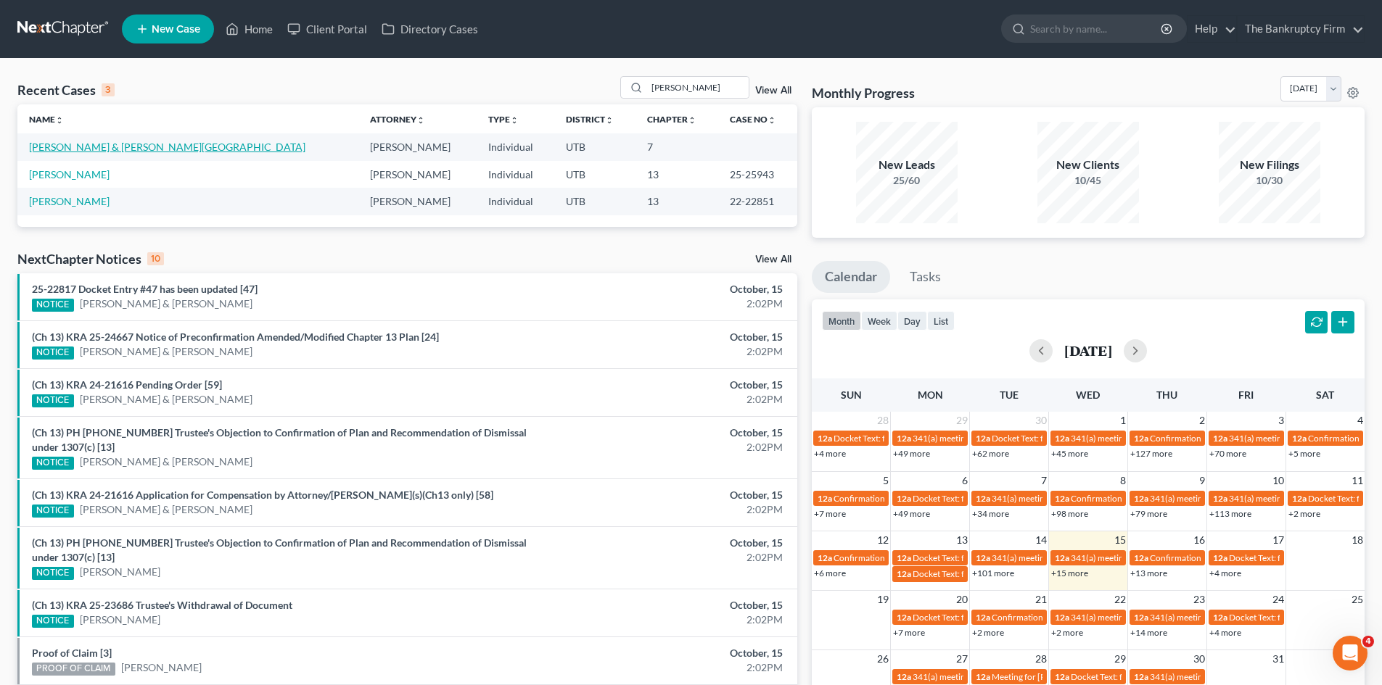
click at [50, 149] on link "[PERSON_NAME] & [PERSON_NAME][GEOGRAPHIC_DATA]" at bounding box center [167, 147] width 276 height 12
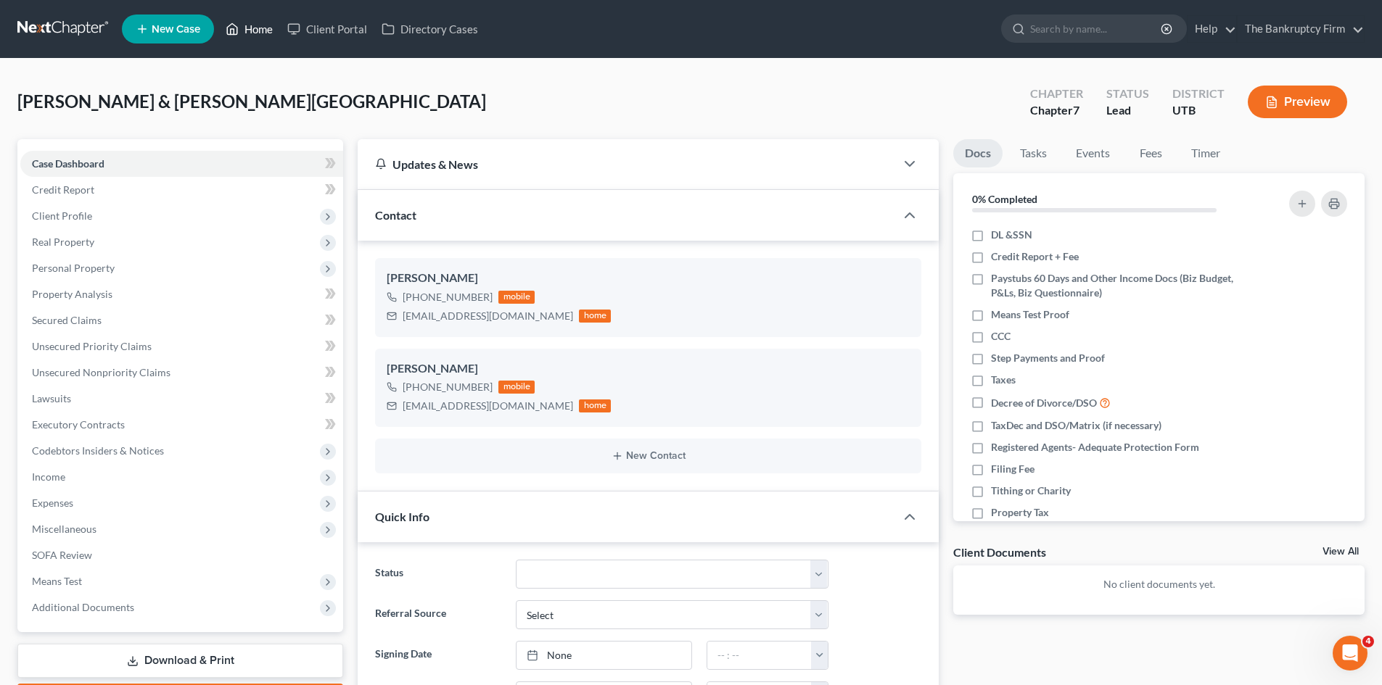
scroll to position [181, 0]
click at [268, 25] on link "Home" at bounding box center [249, 29] width 62 height 26
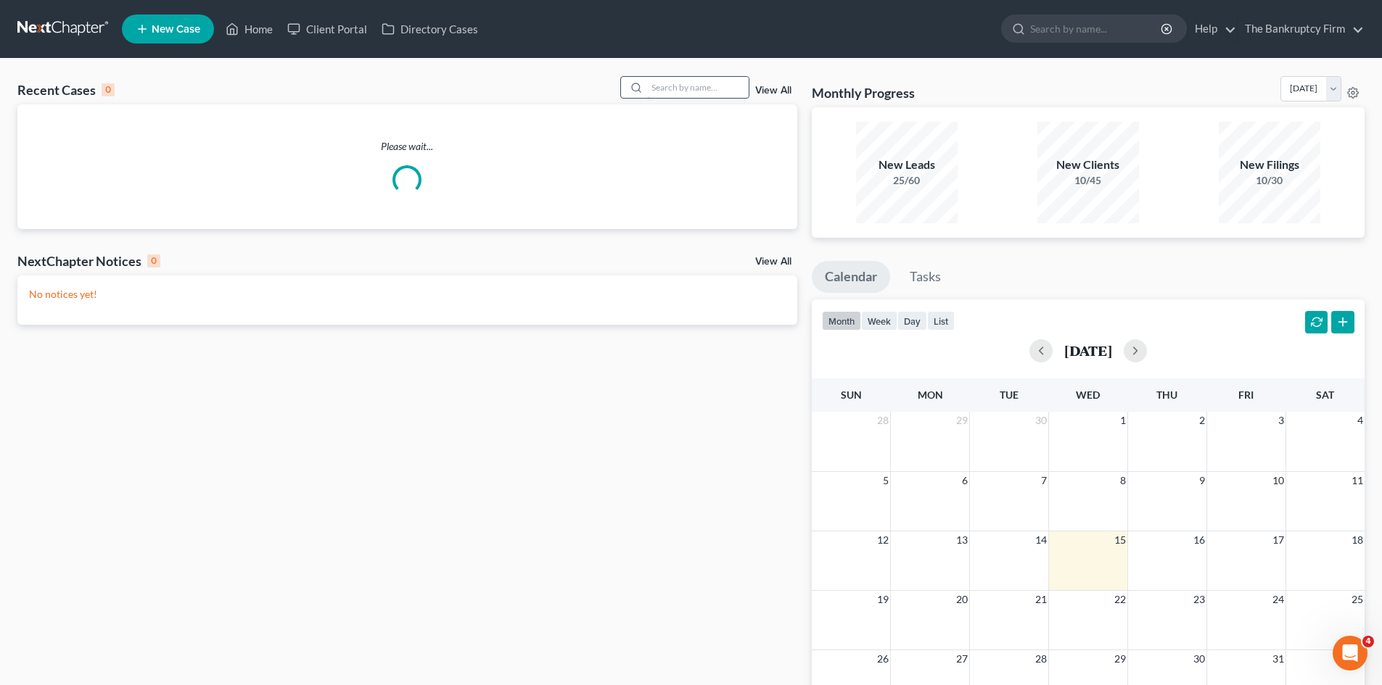
click at [676, 83] on input "search" at bounding box center [698, 87] width 102 height 21
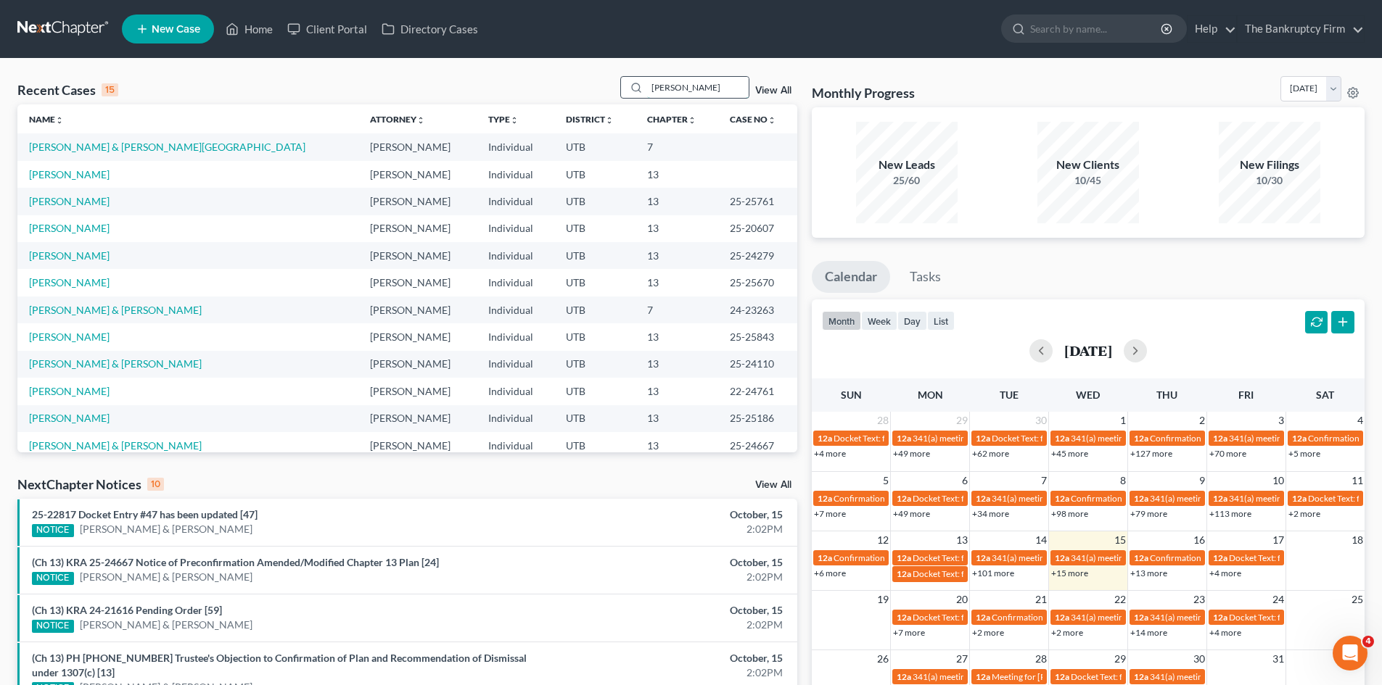
type input "[PERSON_NAME]"
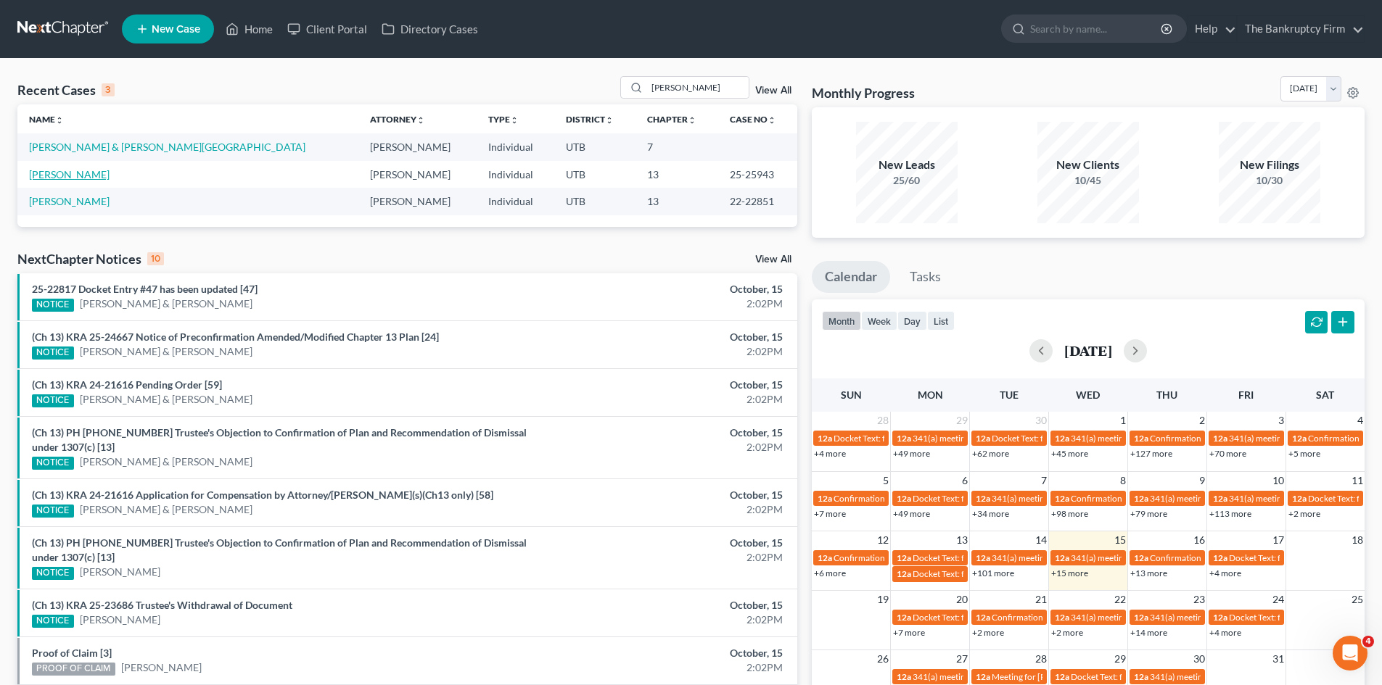
click at [38, 175] on link "[PERSON_NAME]" at bounding box center [69, 174] width 80 height 12
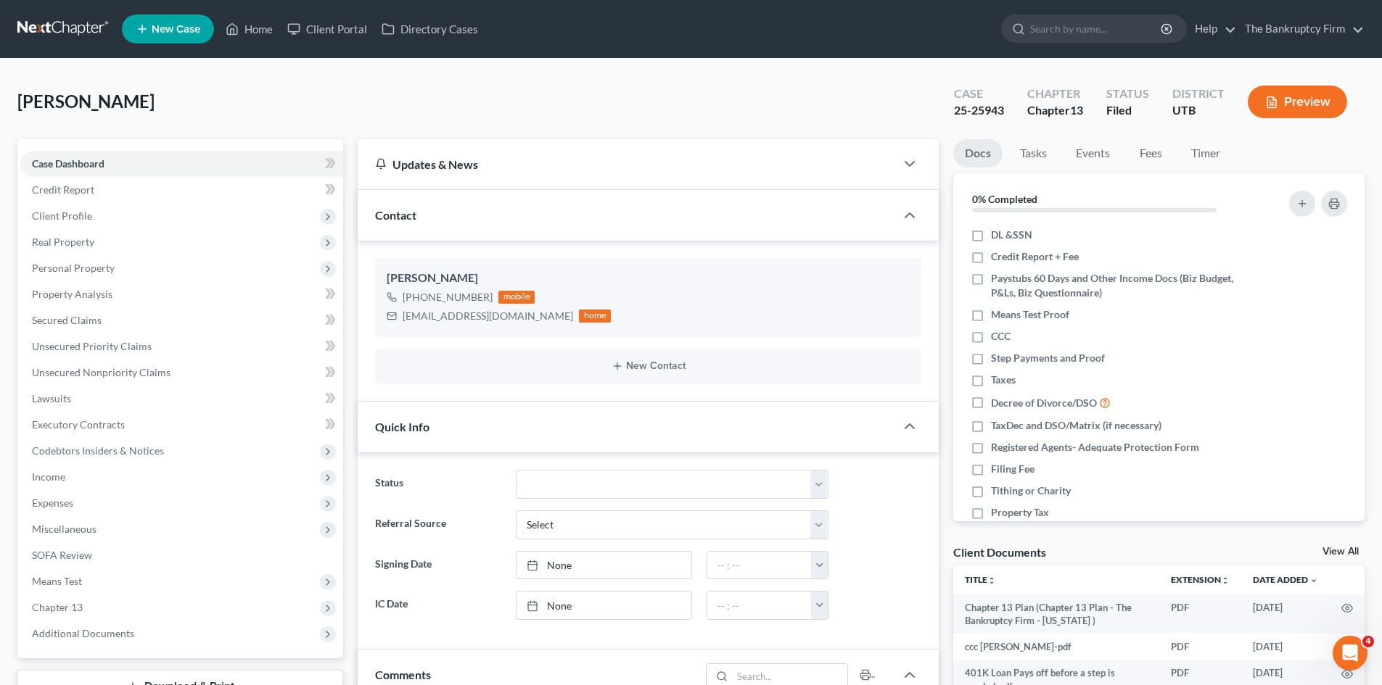
scroll to position [114, 0]
click at [97, 271] on span "Personal Property" at bounding box center [73, 268] width 83 height 12
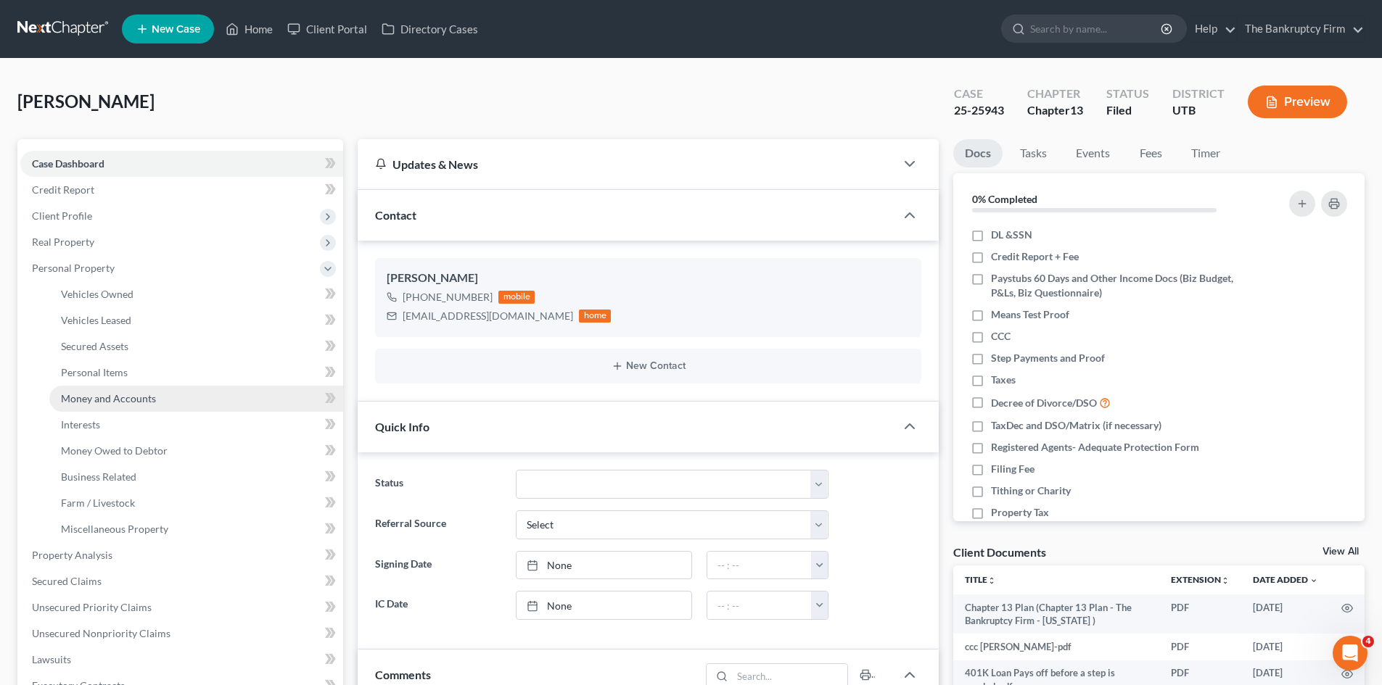
click at [130, 392] on span "Money and Accounts" at bounding box center [108, 398] width 95 height 12
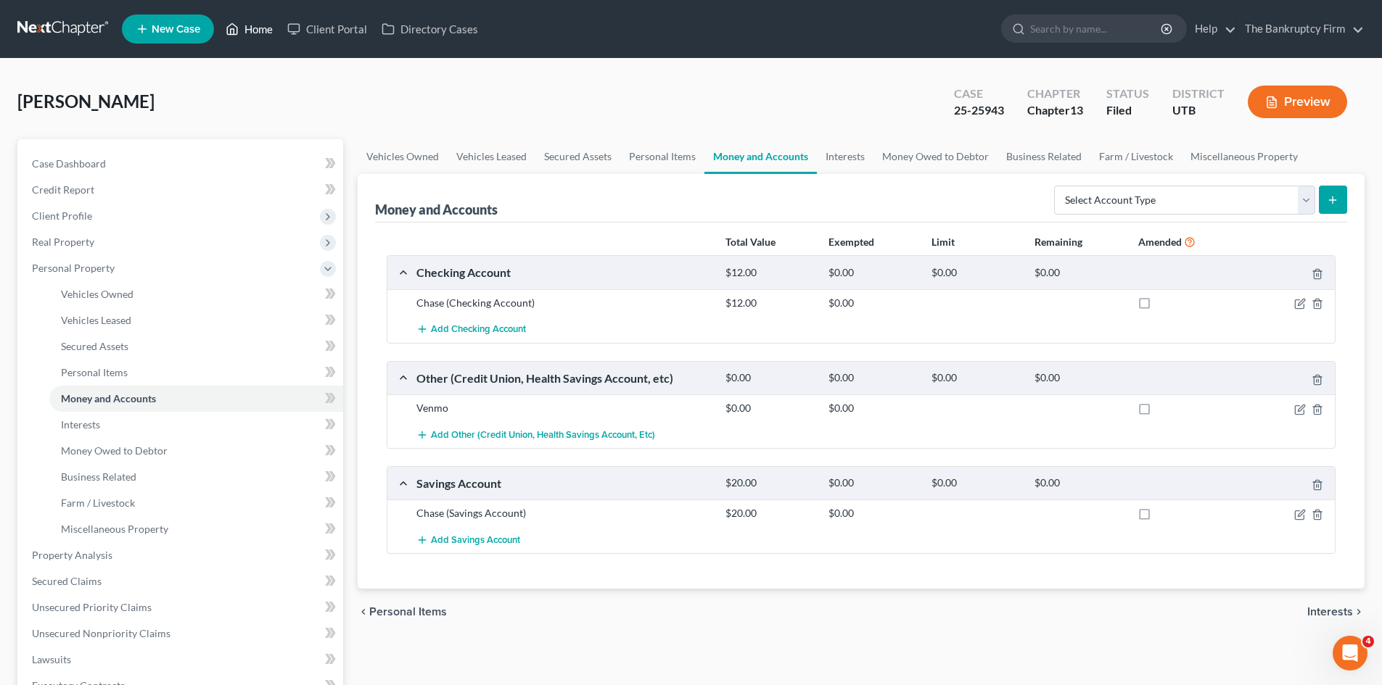
drag, startPoint x: 260, startPoint y: 23, endPoint x: 698, endPoint y: 36, distance: 438.2
click at [260, 23] on link "Home" at bounding box center [249, 29] width 62 height 26
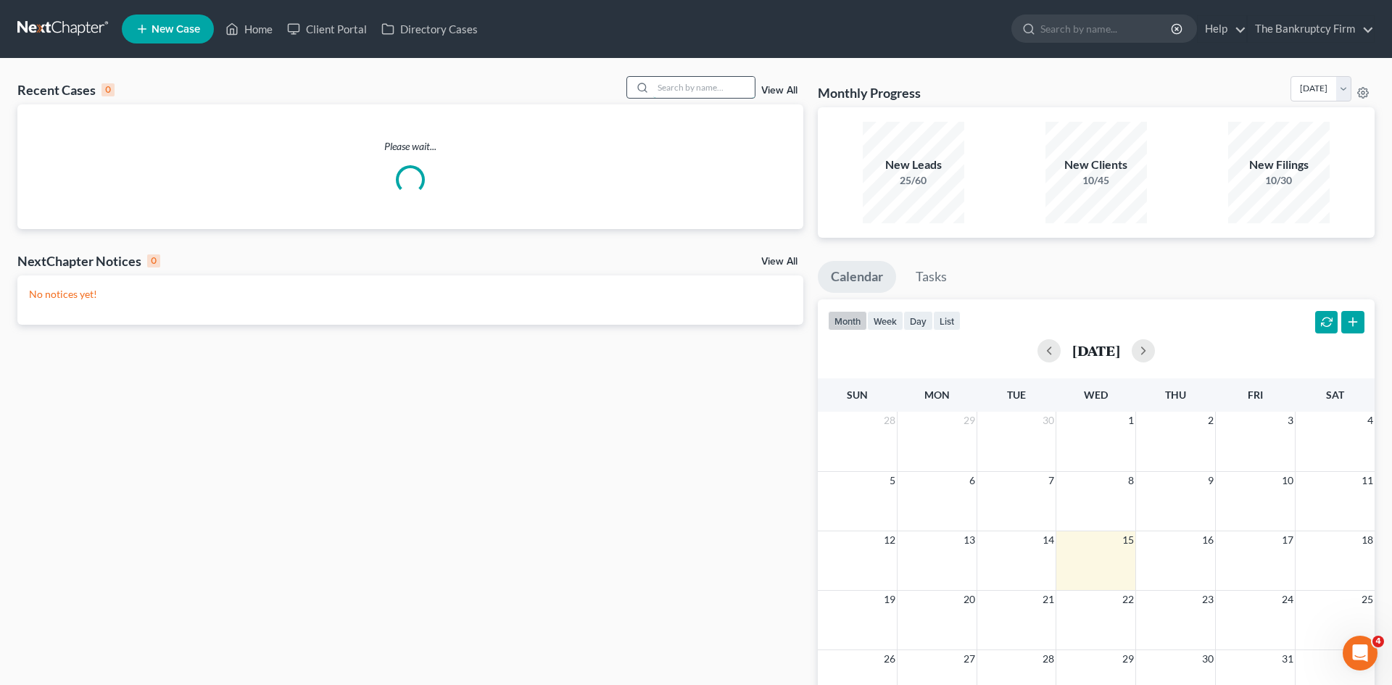
click at [688, 88] on input "search" at bounding box center [704, 87] width 102 height 21
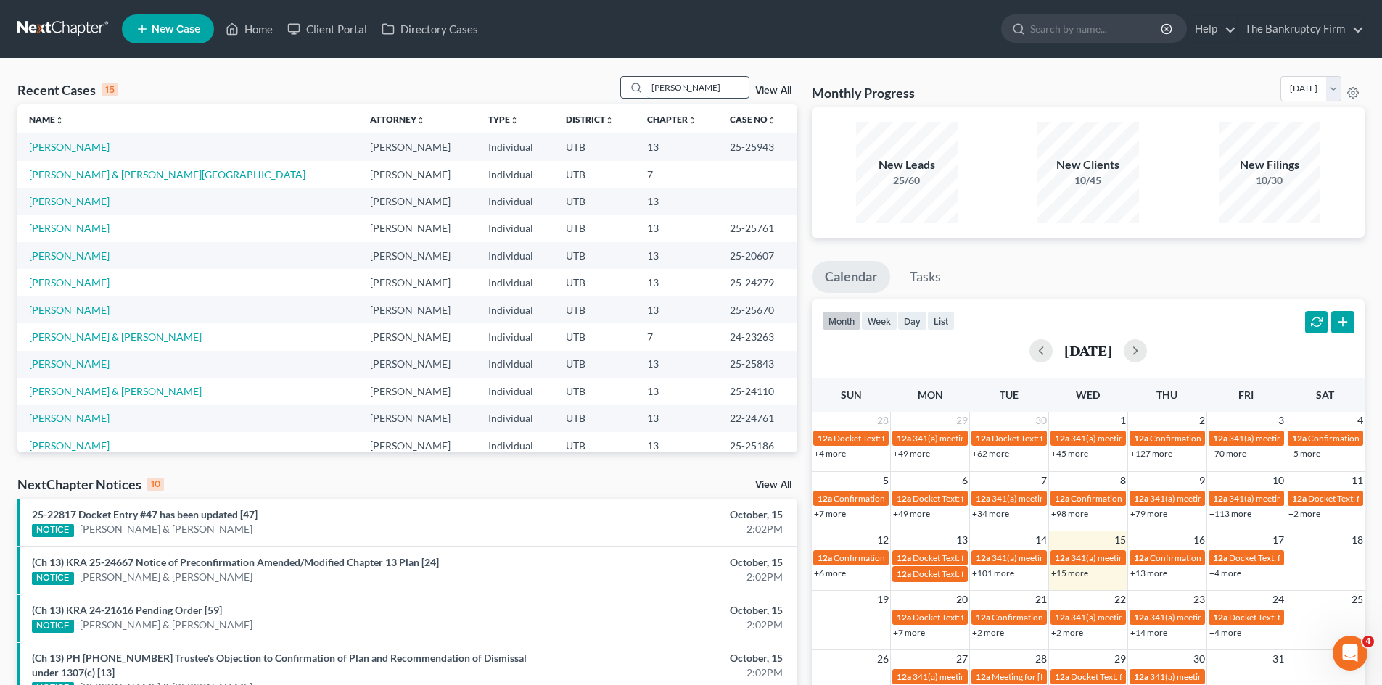
type input "[PERSON_NAME]"
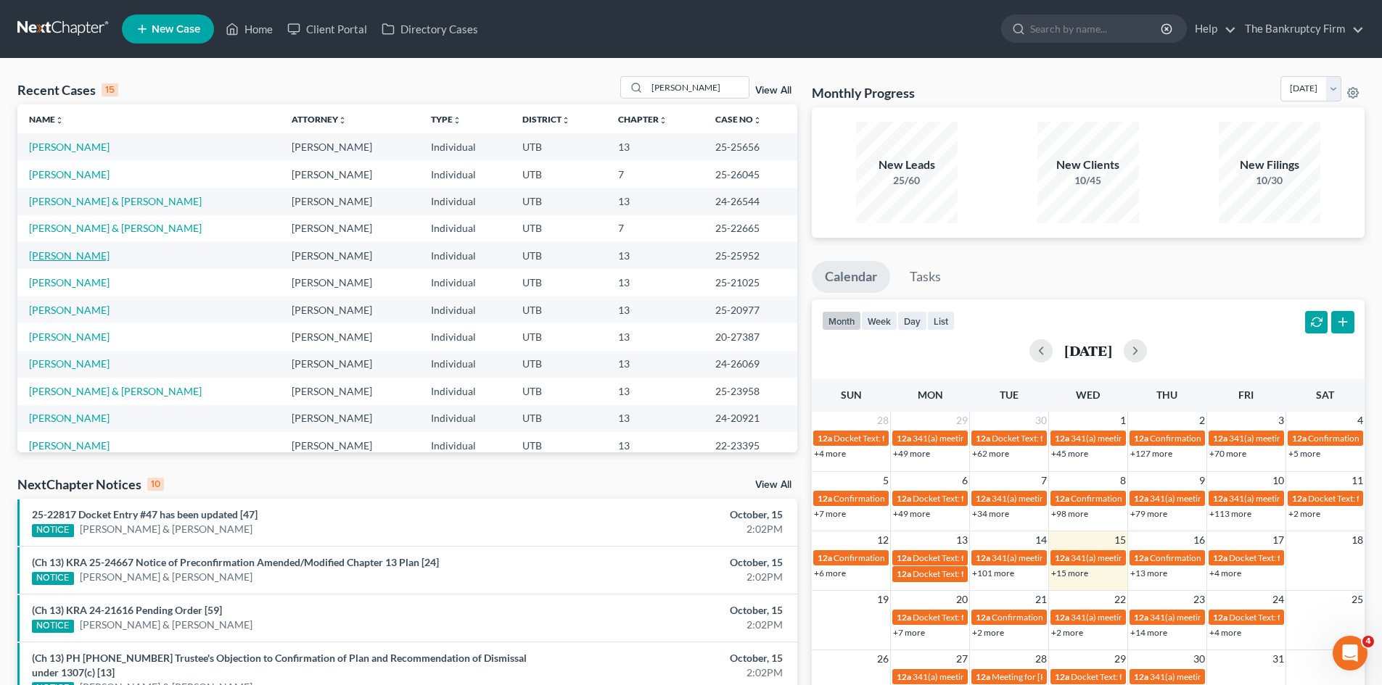
click at [71, 256] on link "[PERSON_NAME]" at bounding box center [69, 255] width 80 height 12
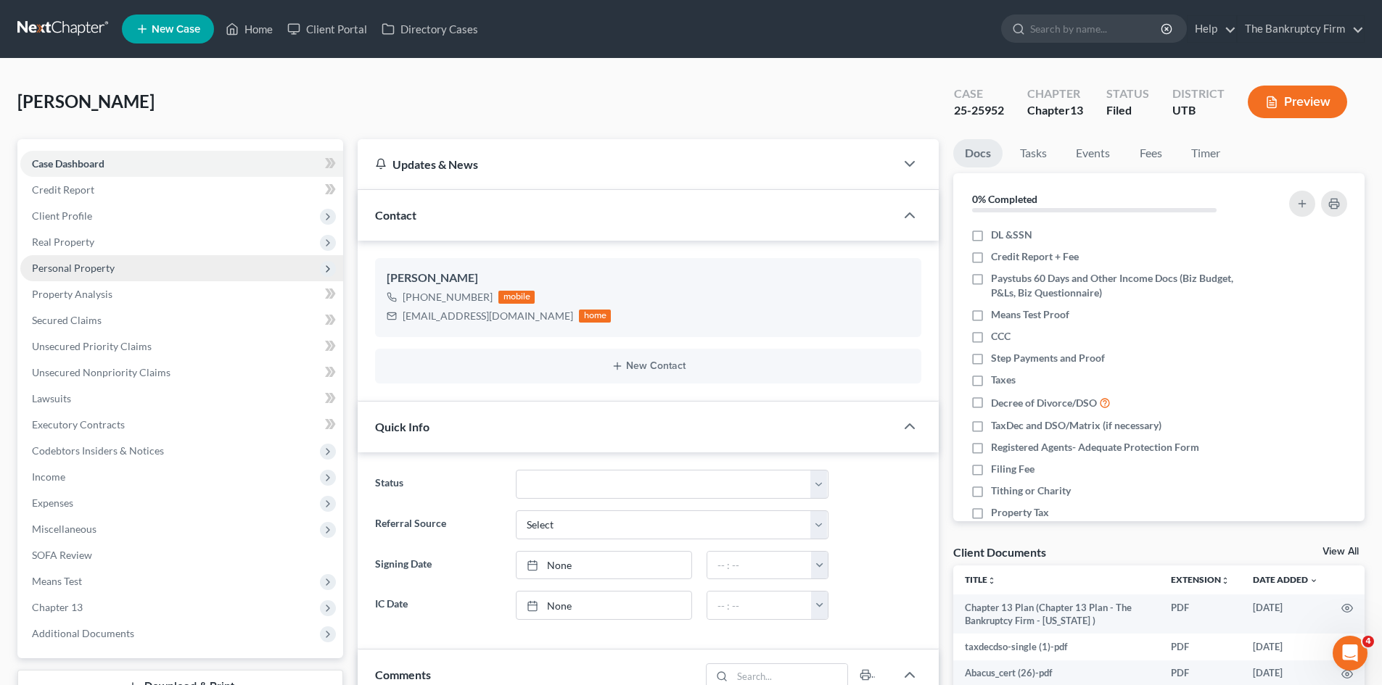
click at [90, 268] on span "Personal Property" at bounding box center [73, 268] width 83 height 12
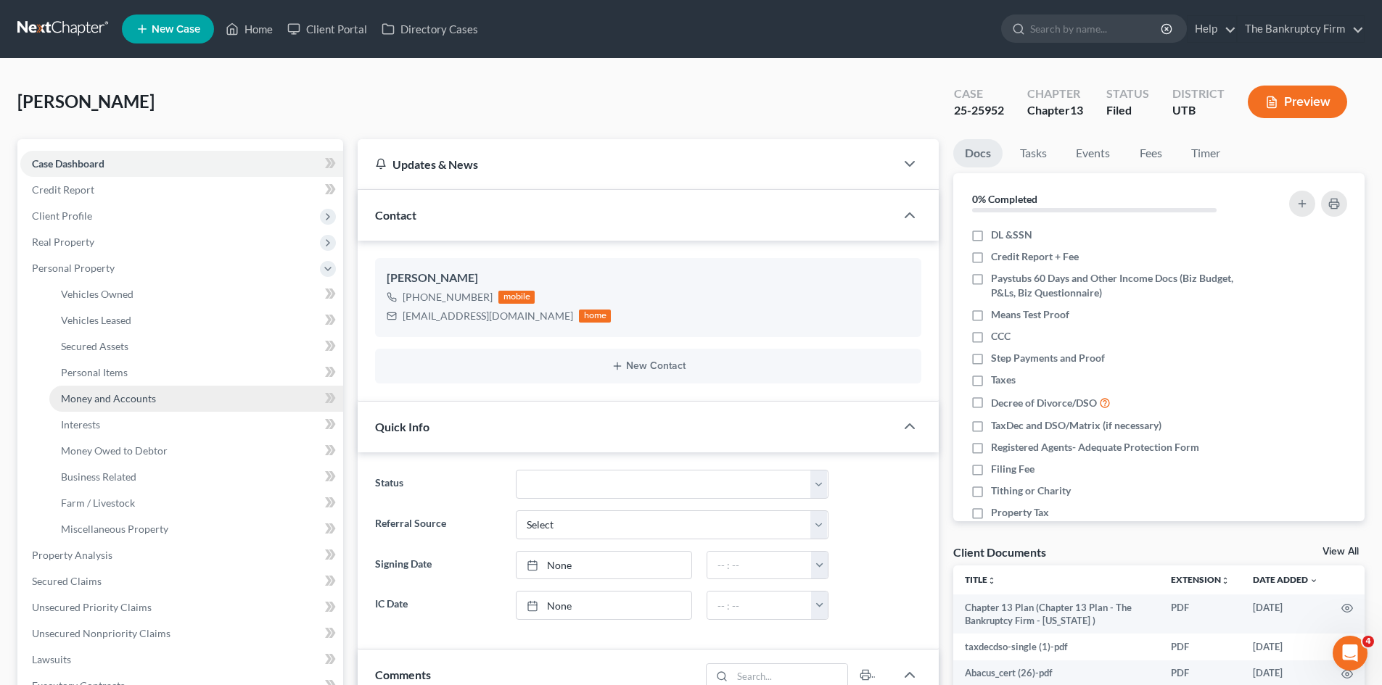
click at [145, 402] on span "Money and Accounts" at bounding box center [108, 398] width 95 height 12
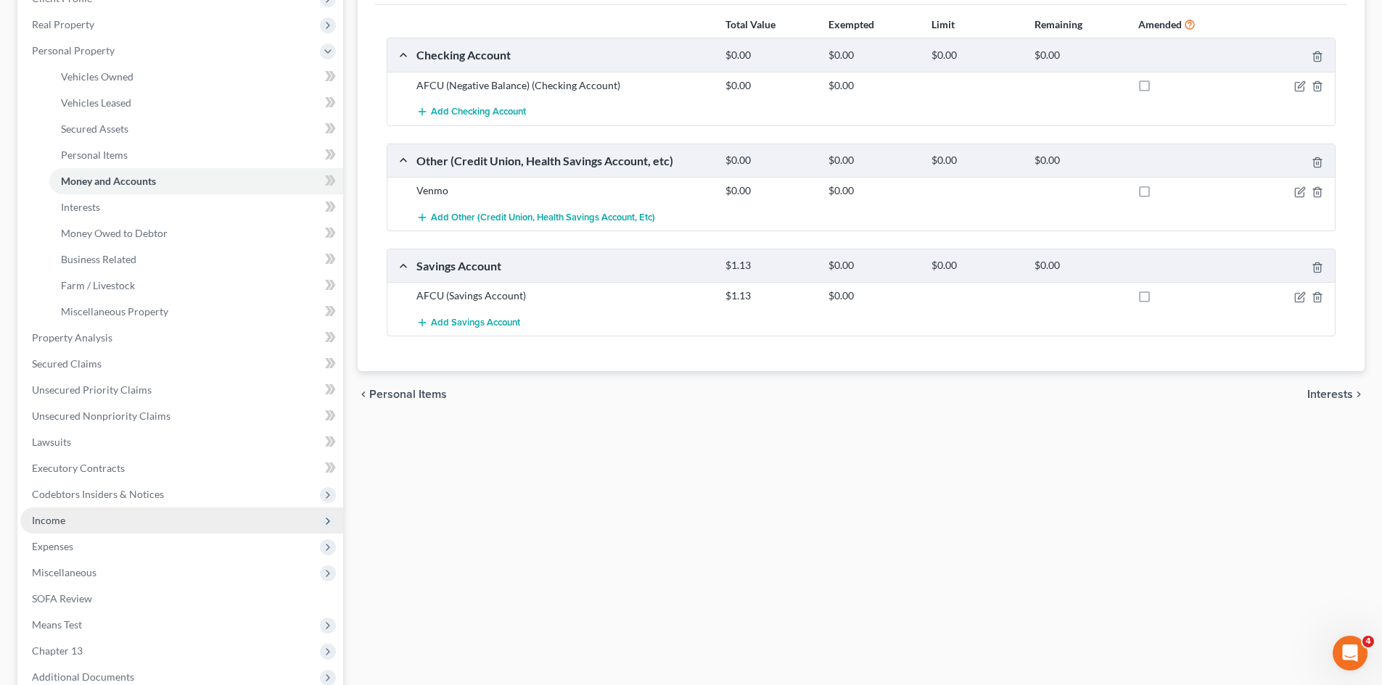
drag, startPoint x: 57, startPoint y: 522, endPoint x: 75, endPoint y: 531, distance: 20.8
click at [57, 522] on span "Income" at bounding box center [48, 520] width 33 height 12
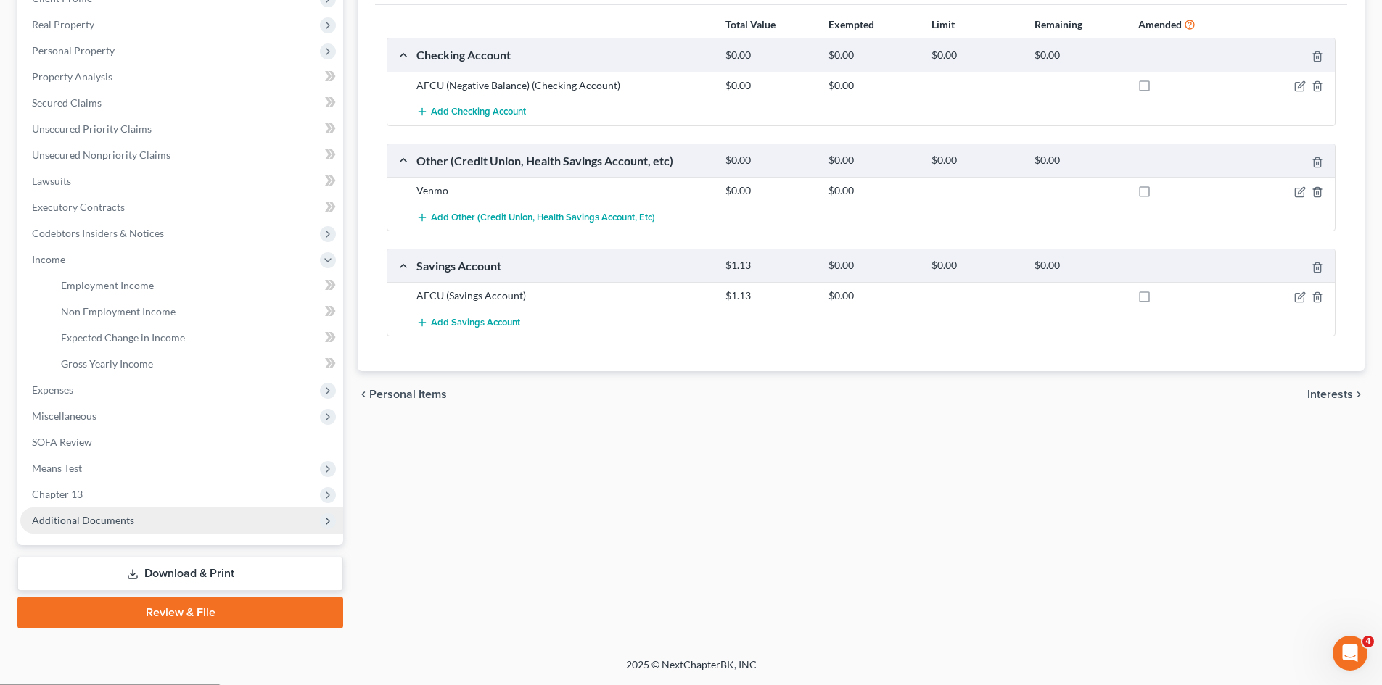
scroll to position [216, 0]
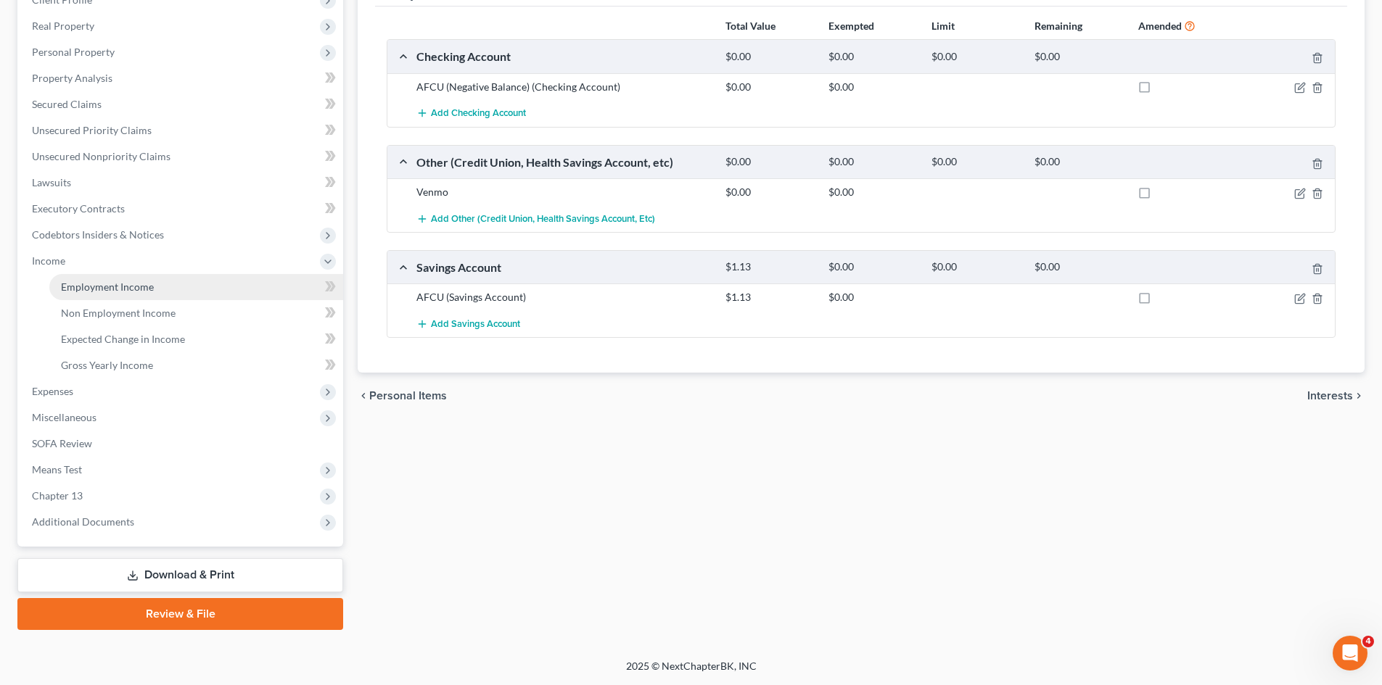
click at [96, 279] on link "Employment Income" at bounding box center [196, 287] width 294 height 26
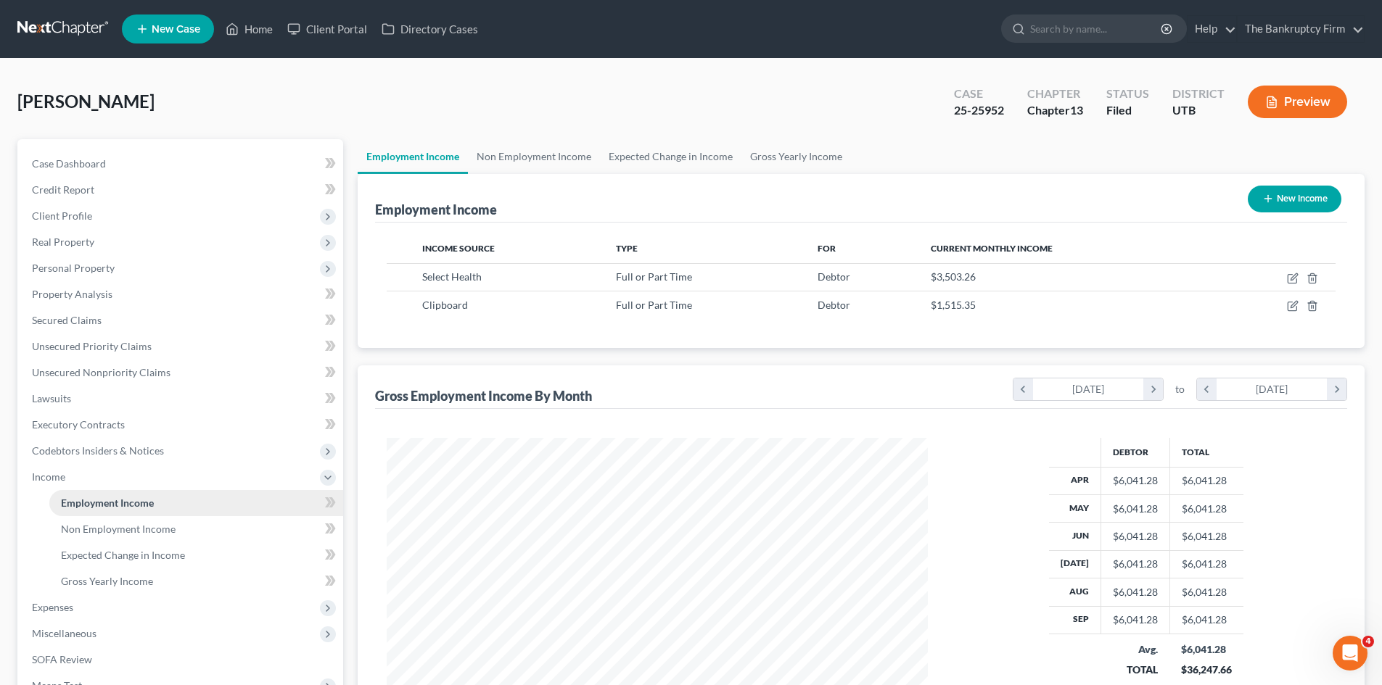
scroll to position [271, 570]
click at [120, 528] on span "Non Employment Income" at bounding box center [118, 529] width 115 height 12
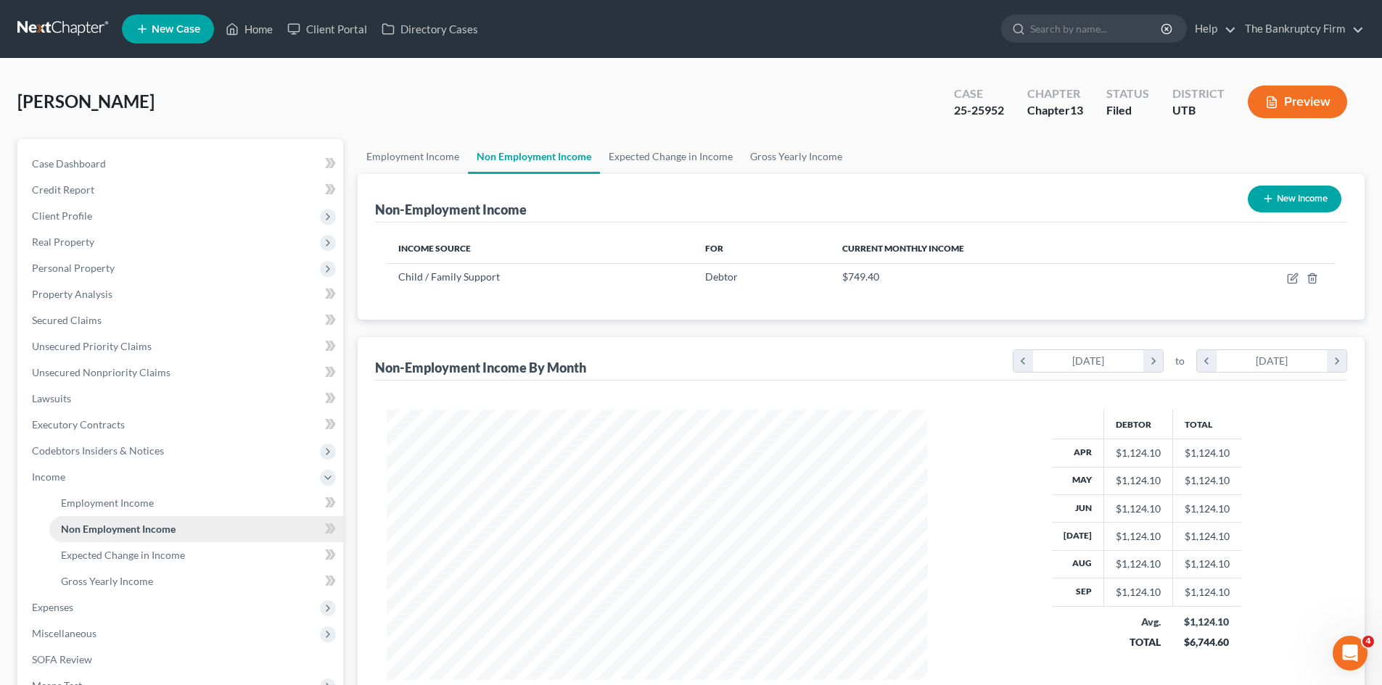
scroll to position [271, 570]
click at [74, 497] on span "Employment Income" at bounding box center [107, 503] width 93 height 12
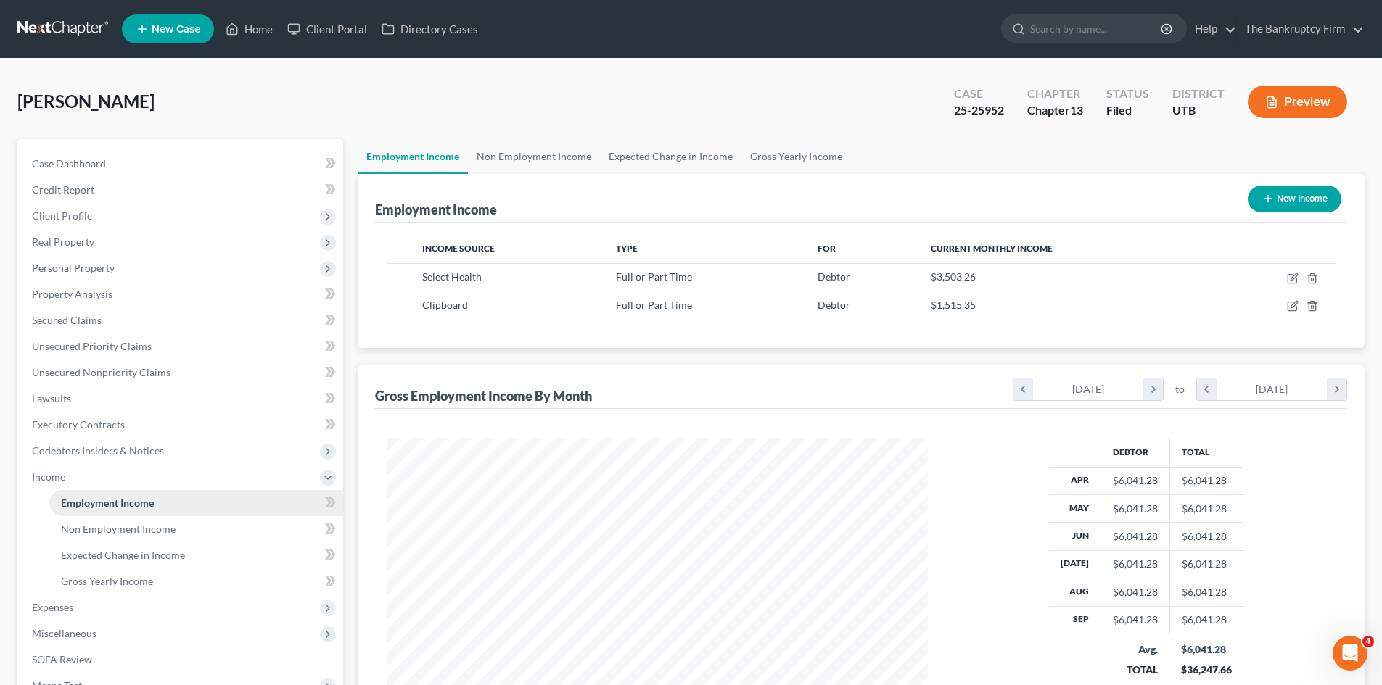
scroll to position [271, 570]
drag, startPoint x: 65, startPoint y: 421, endPoint x: 164, endPoint y: 372, distance: 110.9
click at [65, 421] on span "Executory Contracts" at bounding box center [78, 424] width 93 height 12
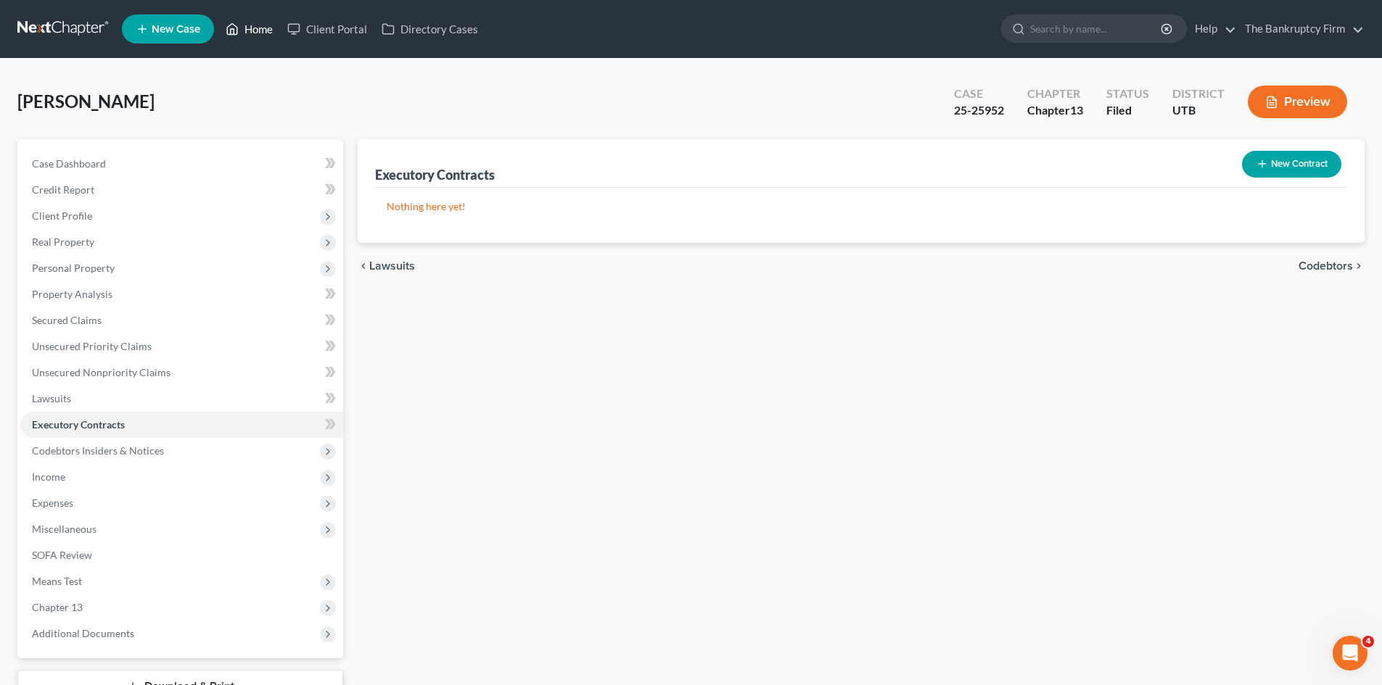
click at [253, 29] on link "Home" at bounding box center [249, 29] width 62 height 26
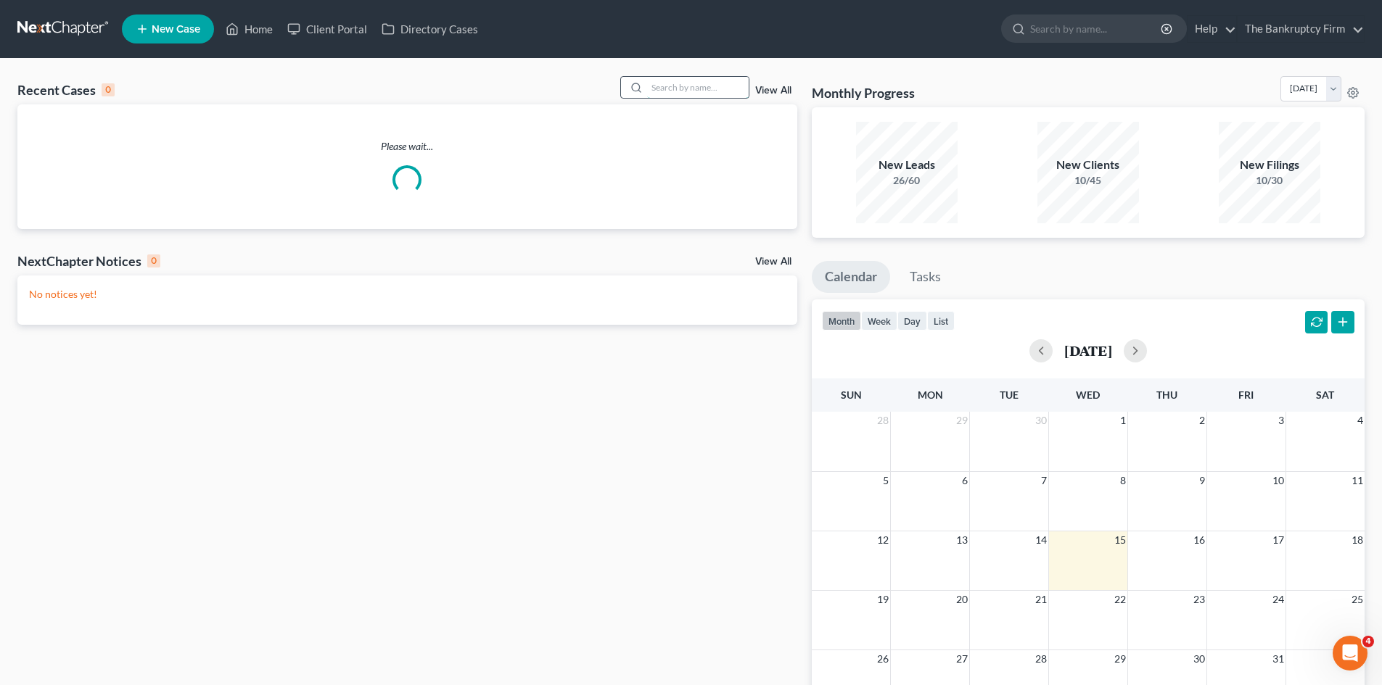
click at [677, 89] on input "search" at bounding box center [698, 87] width 102 height 21
type input "[PERSON_NAME]"
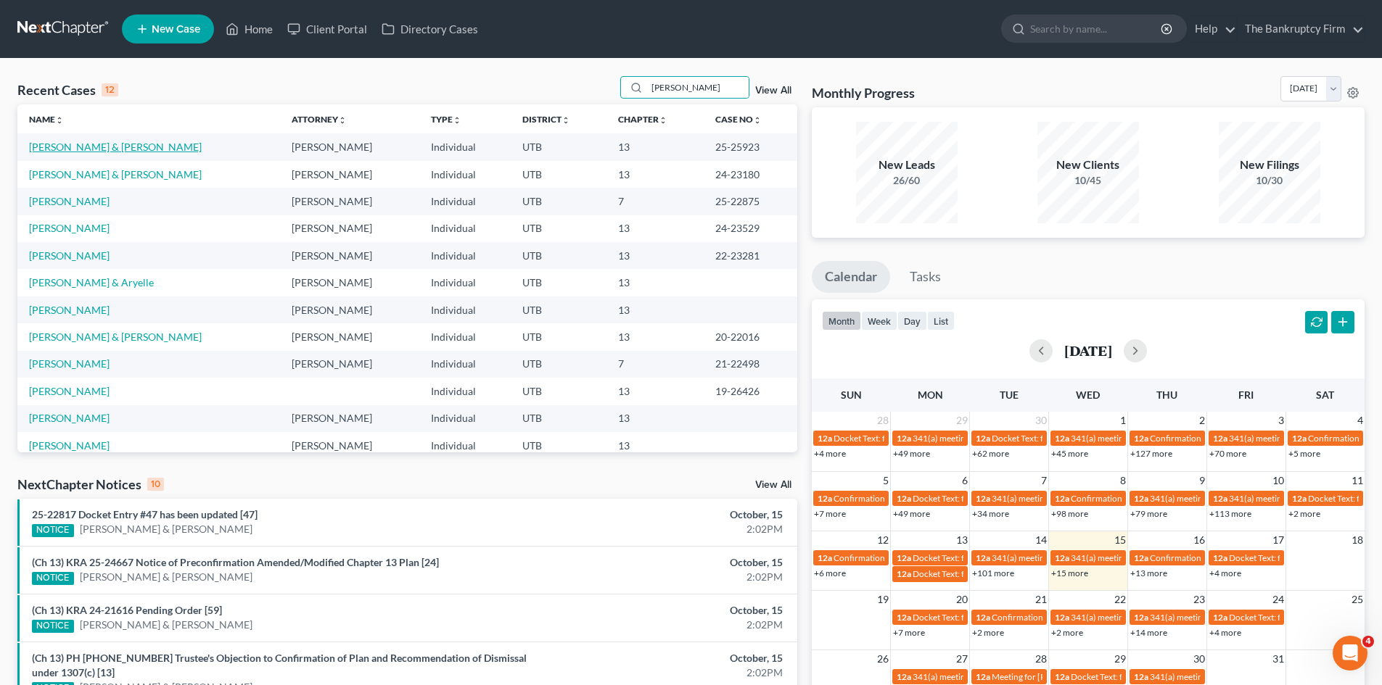
click at [57, 149] on link "[PERSON_NAME] & [PERSON_NAME]" at bounding box center [115, 147] width 173 height 12
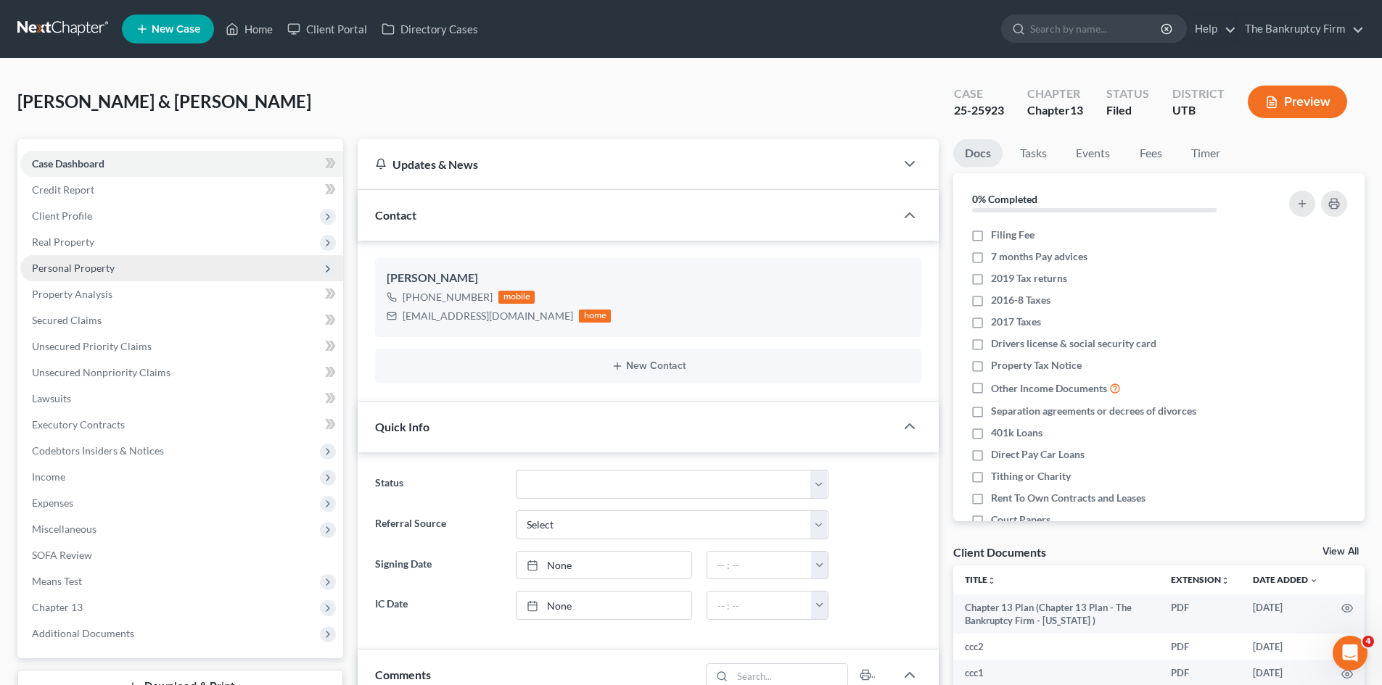
click at [62, 273] on span "Personal Property" at bounding box center [73, 268] width 83 height 12
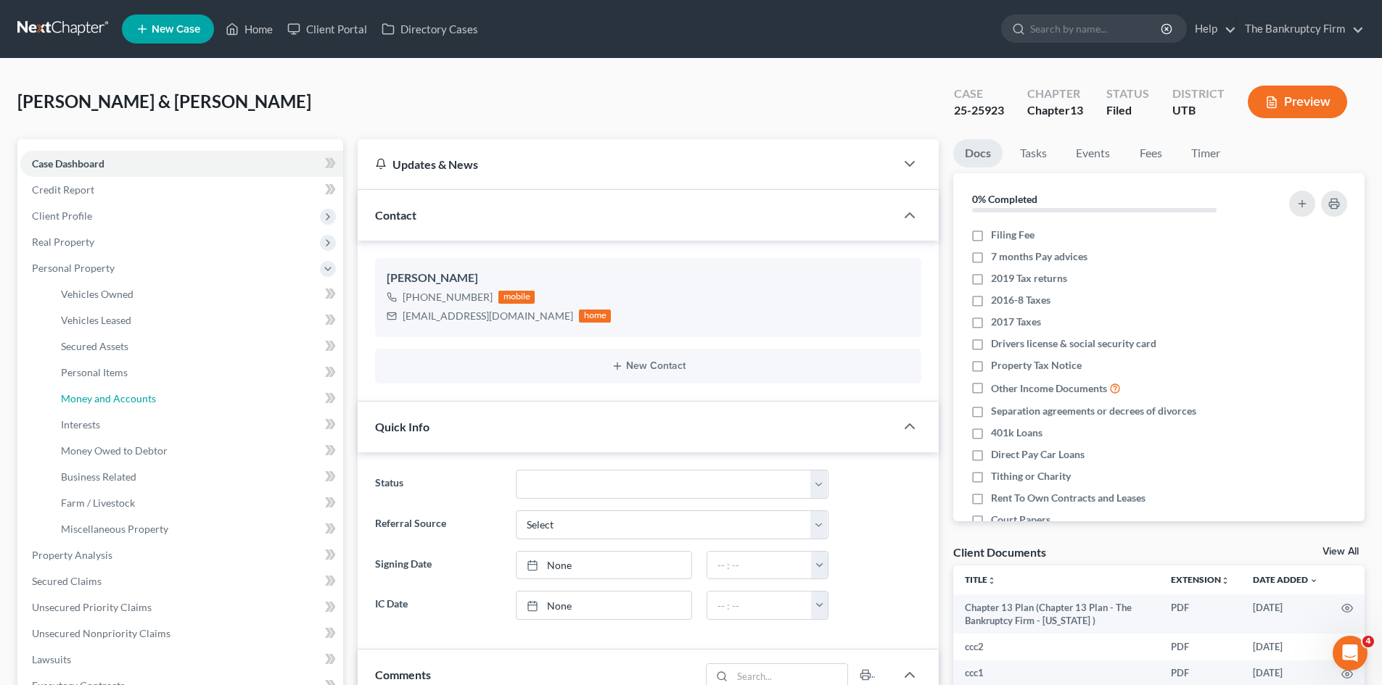
drag, startPoint x: 151, startPoint y: 392, endPoint x: 392, endPoint y: 351, distance: 245.0
click at [150, 392] on span "Money and Accounts" at bounding box center [108, 398] width 95 height 12
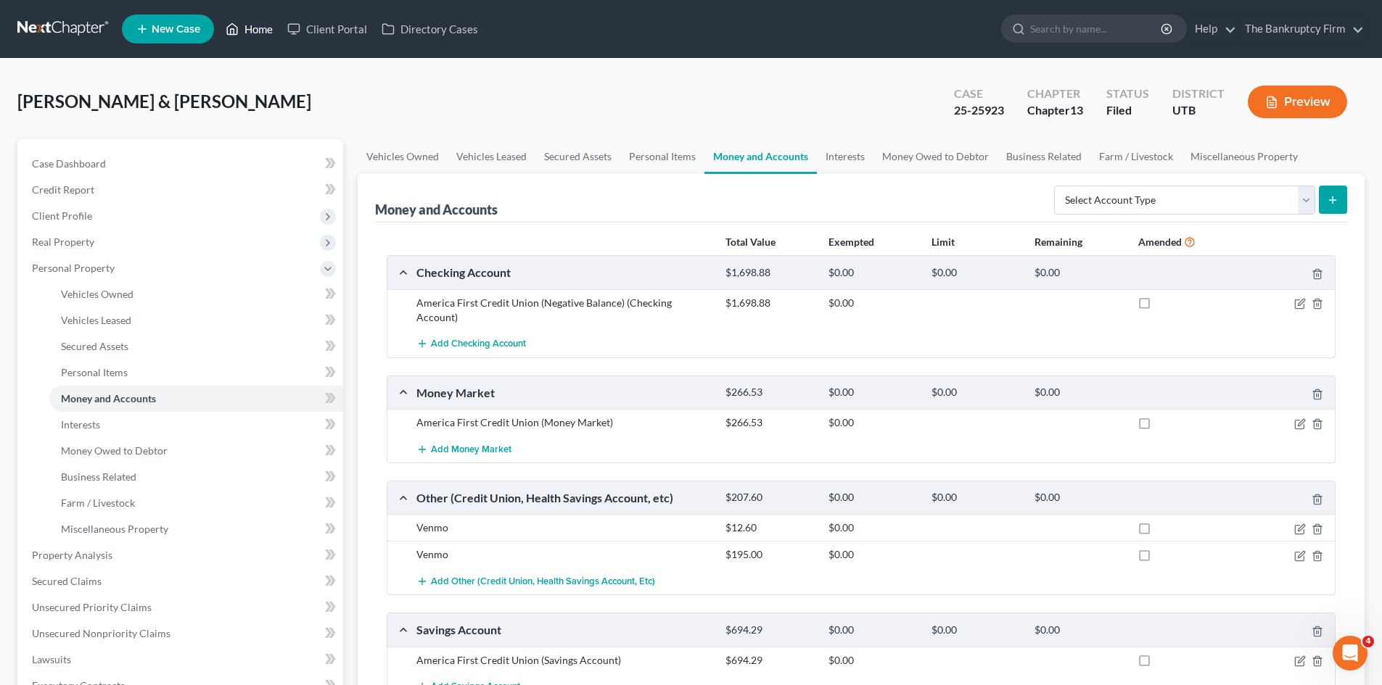
drag, startPoint x: 267, startPoint y: 30, endPoint x: 783, endPoint y: 66, distance: 516.9
click at [267, 30] on link "Home" at bounding box center [249, 29] width 62 height 26
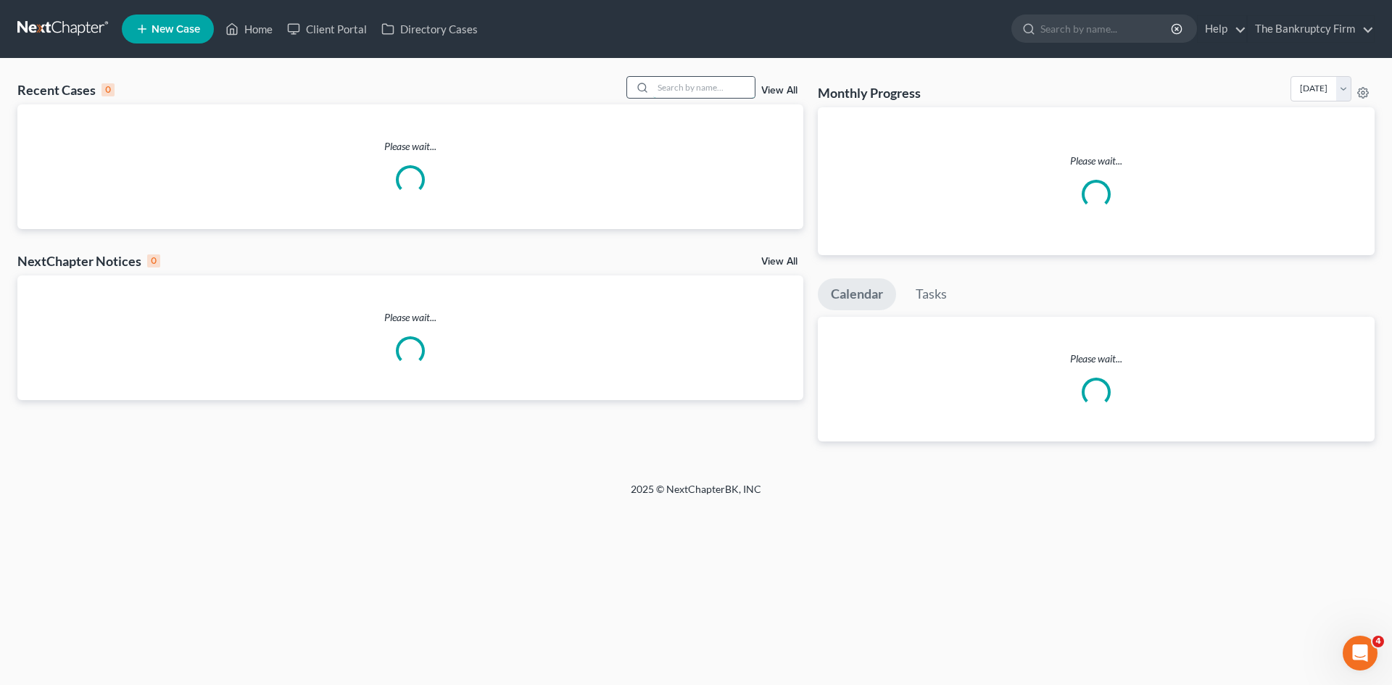
click at [690, 86] on input "search" at bounding box center [704, 87] width 102 height 21
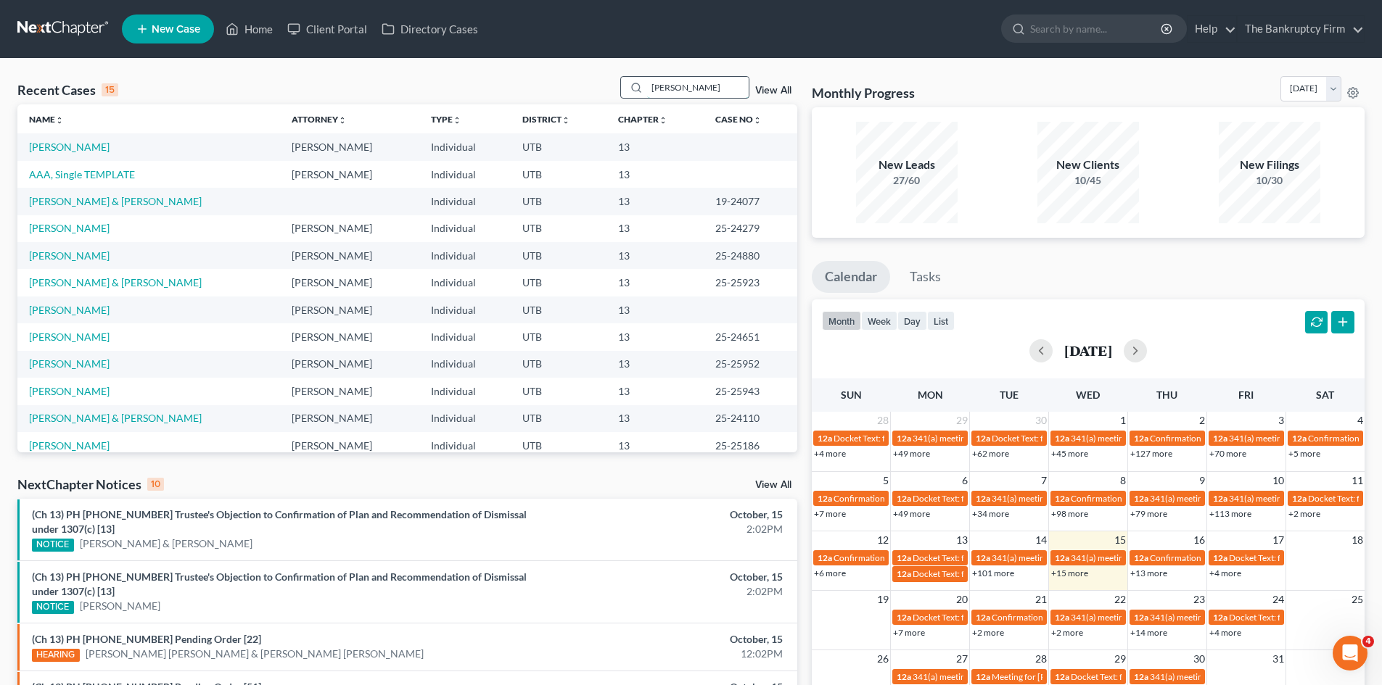
type input "[PERSON_NAME]"
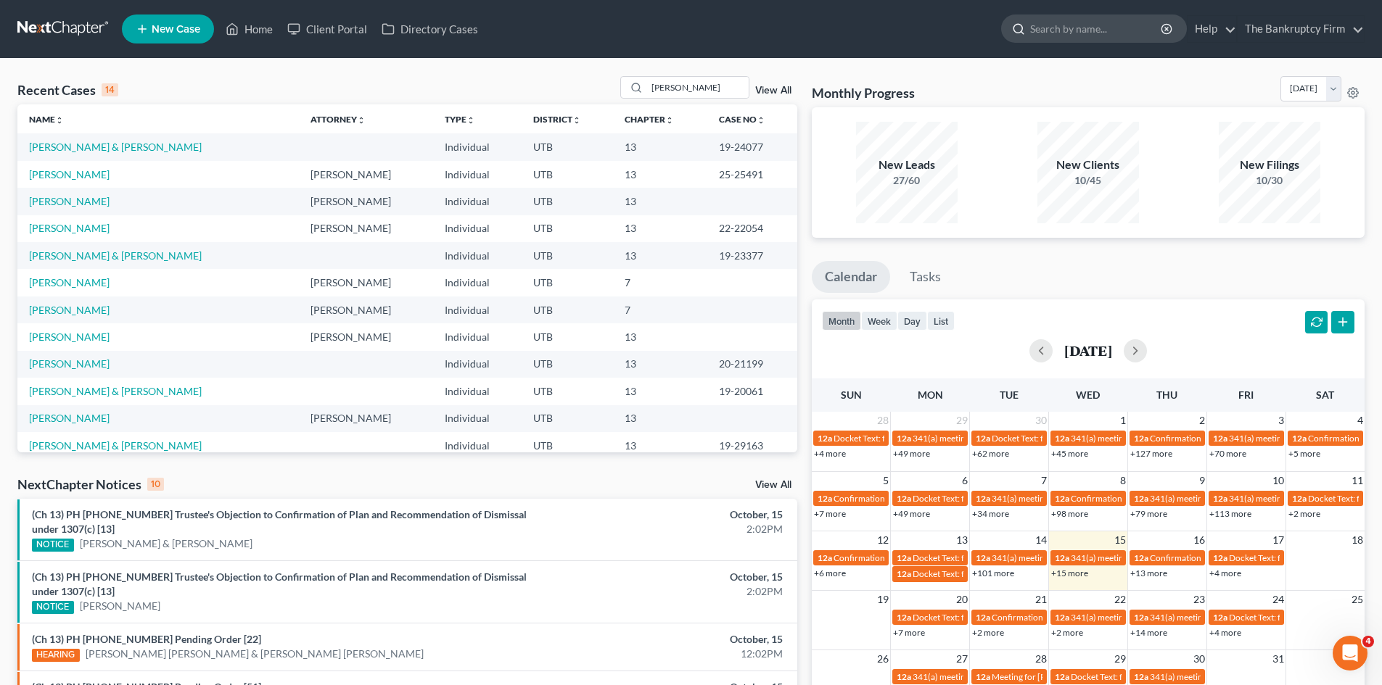
click at [1071, 34] on input "search" at bounding box center [1096, 28] width 133 height 27
type input "[PERSON_NAME]"
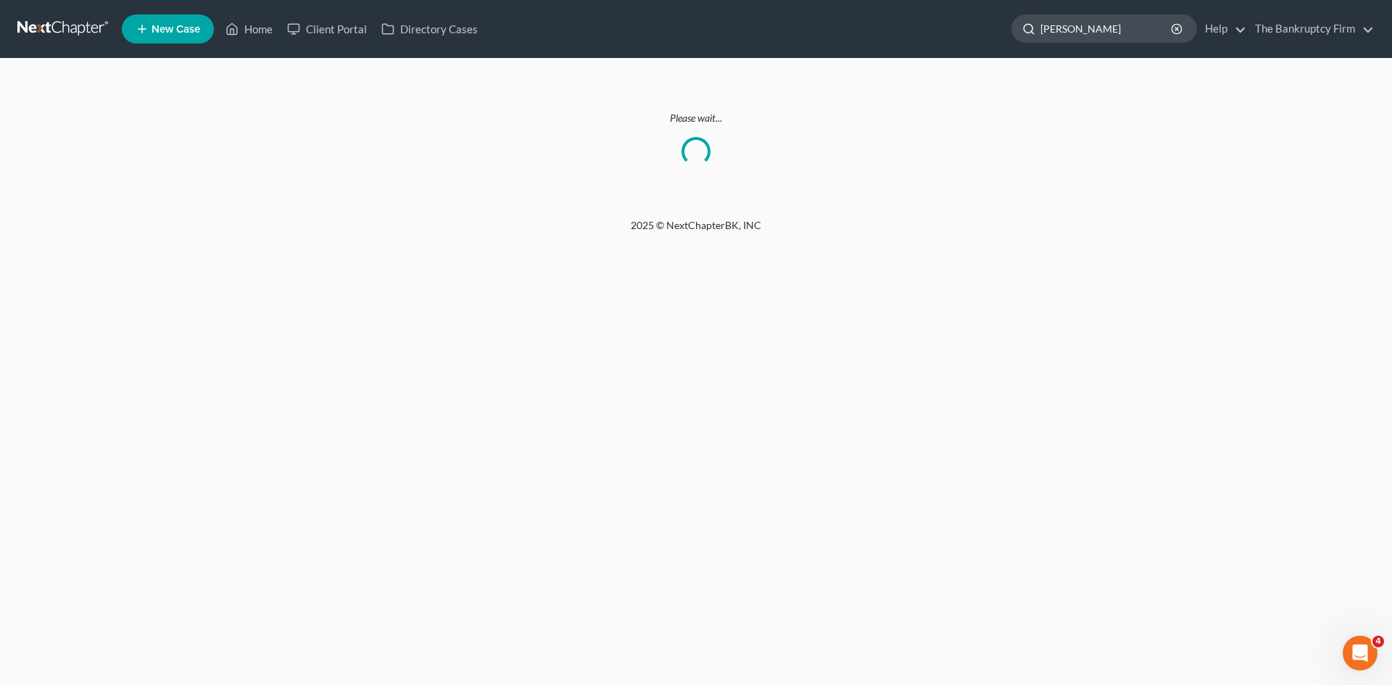
click at [1083, 33] on input "[PERSON_NAME]" at bounding box center [1107, 28] width 133 height 27
drag, startPoint x: 1094, startPoint y: 30, endPoint x: 1035, endPoint y: 30, distance: 59.5
click at [1035, 30] on div "[PERSON_NAME]" at bounding box center [1105, 29] width 186 height 28
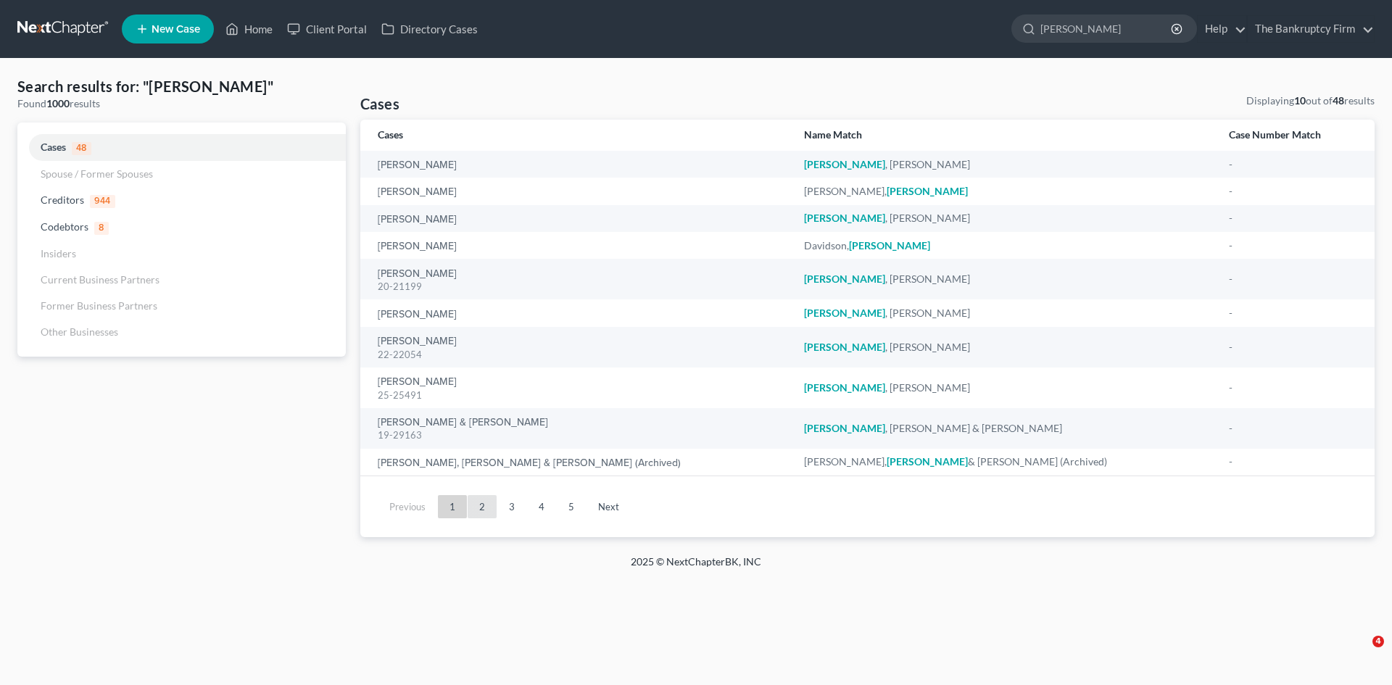
click at [487, 505] on link "2" at bounding box center [482, 506] width 29 height 23
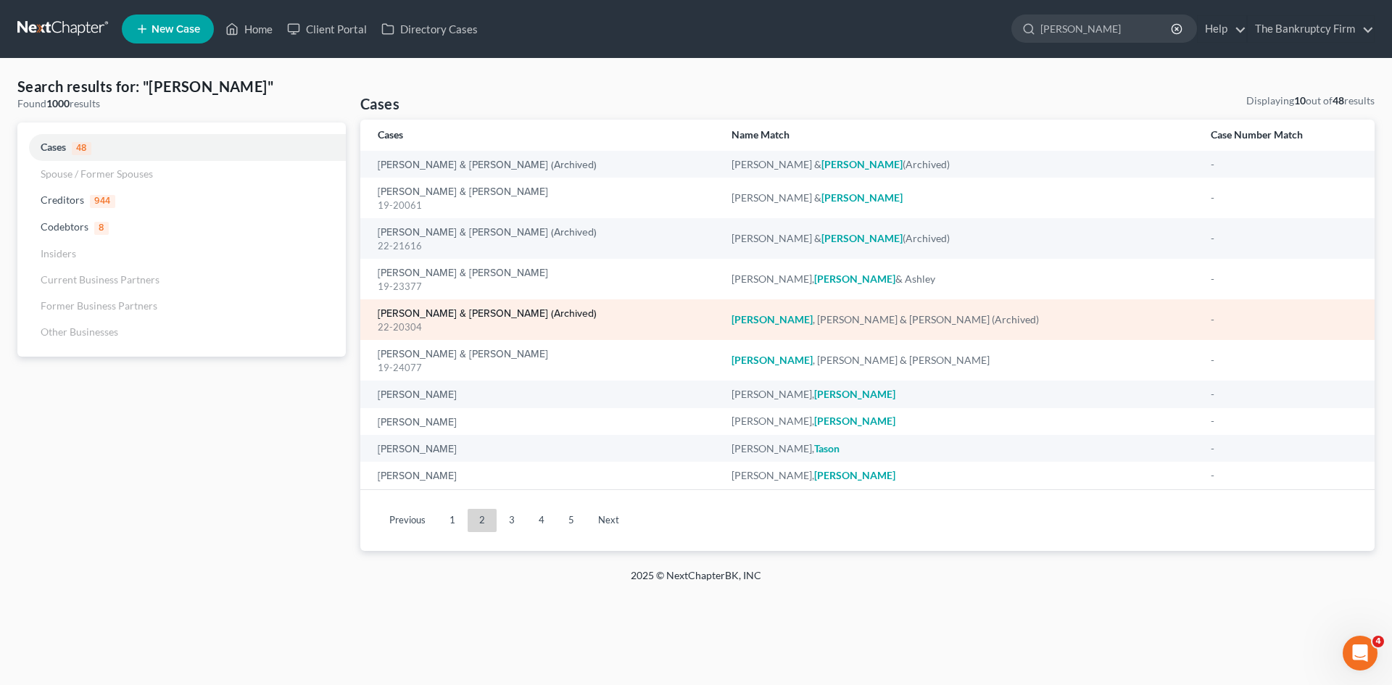
click at [447, 313] on link "Taylor, Jerry & Becky (Archived)" at bounding box center [487, 314] width 219 height 10
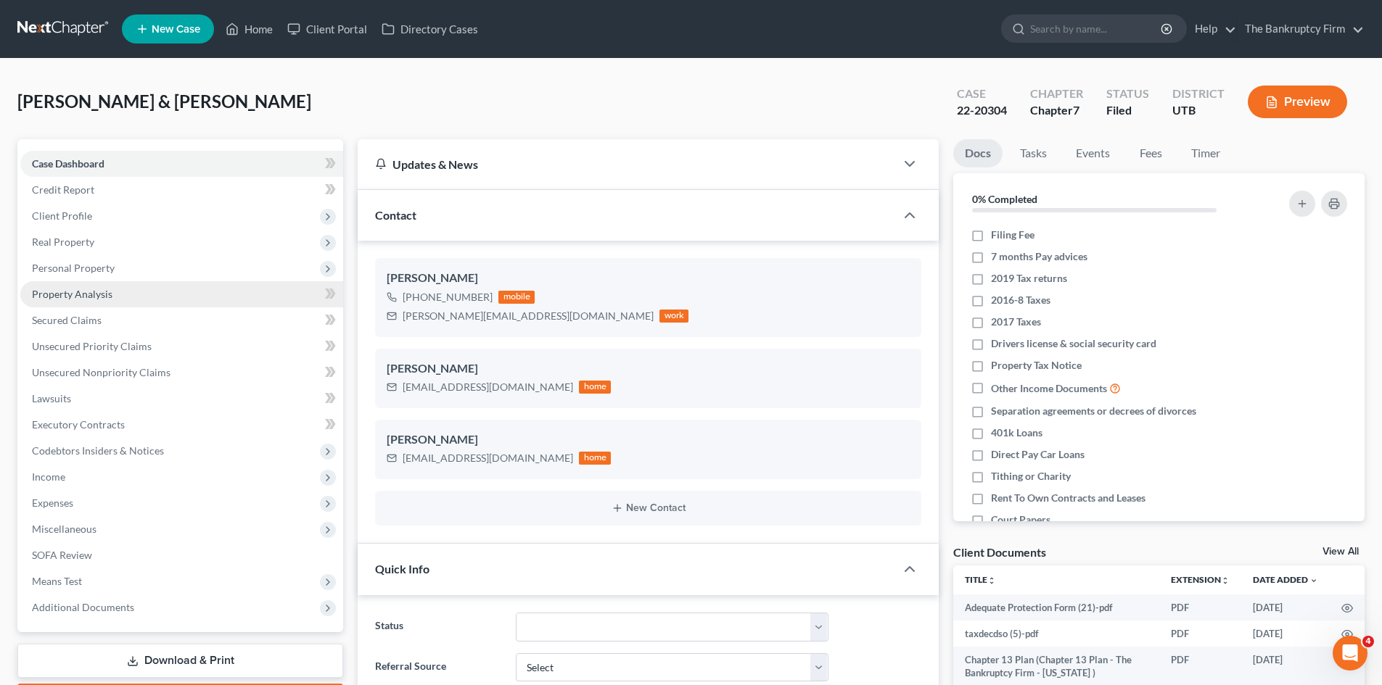
scroll to position [99, 0]
click at [61, 324] on span "Secured Claims" at bounding box center [67, 320] width 70 height 12
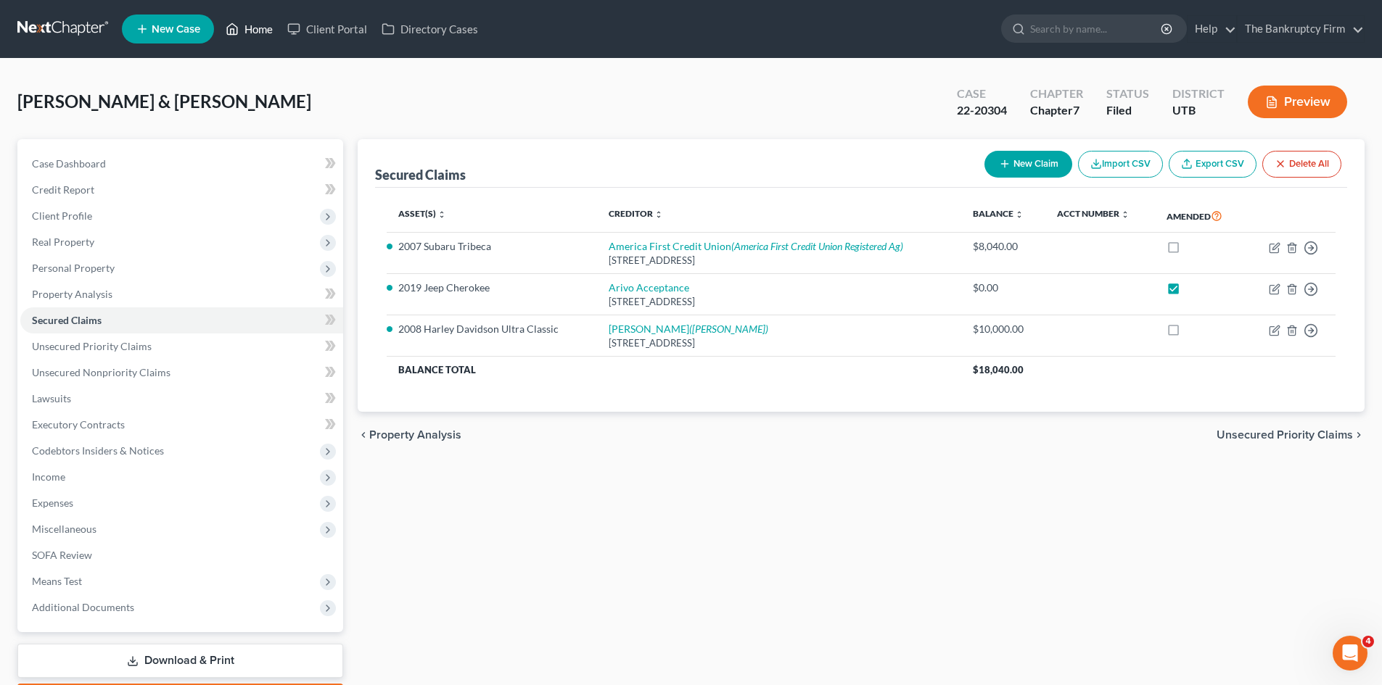
click at [245, 32] on link "Home" at bounding box center [249, 29] width 62 height 26
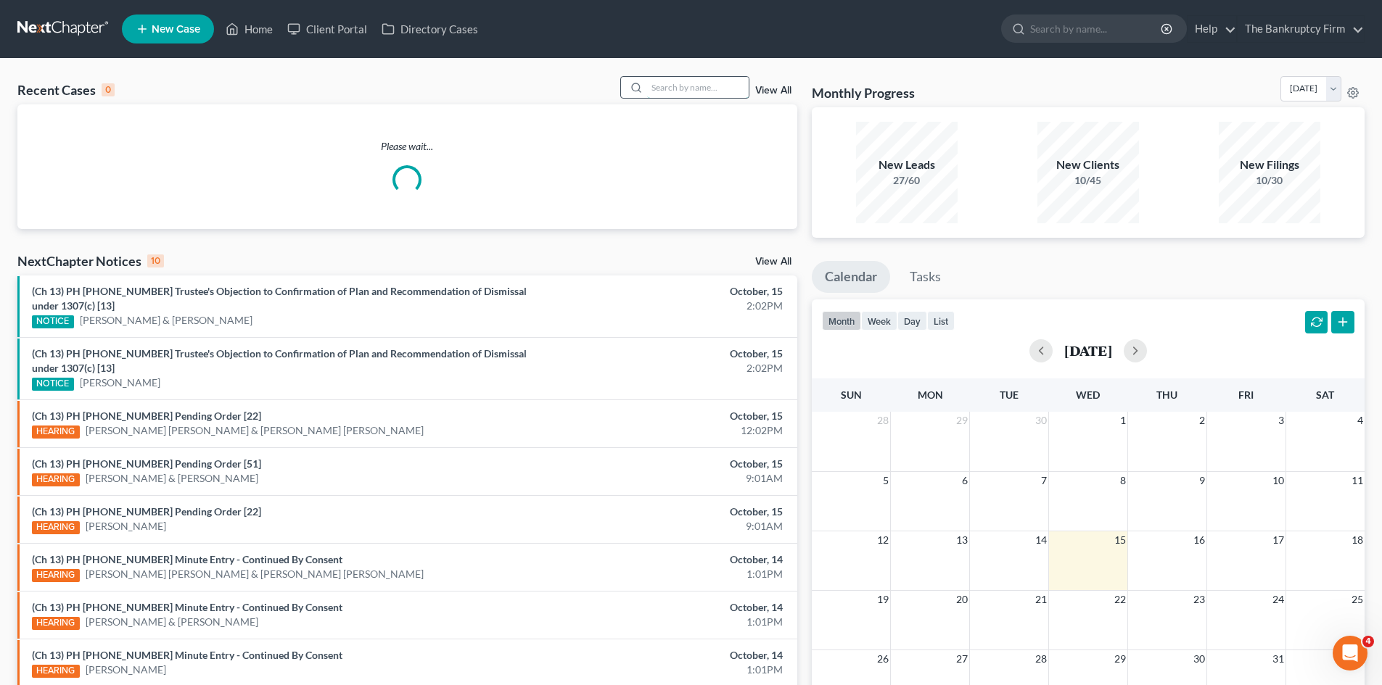
click at [677, 86] on input "search" at bounding box center [698, 87] width 102 height 21
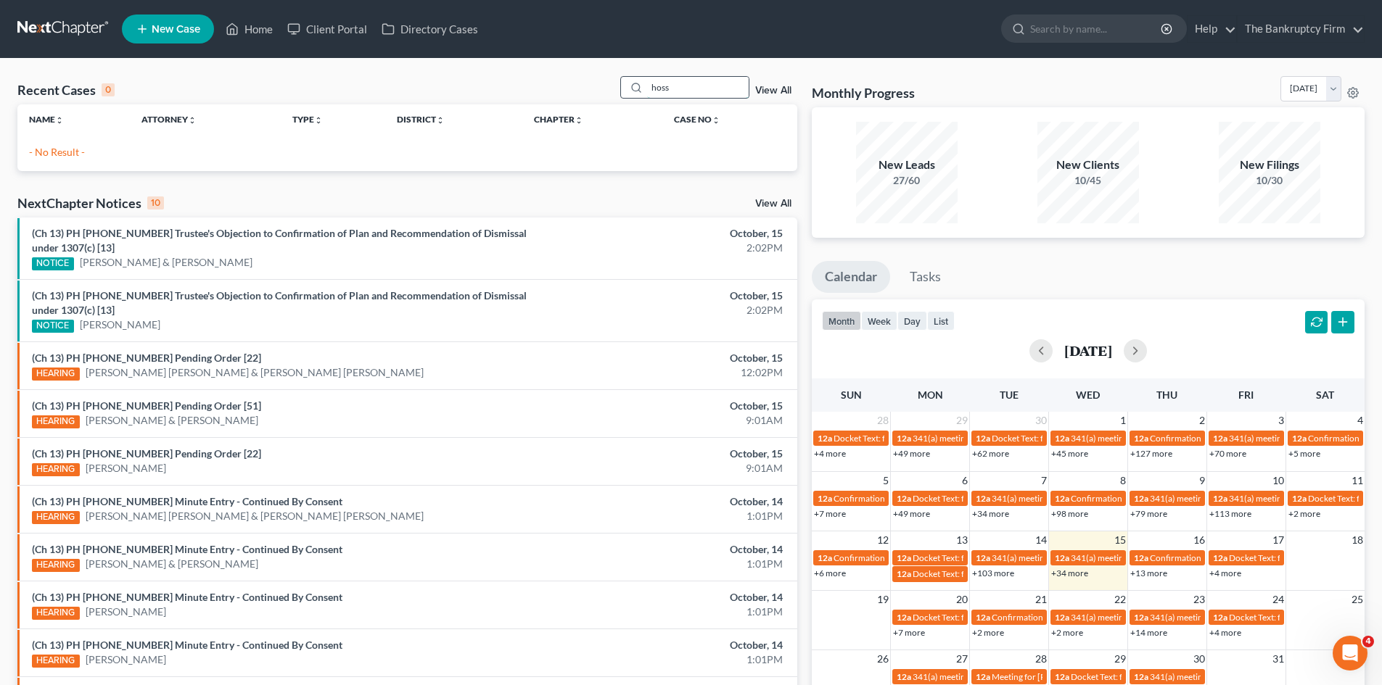
drag, startPoint x: 678, startPoint y: 85, endPoint x: 630, endPoint y: 89, distance: 48.1
click at [630, 89] on div "hoss" at bounding box center [684, 87] width 129 height 22
paste input "Hoskisson"
type input "Hoskisson"
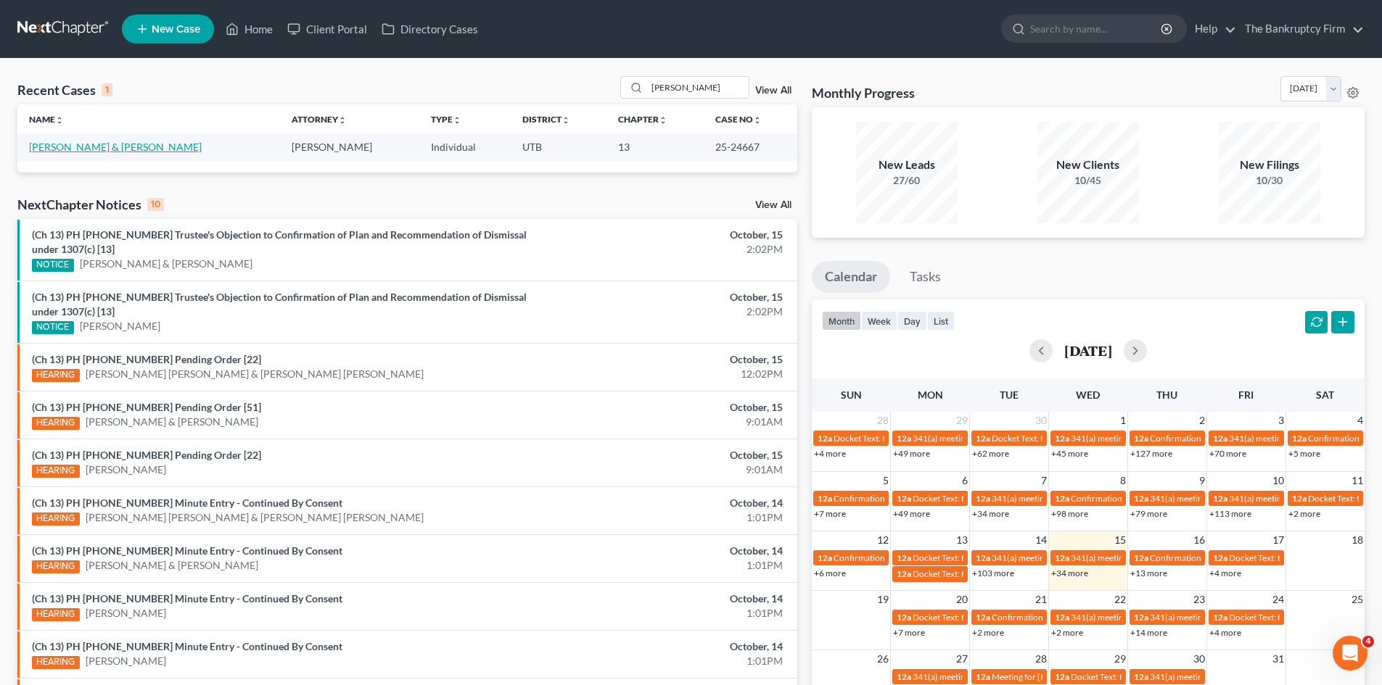
click at [59, 147] on link "[PERSON_NAME] & [PERSON_NAME]" at bounding box center [115, 147] width 173 height 12
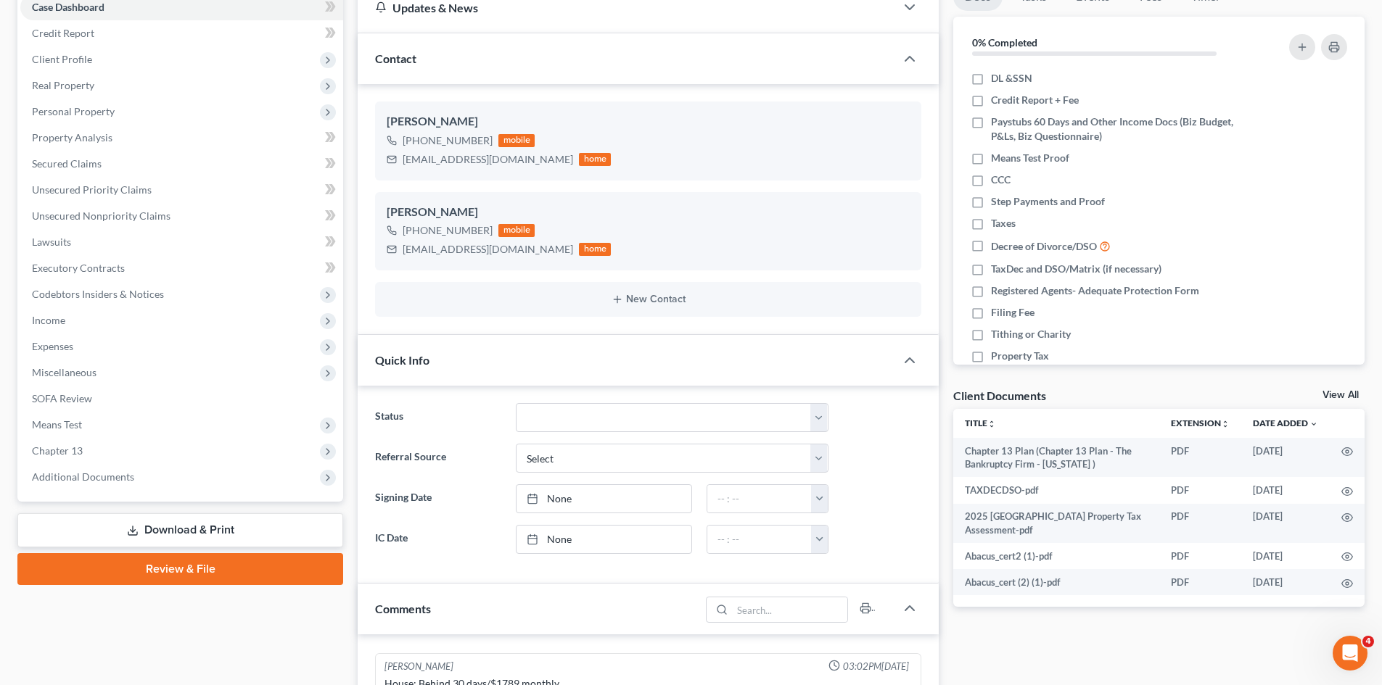
scroll to position [218, 0]
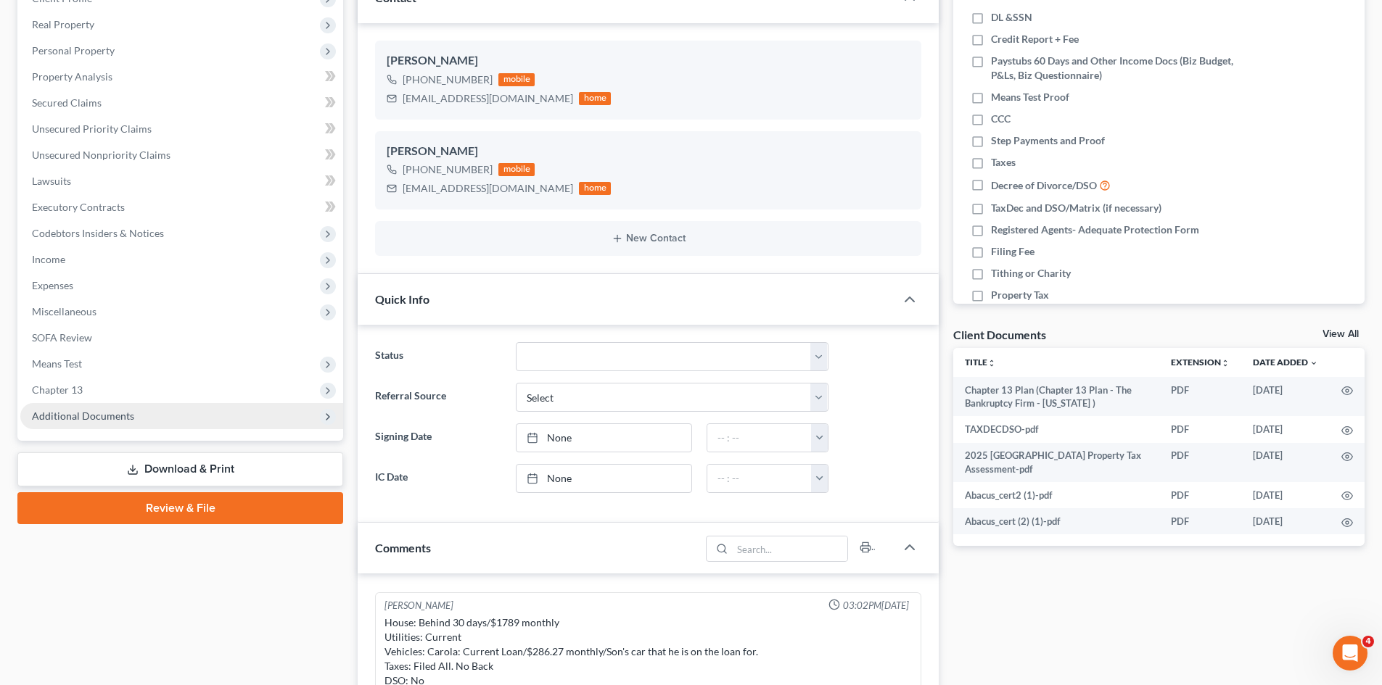
click at [88, 413] on span "Additional Documents" at bounding box center [83, 416] width 102 height 12
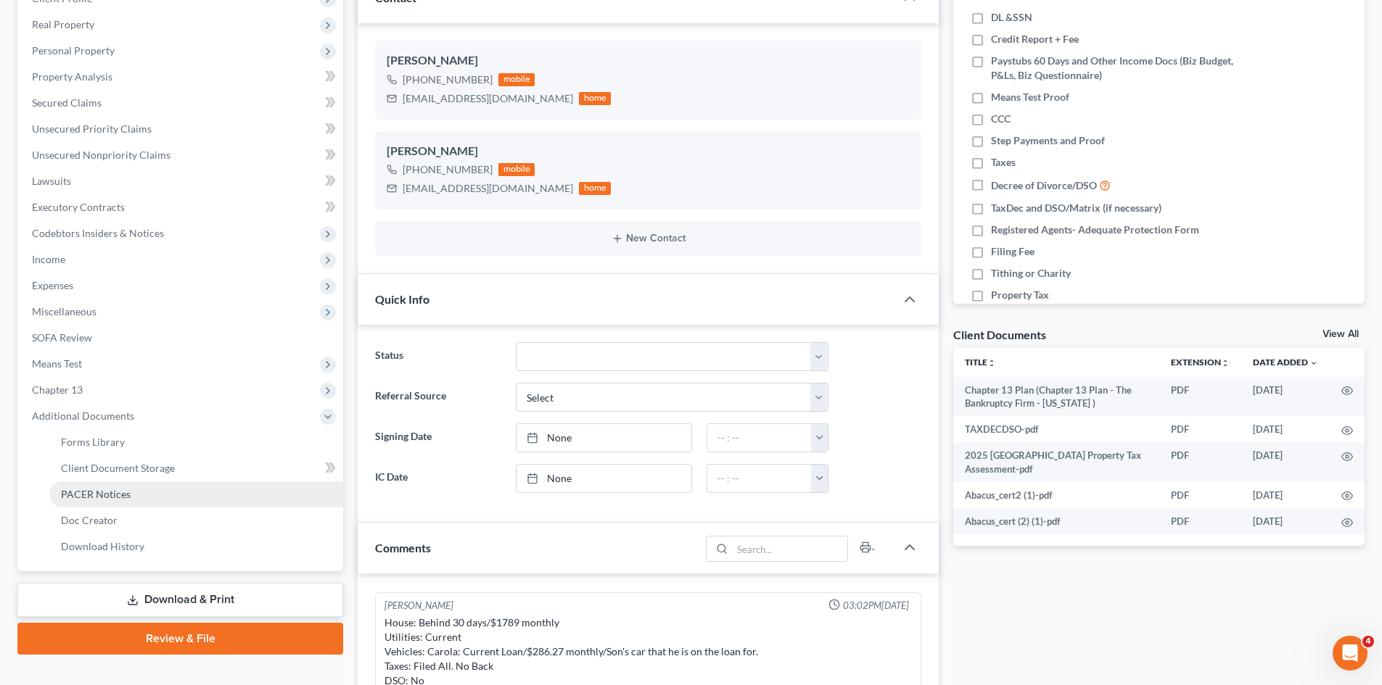
click at [104, 493] on span "PACER Notices" at bounding box center [96, 494] width 70 height 12
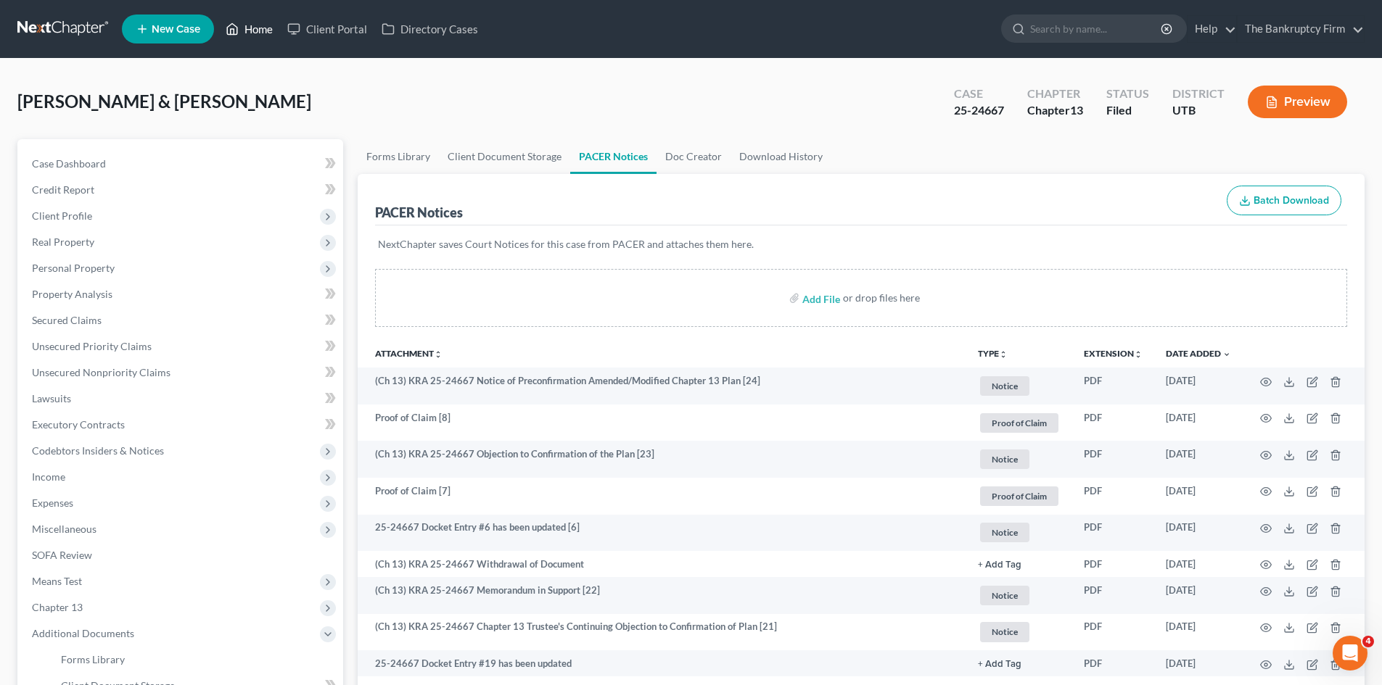
click at [257, 29] on link "Home" at bounding box center [249, 29] width 62 height 26
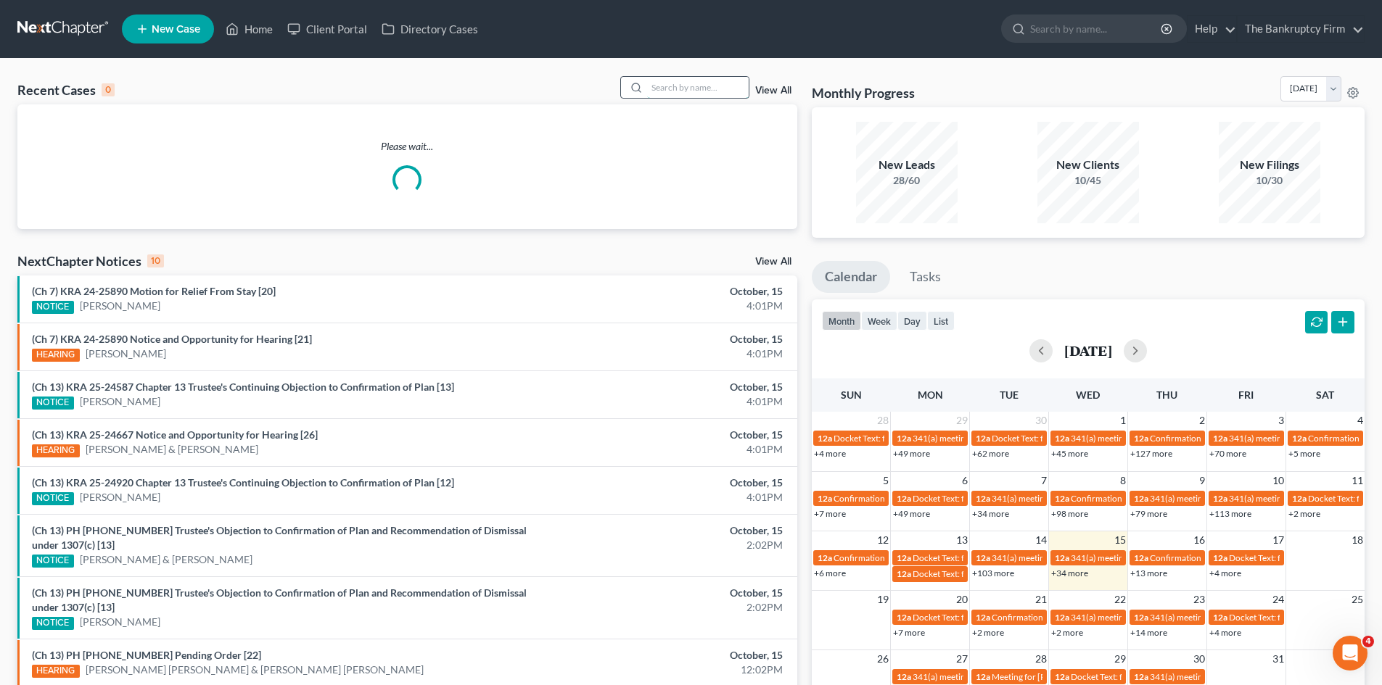
click at [672, 84] on input "search" at bounding box center [698, 87] width 102 height 21
paste input "Groesbeck"
type input "Groesbeck"
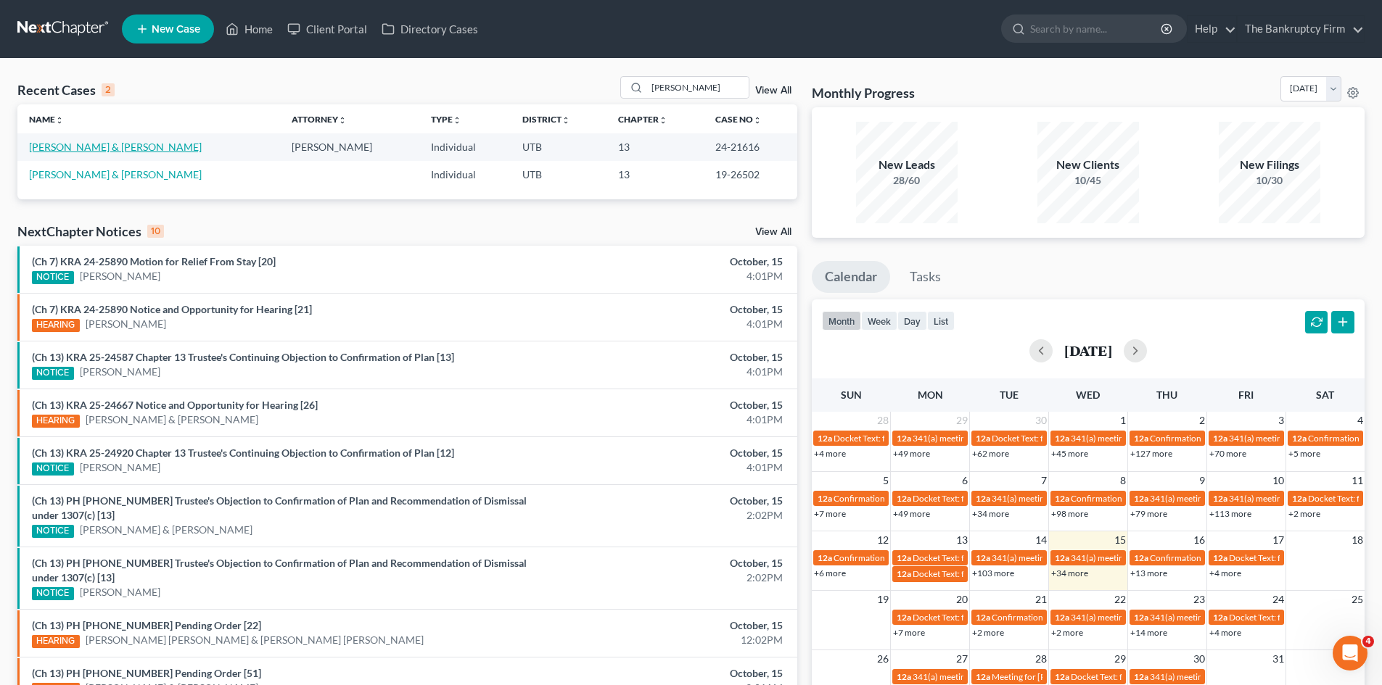
click at [39, 143] on link "[PERSON_NAME] & [PERSON_NAME]" at bounding box center [115, 147] width 173 height 12
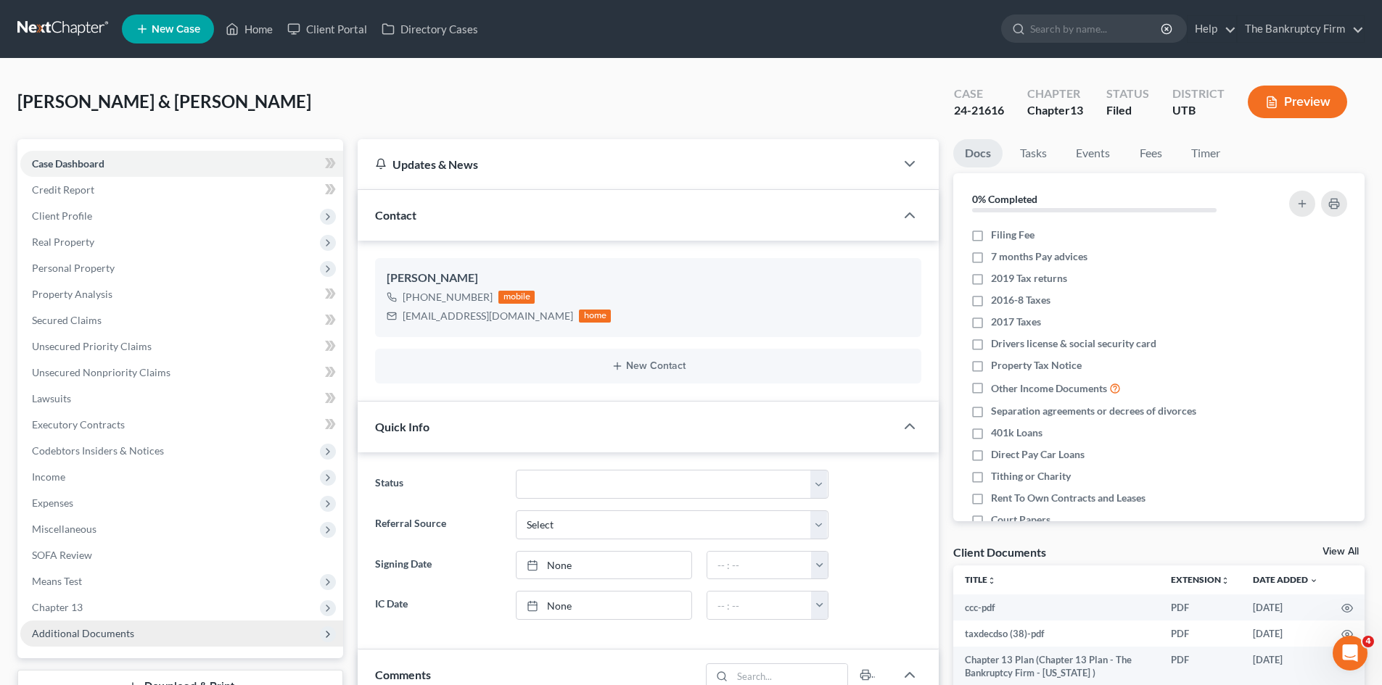
click at [80, 628] on span "Additional Documents" at bounding box center [83, 633] width 102 height 12
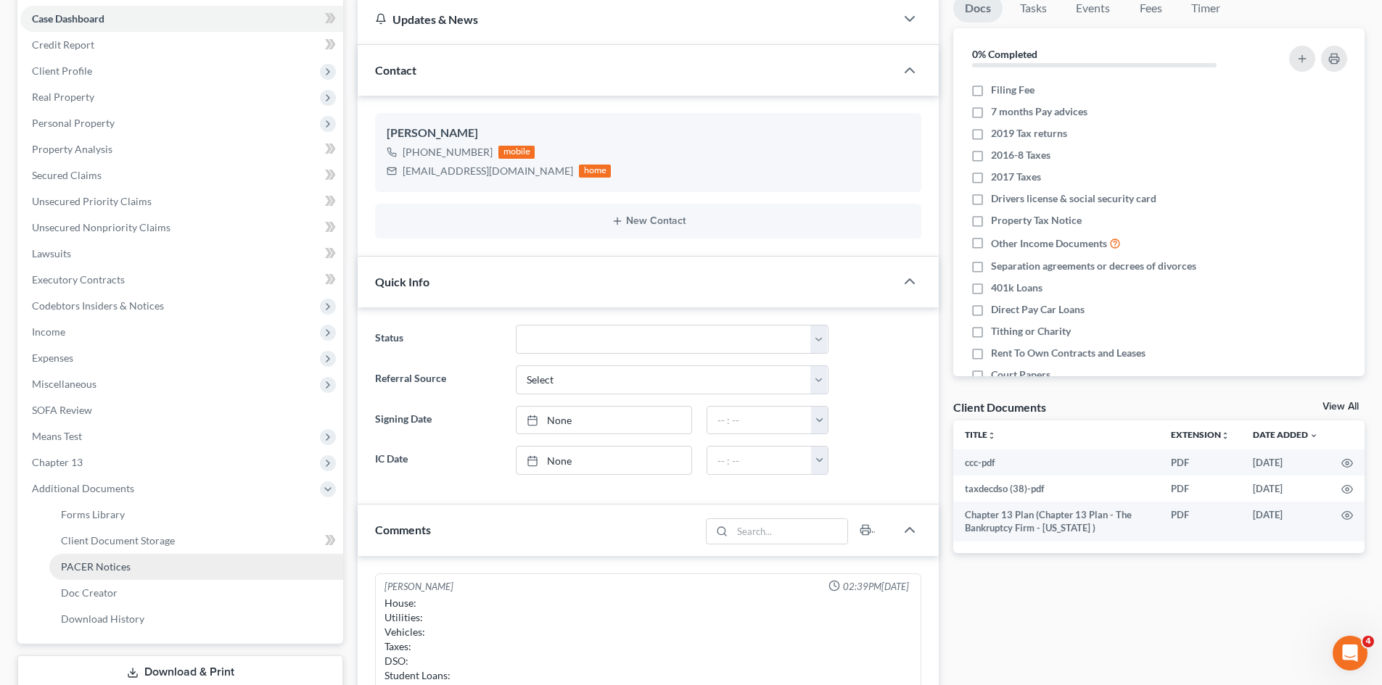
click at [99, 572] on span "PACER Notices" at bounding box center [96, 567] width 70 height 12
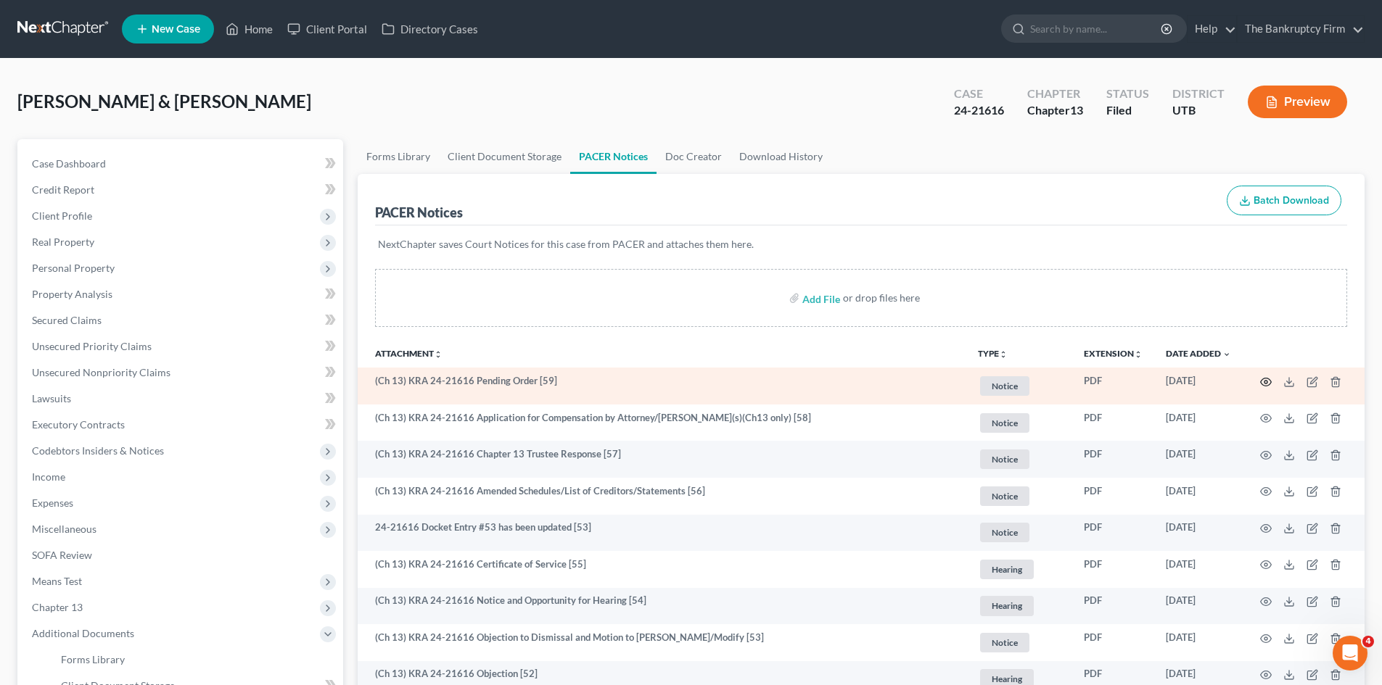
click at [1260, 381] on icon "button" at bounding box center [1265, 382] width 11 height 8
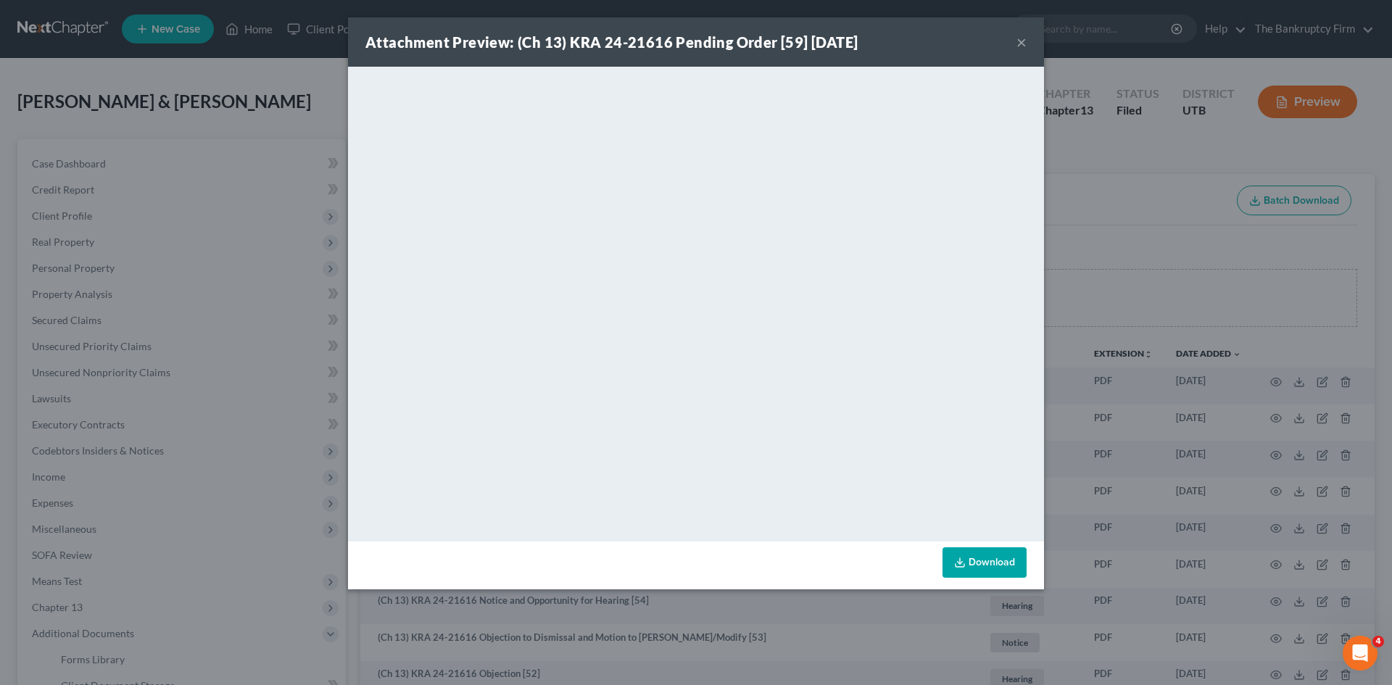
click at [1026, 41] on button "×" at bounding box center [1022, 41] width 10 height 17
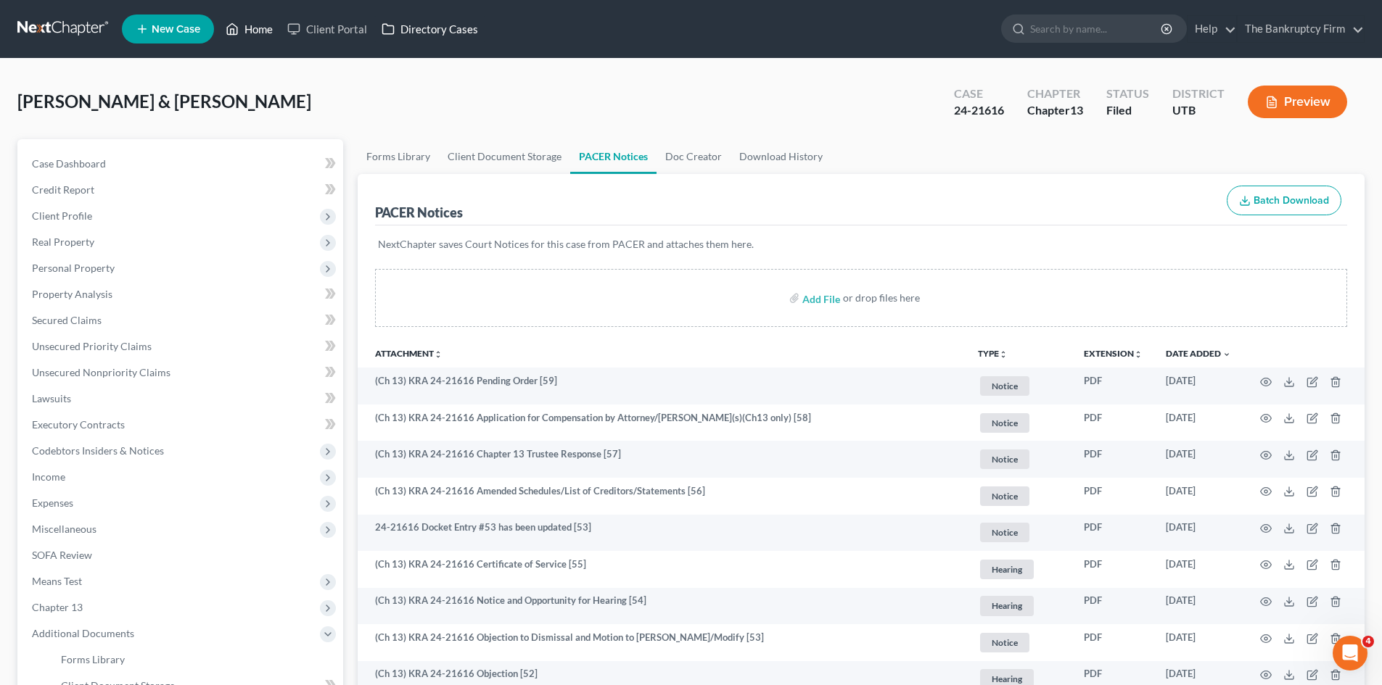
drag, startPoint x: 268, startPoint y: 30, endPoint x: 472, endPoint y: 32, distance: 203.8
click at [268, 30] on link "Home" at bounding box center [249, 29] width 62 height 26
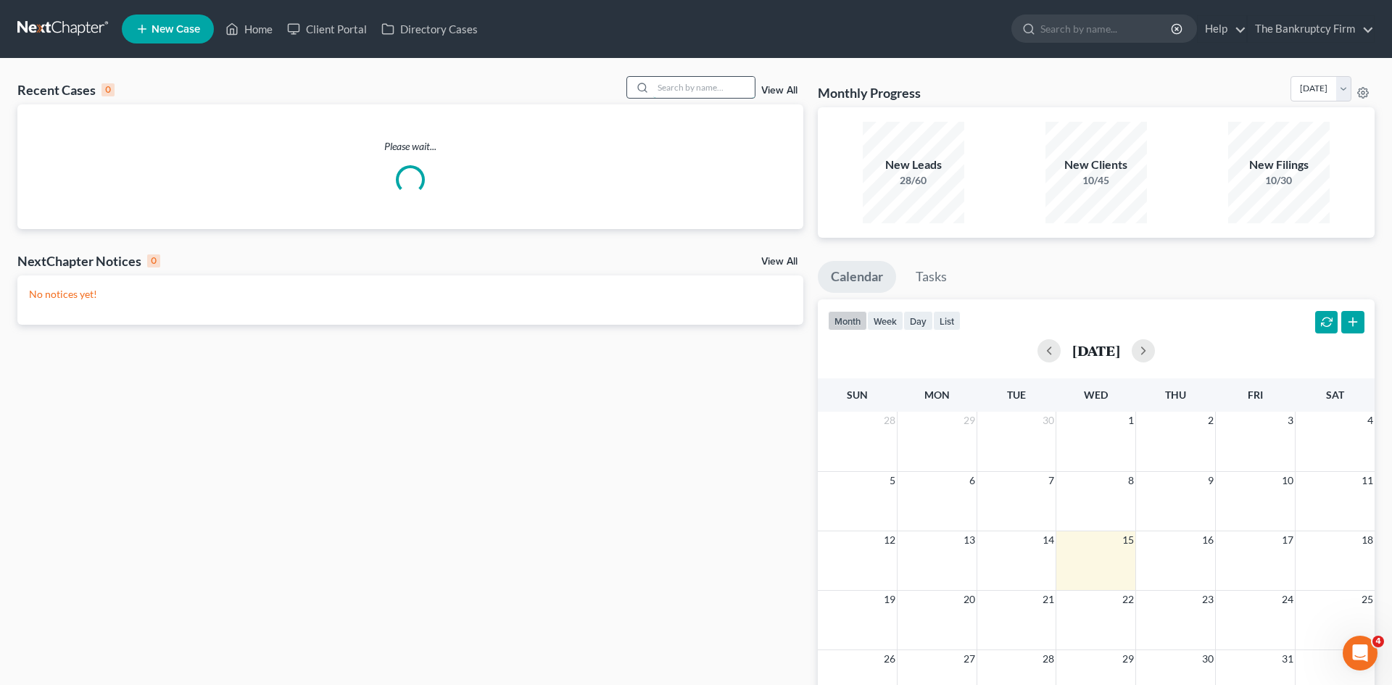
click at [698, 87] on input "search" at bounding box center [704, 87] width 102 height 21
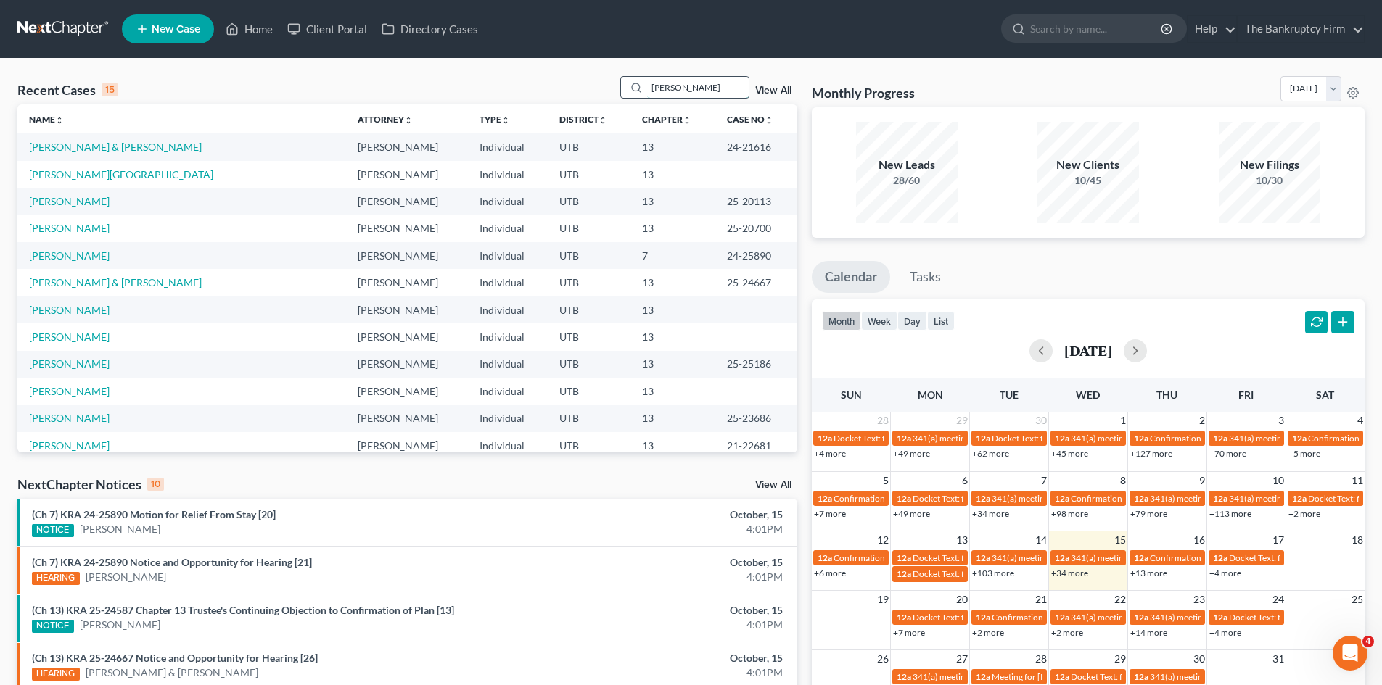
type input "petersen"
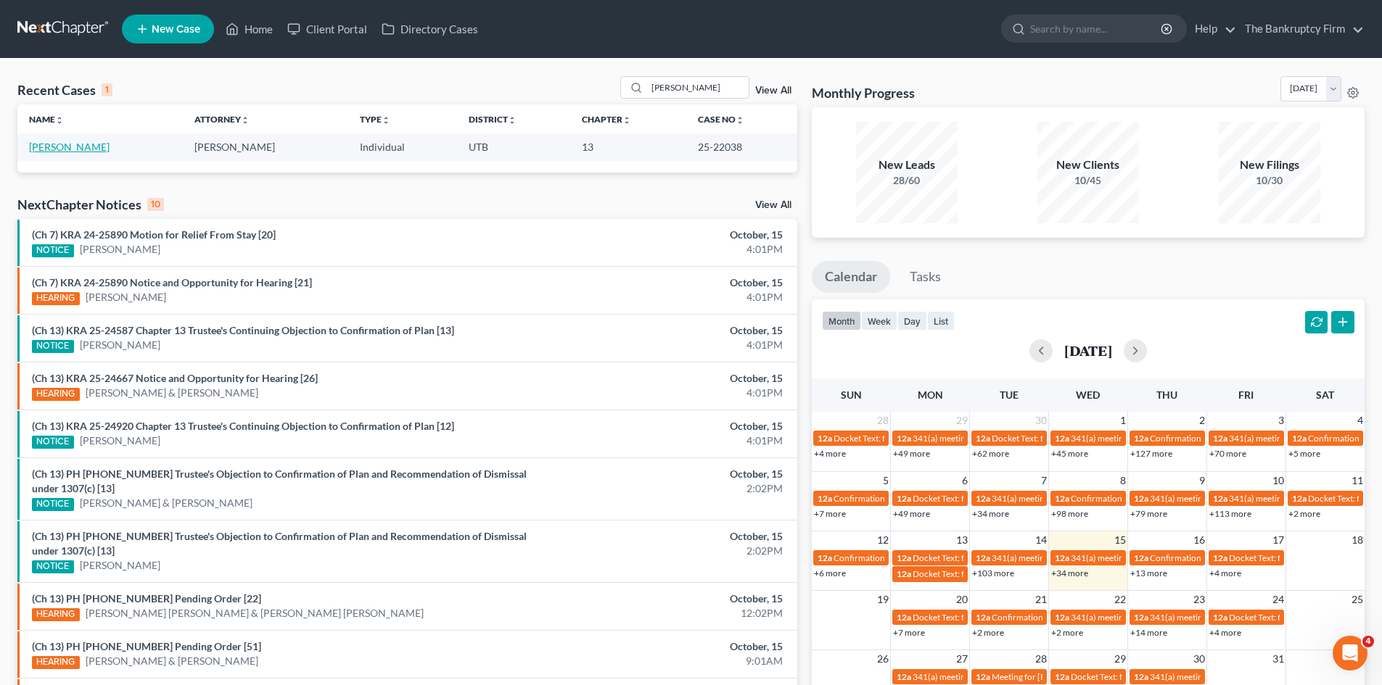
click at [40, 146] on link "Petersen, Kyle" at bounding box center [69, 147] width 80 height 12
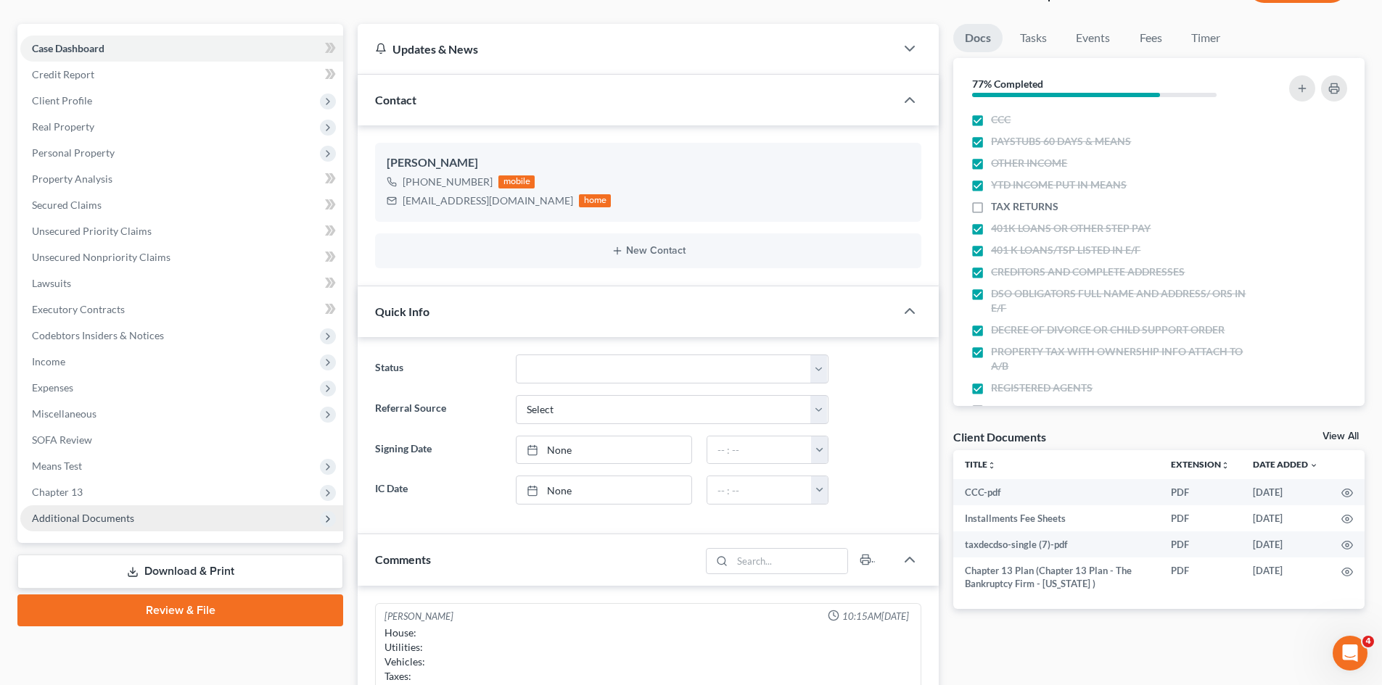
scroll to position [145, 0]
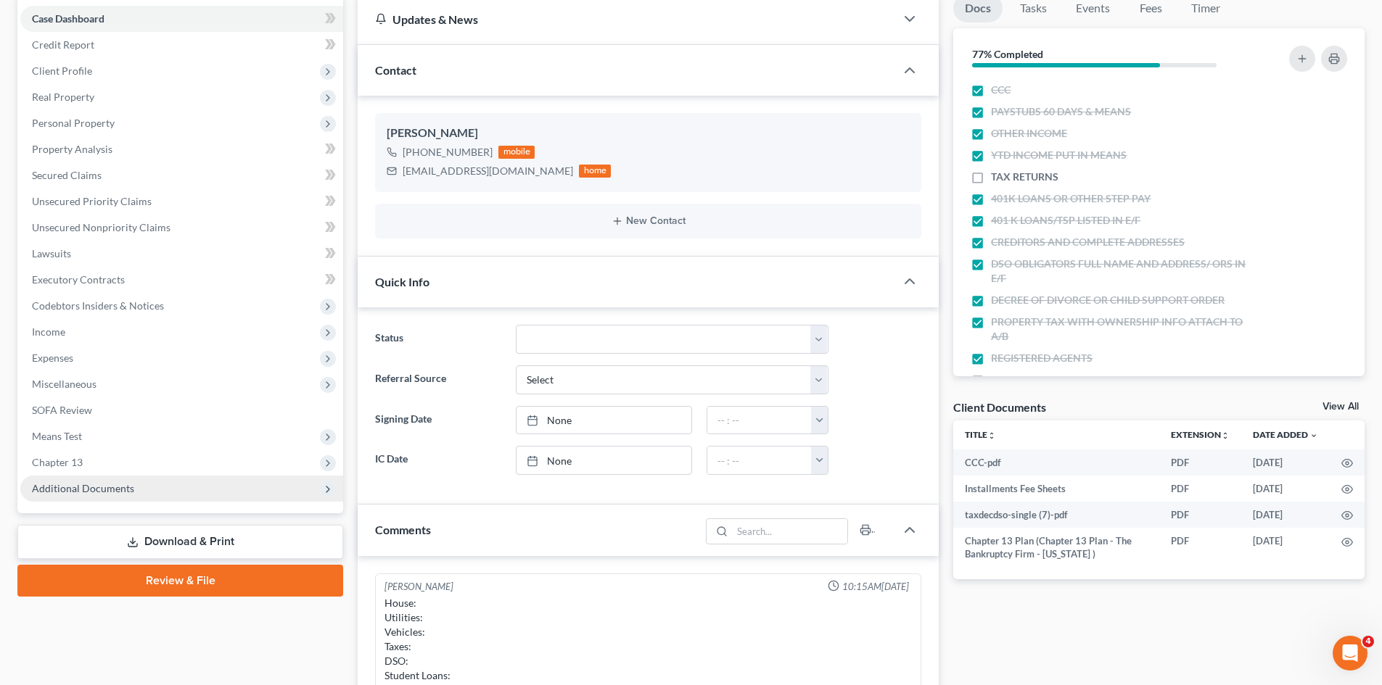
click at [93, 487] on span "Additional Documents" at bounding box center [83, 488] width 102 height 12
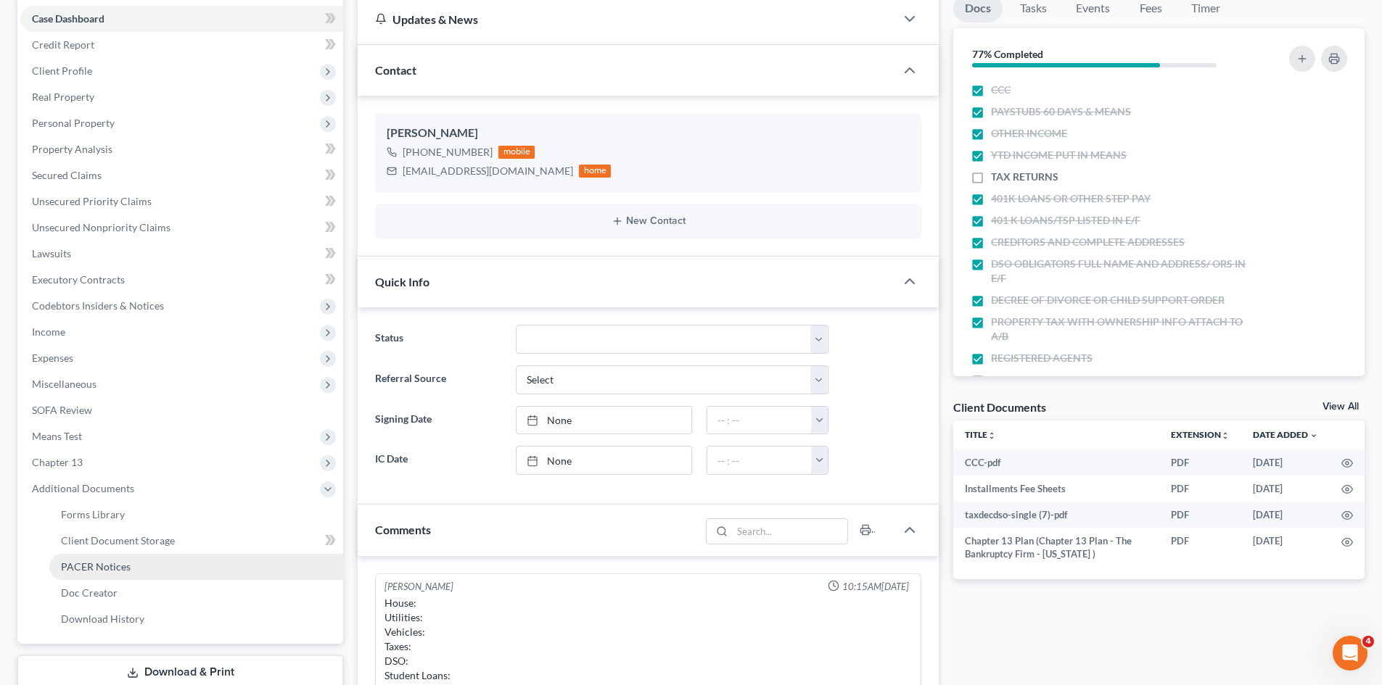
click at [91, 562] on span "PACER Notices" at bounding box center [96, 567] width 70 height 12
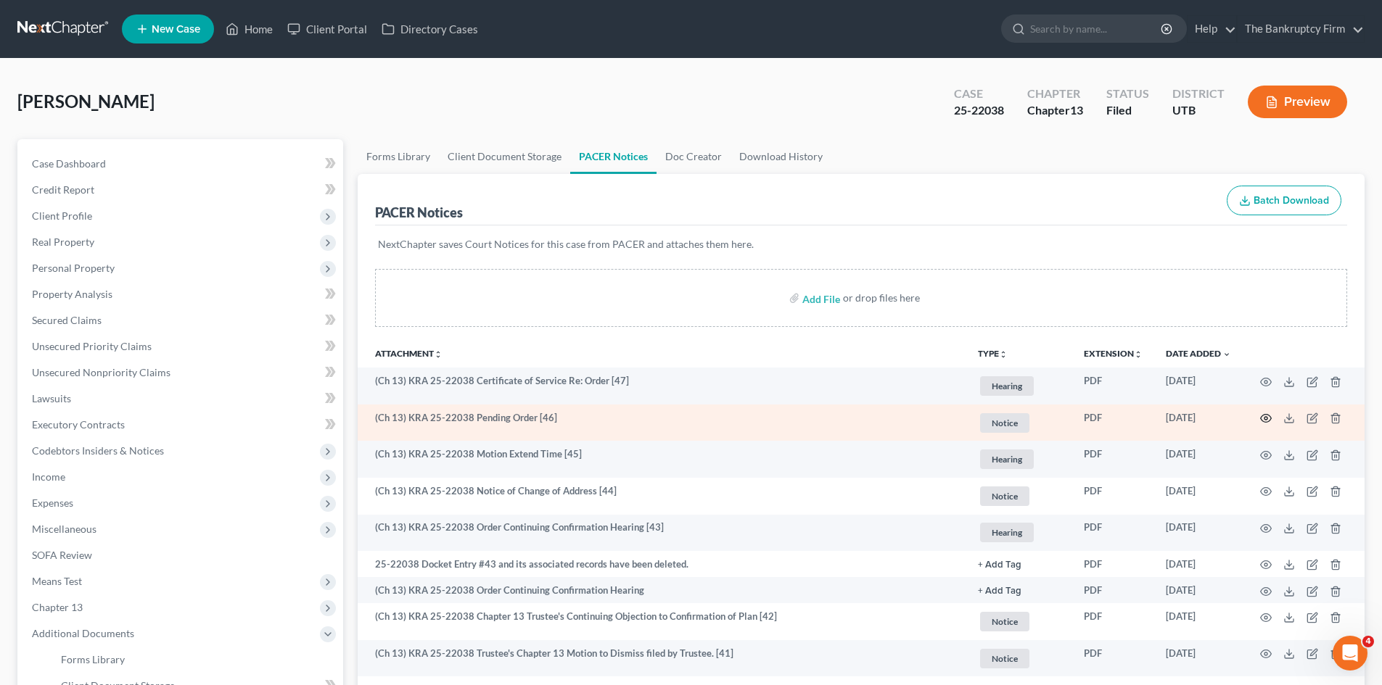
click at [1266, 418] on icon "button" at bounding box center [1266, 419] width 12 height 12
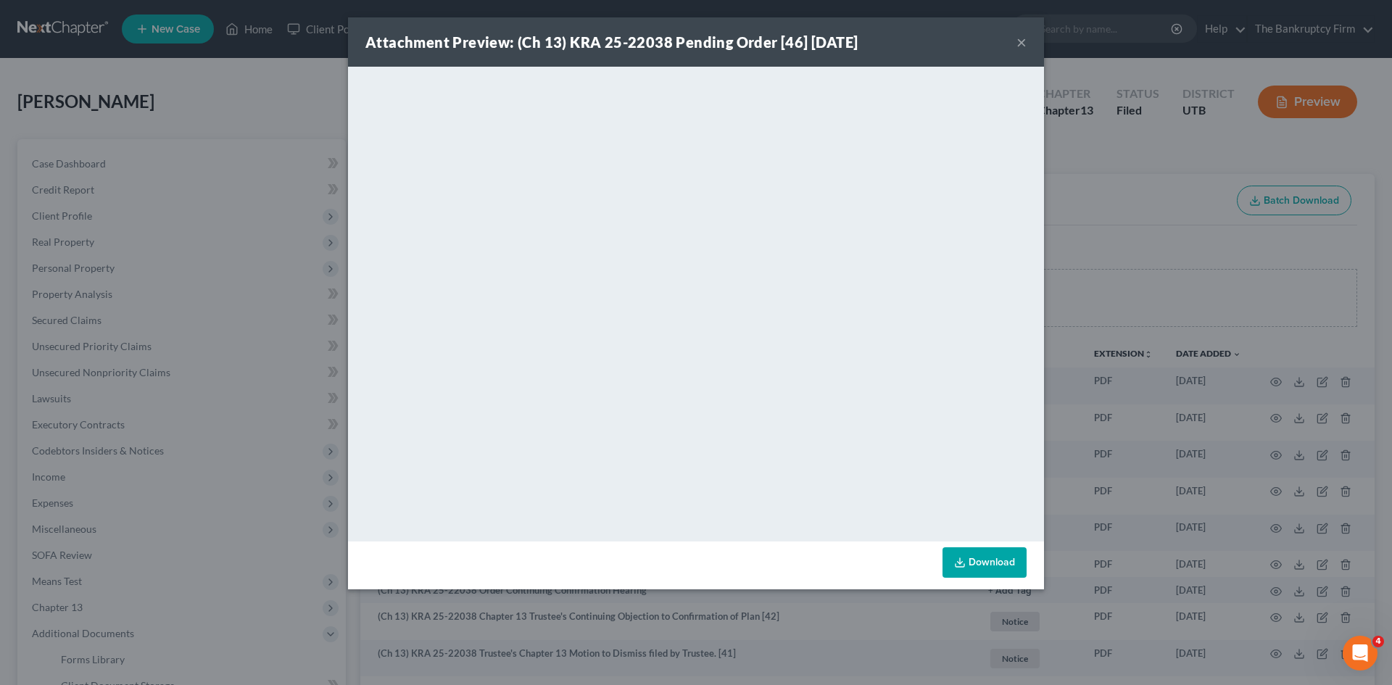
click at [1018, 39] on button "×" at bounding box center [1022, 41] width 10 height 17
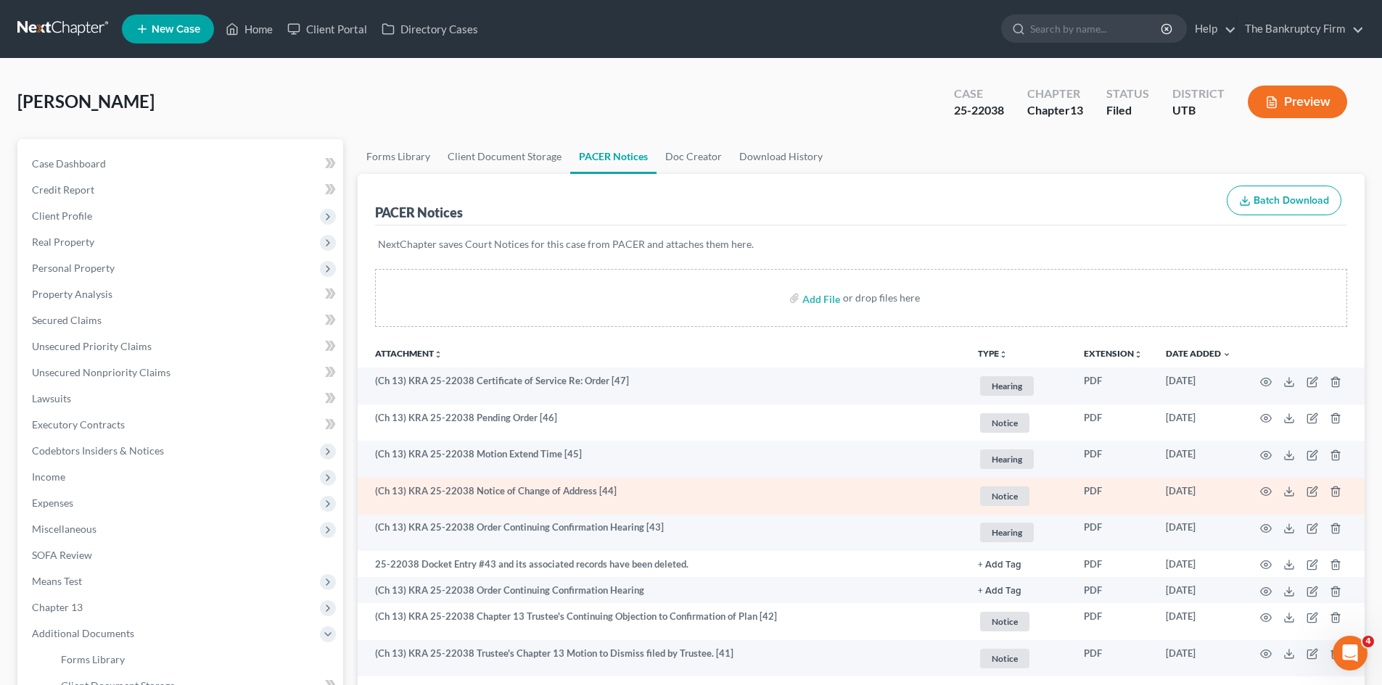
scroll to position [73, 0]
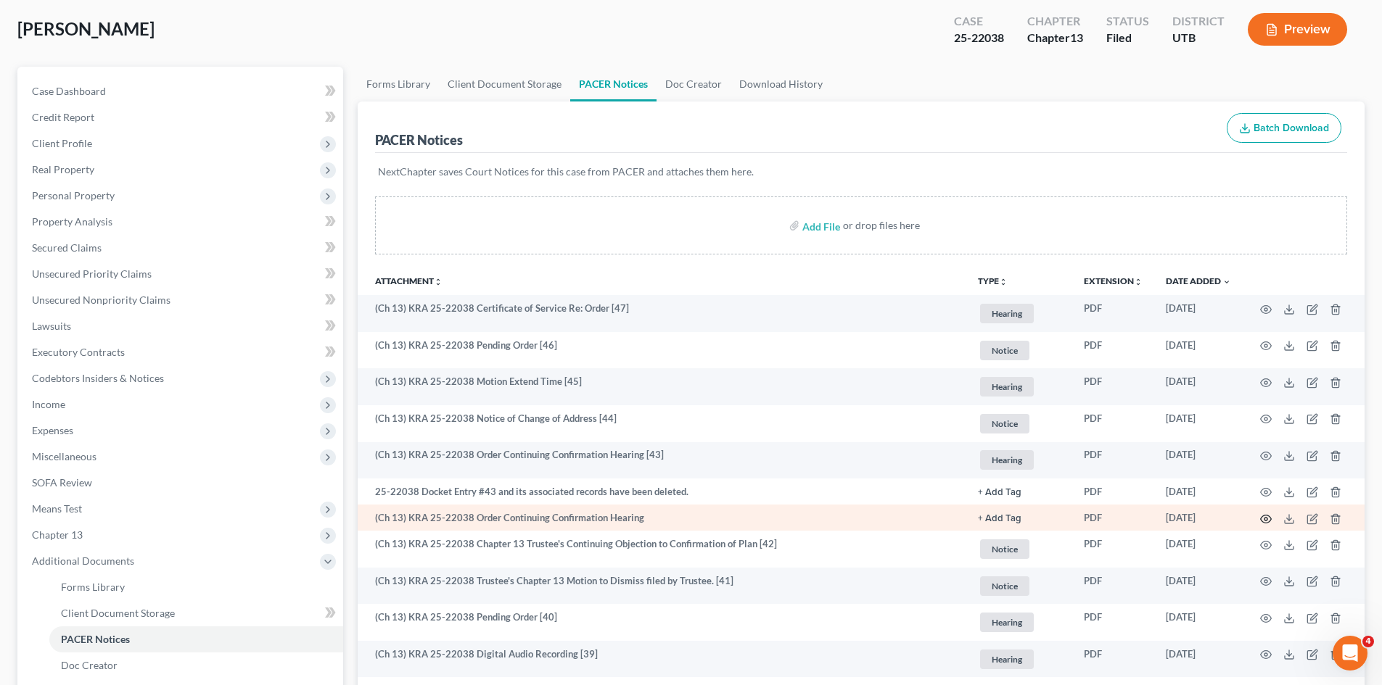
click at [1264, 517] on icon "button" at bounding box center [1266, 519] width 12 height 12
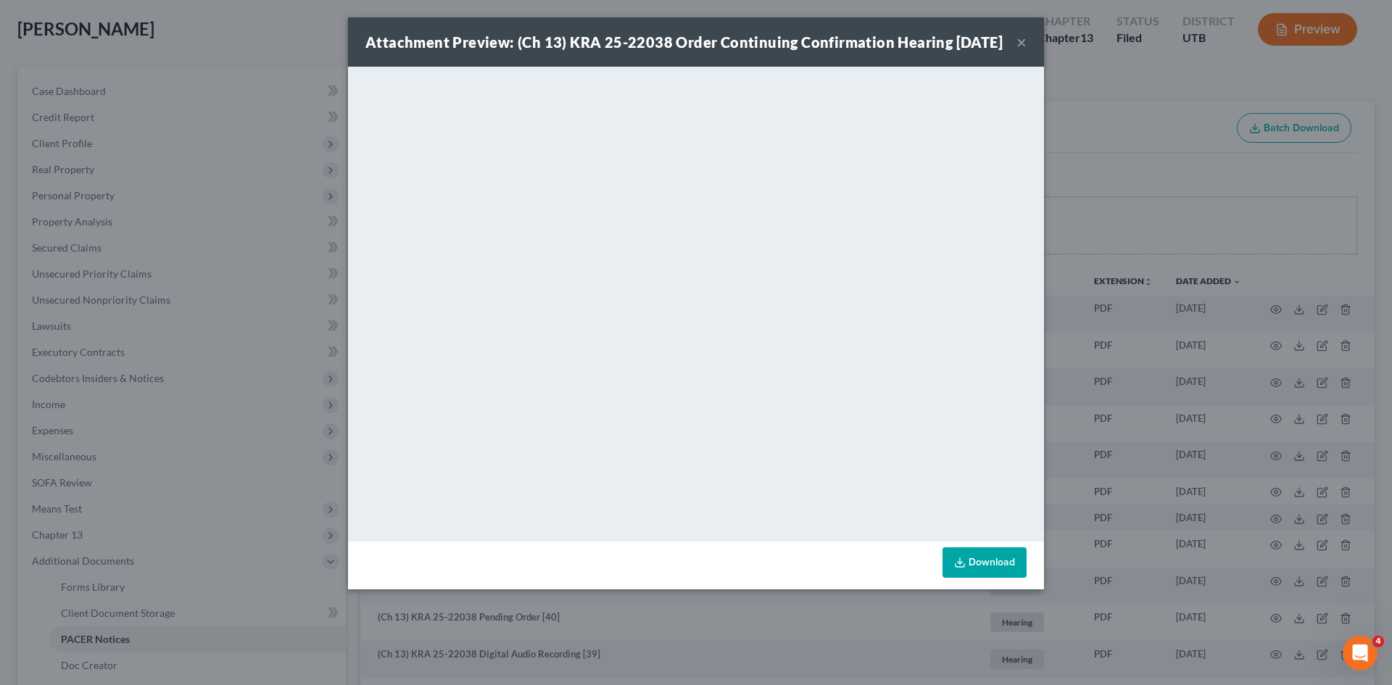
click at [1027, 54] on div "Attachment Preview: (Ch 13) KRA 25-22038 Order Continuing Confirmation Hearing …" at bounding box center [696, 41] width 696 height 49
click at [1025, 51] on button "×" at bounding box center [1022, 41] width 10 height 17
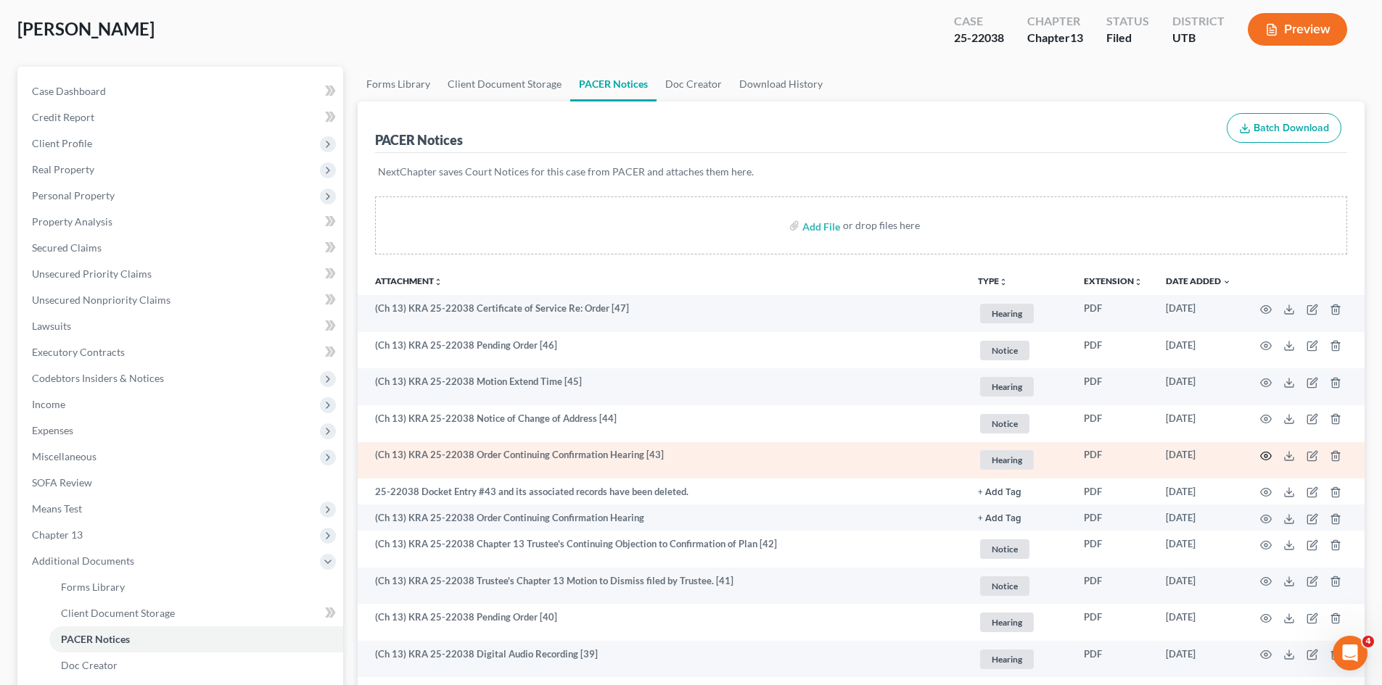
click at [1265, 455] on icon "button" at bounding box center [1266, 456] width 12 height 12
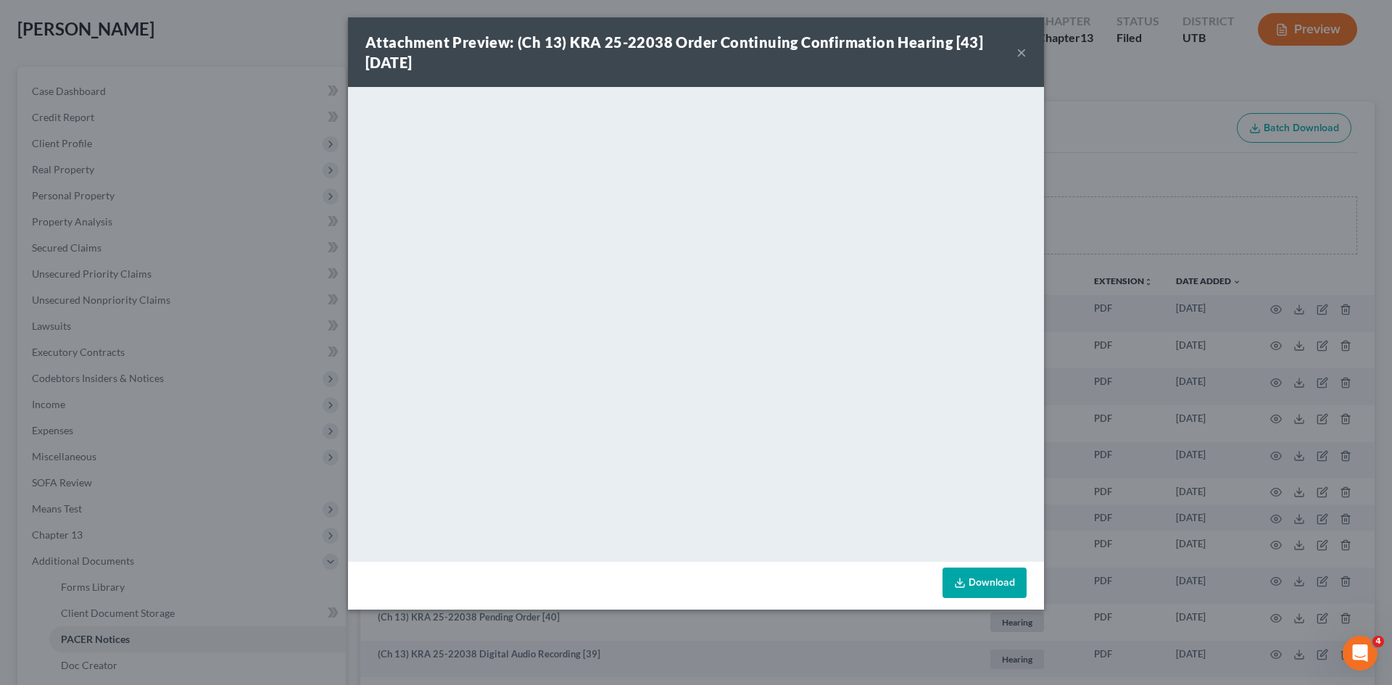
click at [1019, 49] on button "×" at bounding box center [1022, 52] width 10 height 17
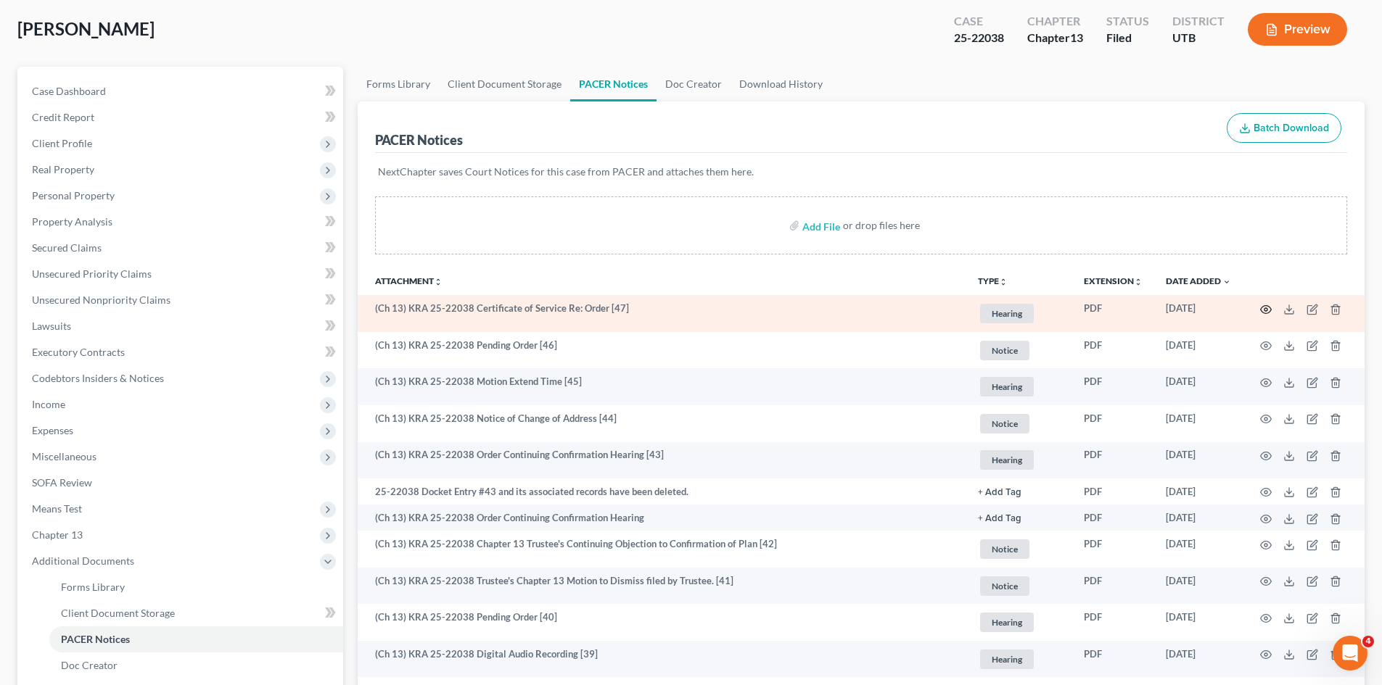
click at [1268, 310] on icon "button" at bounding box center [1266, 310] width 12 height 12
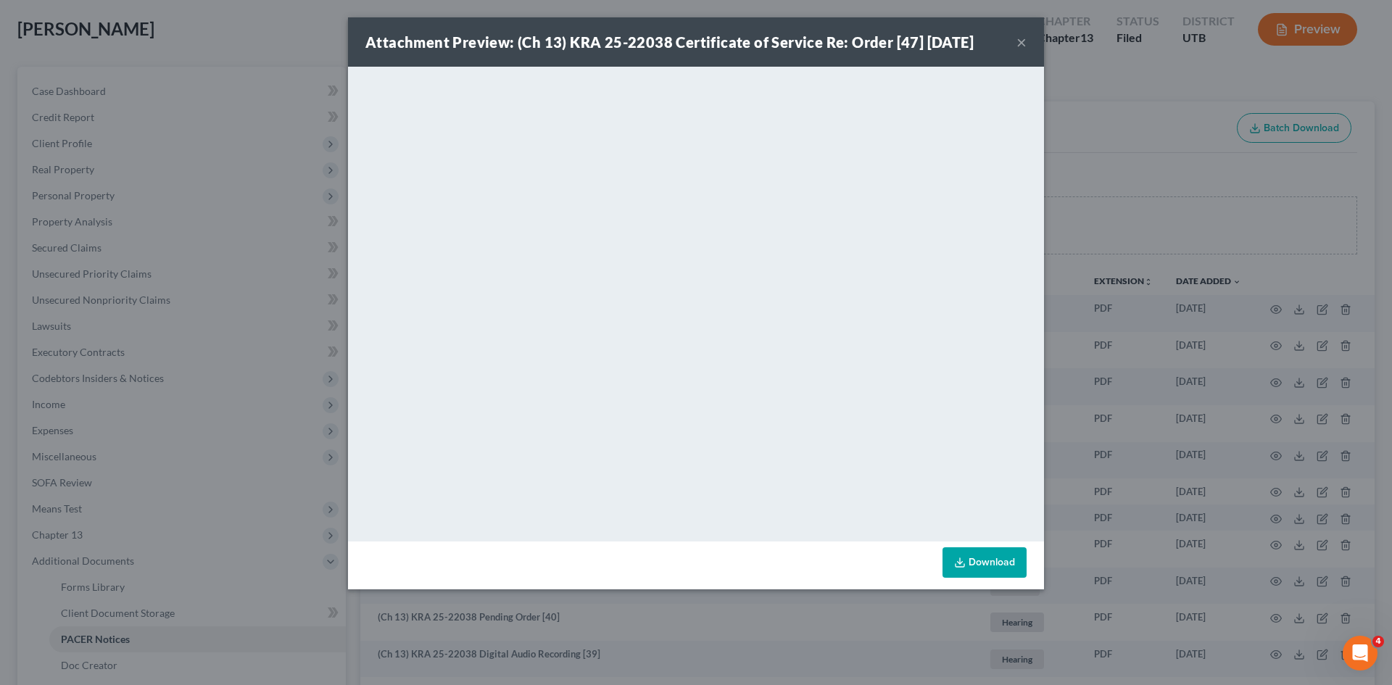
click at [1020, 41] on button "×" at bounding box center [1022, 41] width 10 height 17
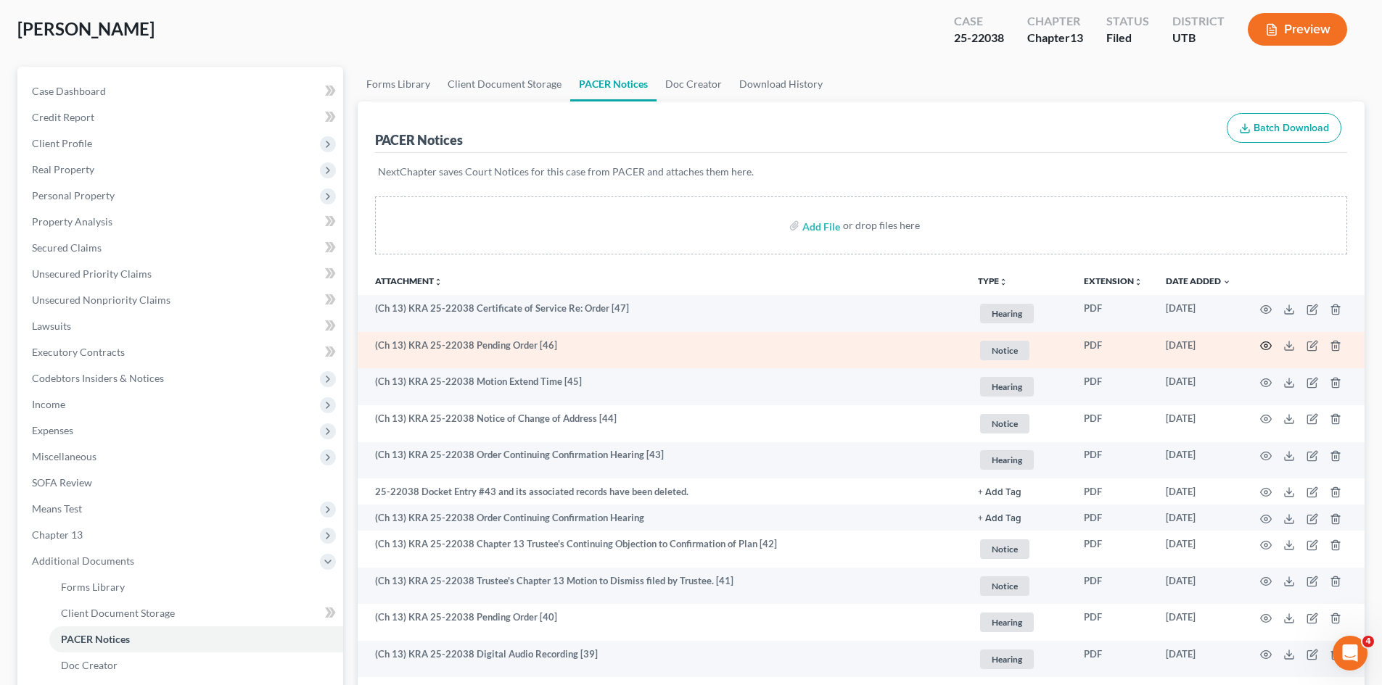
click at [1266, 344] on icon "button" at bounding box center [1266, 346] width 12 height 12
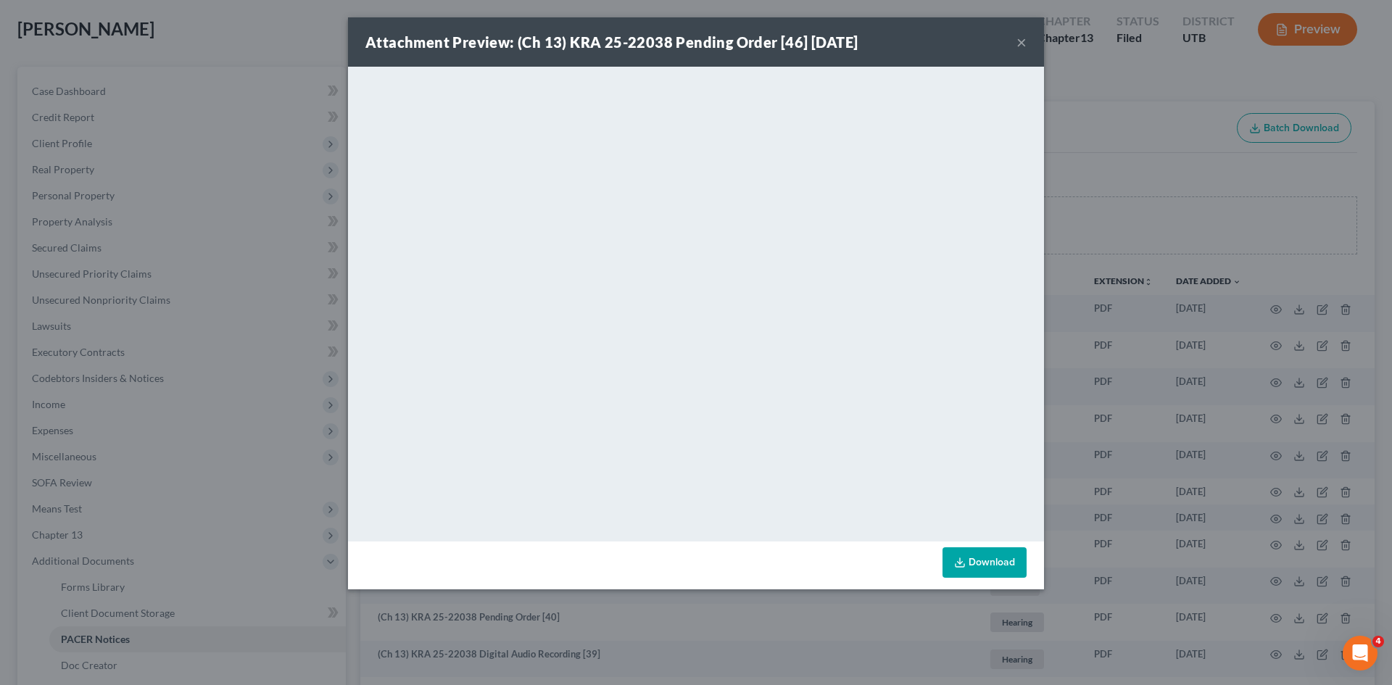
click at [1016, 40] on div "Attachment Preview: (Ch 13) KRA 25-22038 Pending Order [46] 10/10/2025 ×" at bounding box center [696, 41] width 696 height 49
click at [1023, 39] on button "×" at bounding box center [1022, 41] width 10 height 17
